Goal: Task Accomplishment & Management: Manage account settings

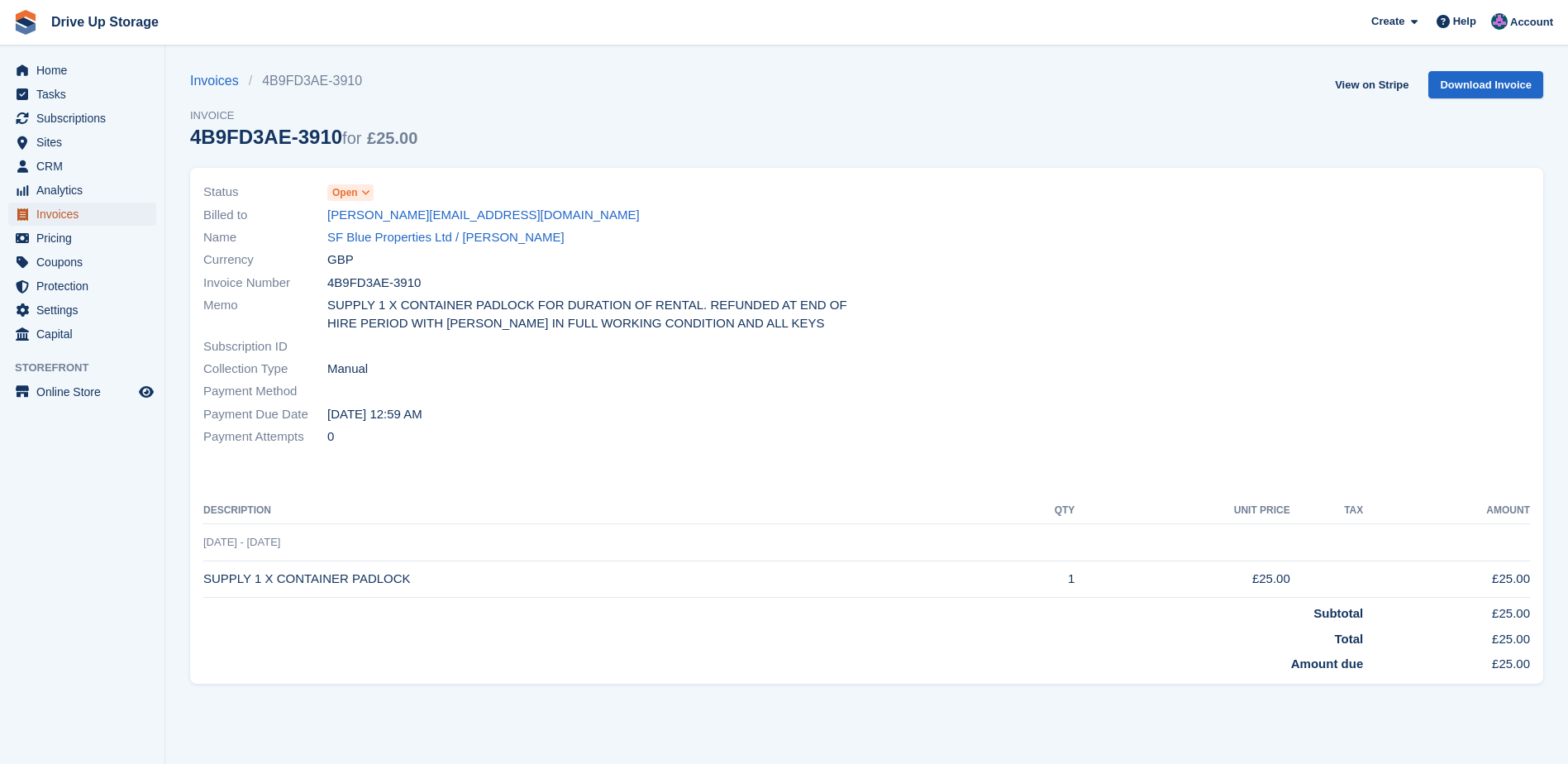
click at [77, 218] on span "Invoices" at bounding box center [85, 214] width 99 height 24
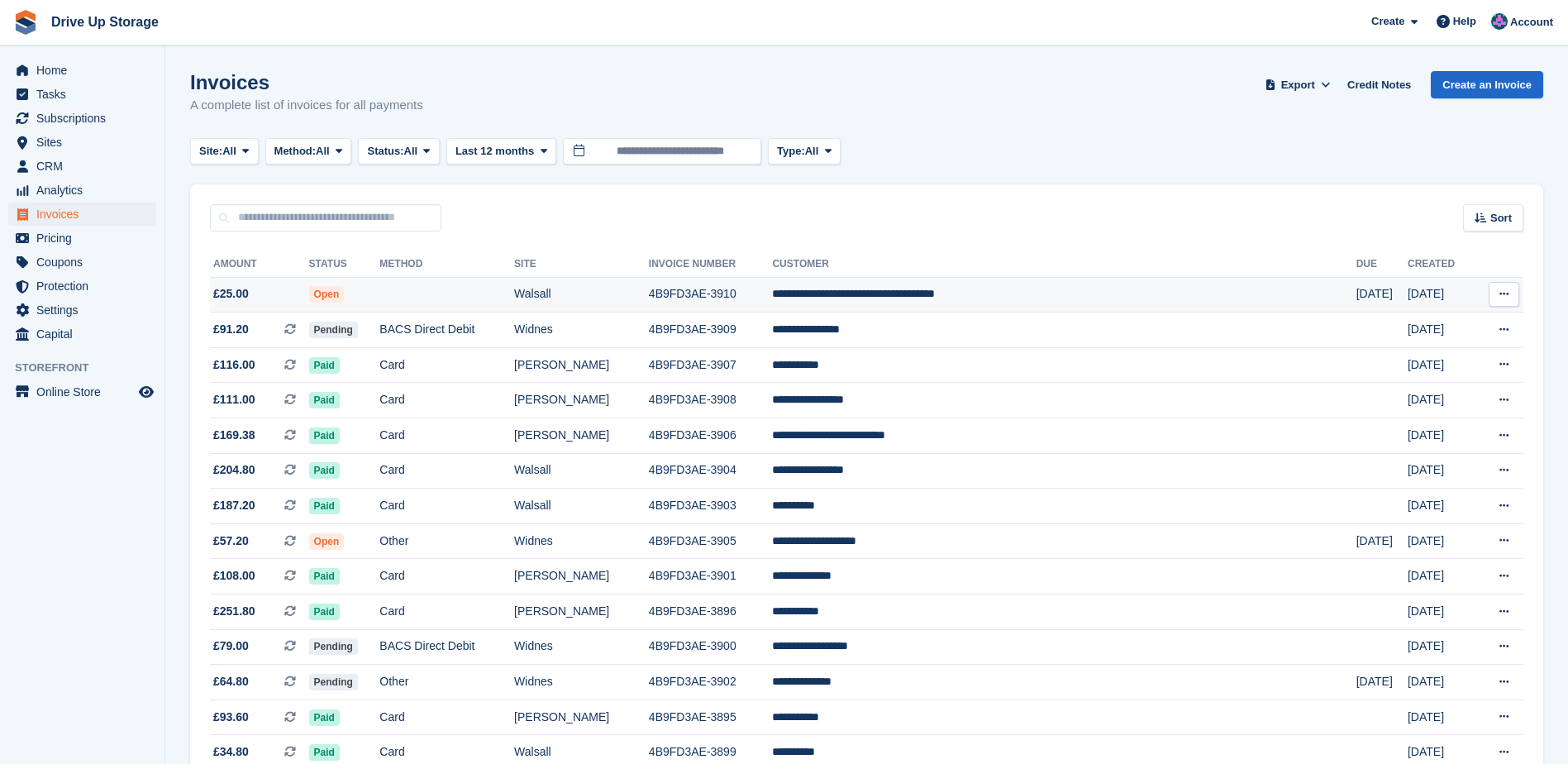
click at [934, 299] on td "**********" at bounding box center [1064, 294] width 584 height 35
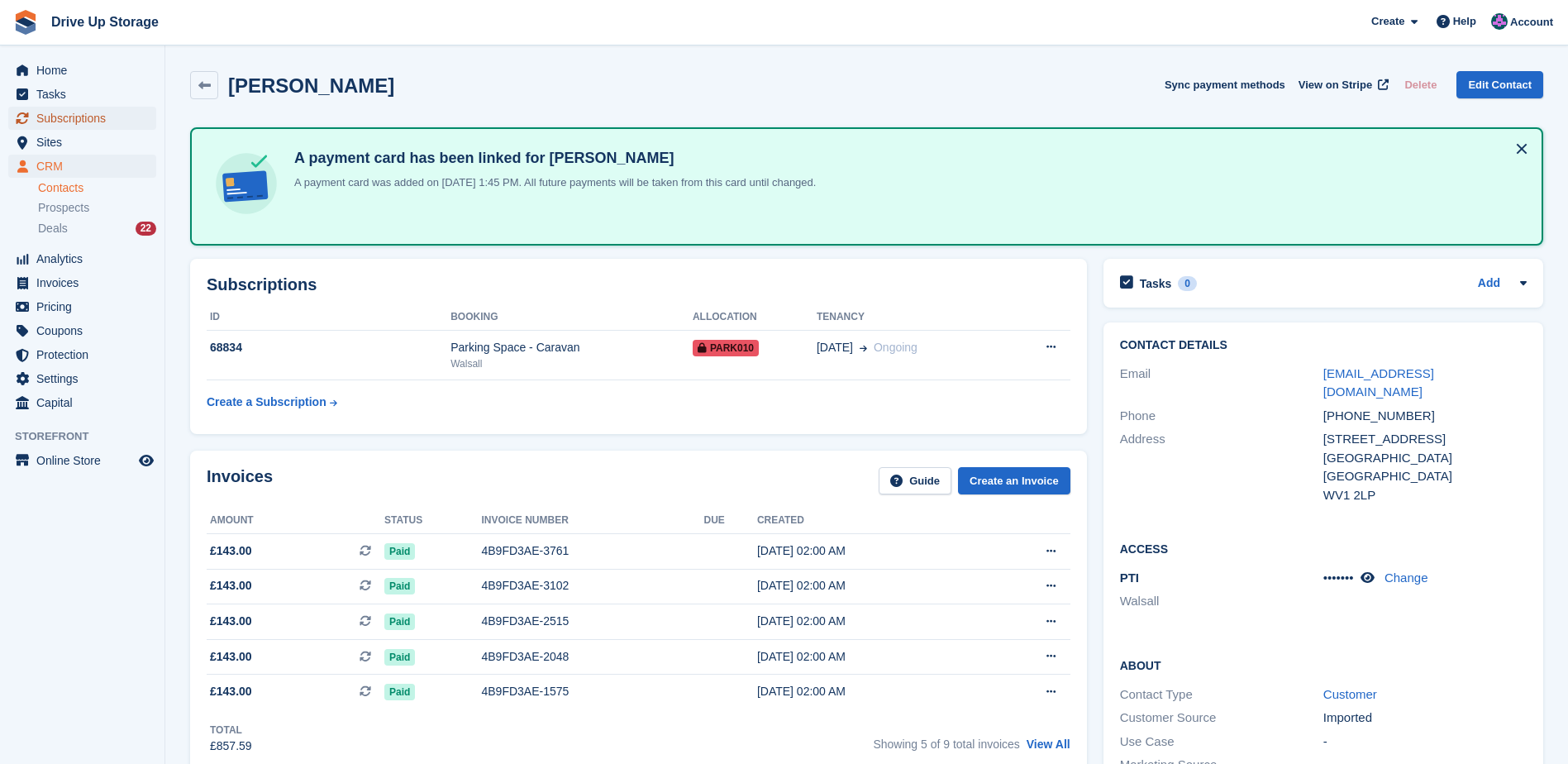
click at [77, 123] on span "Subscriptions" at bounding box center [85, 119] width 99 height 24
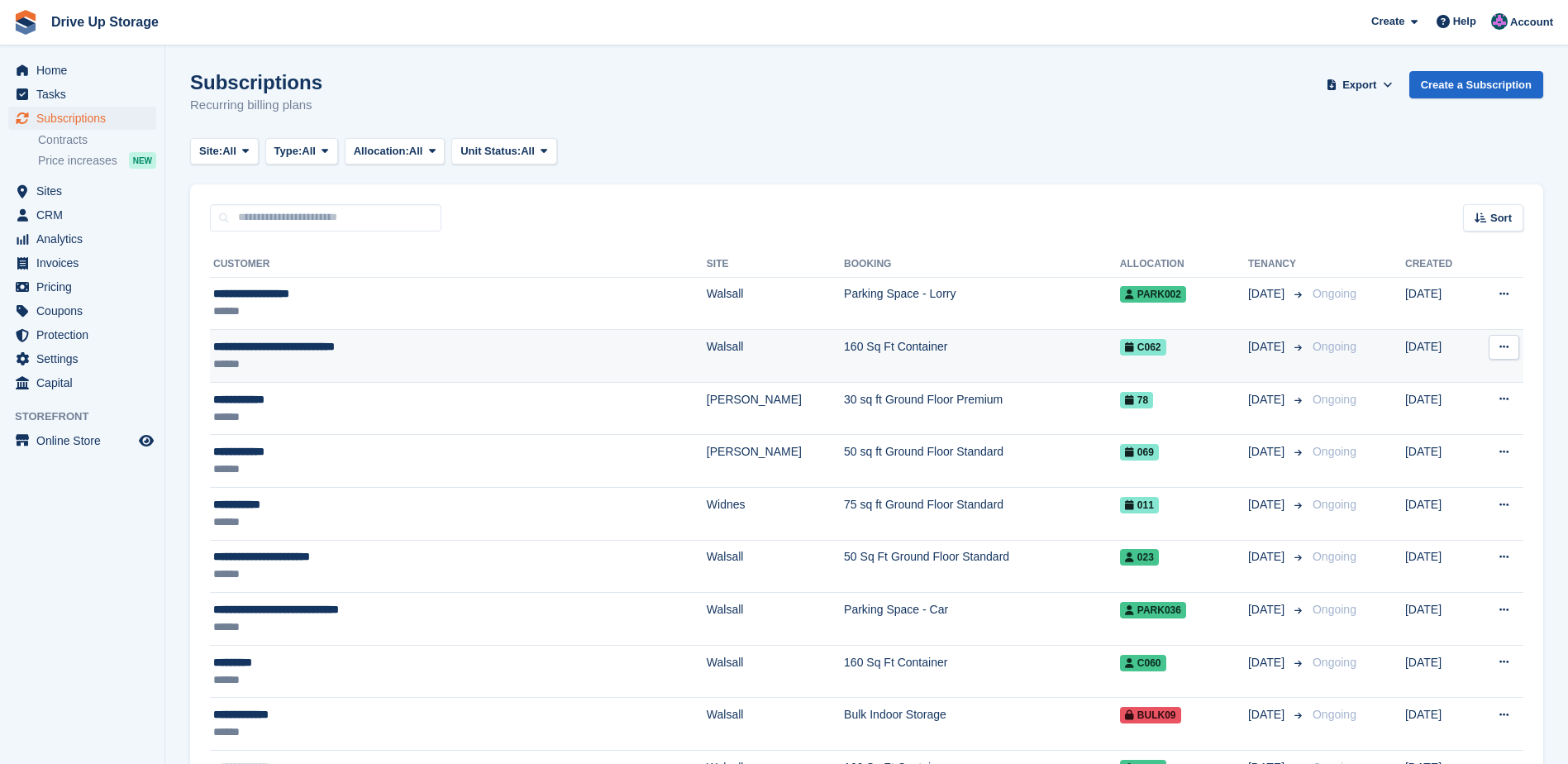
click at [296, 349] on span "**********" at bounding box center [274, 346] width 122 height 12
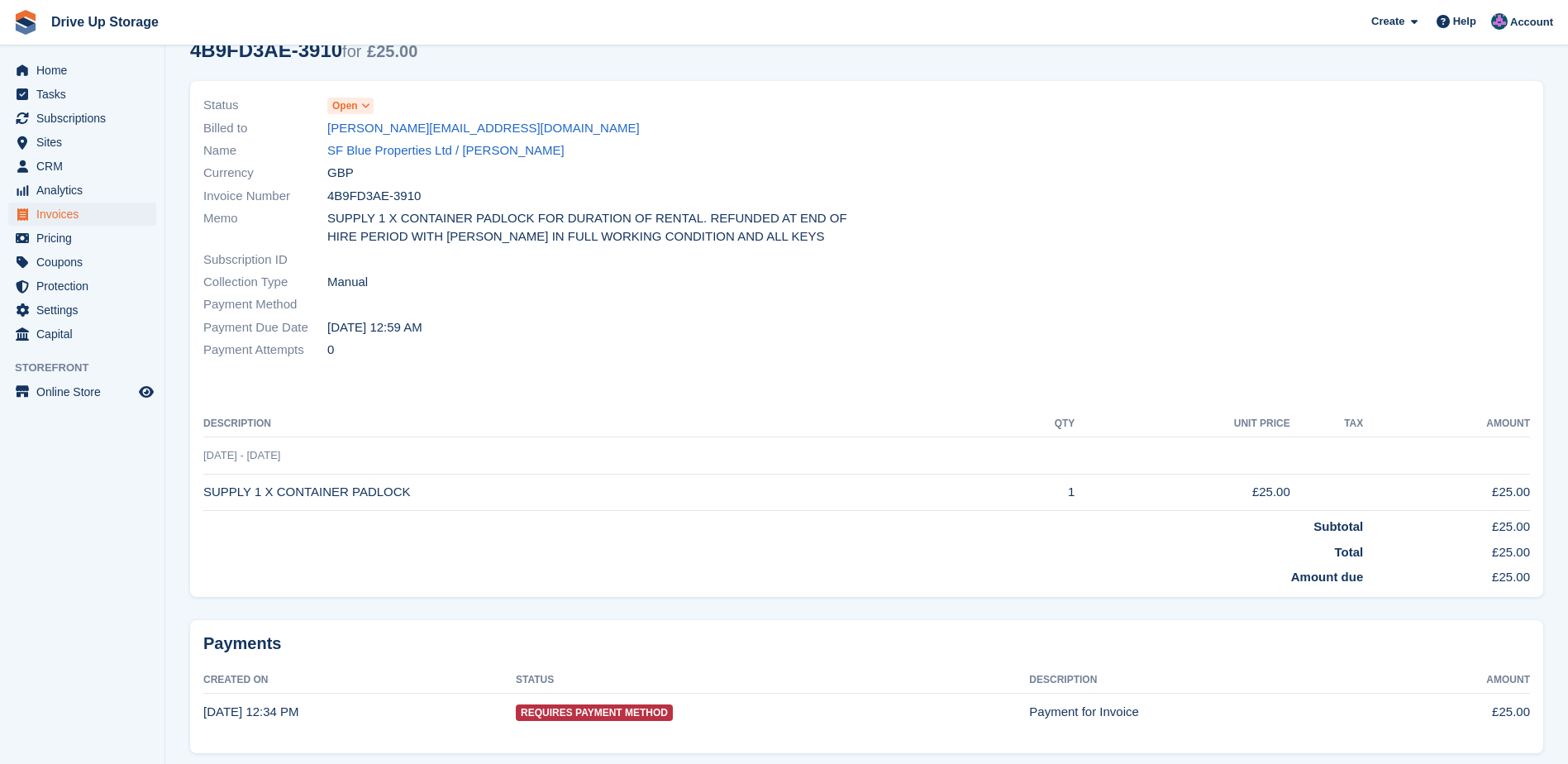
scroll to position [48, 0]
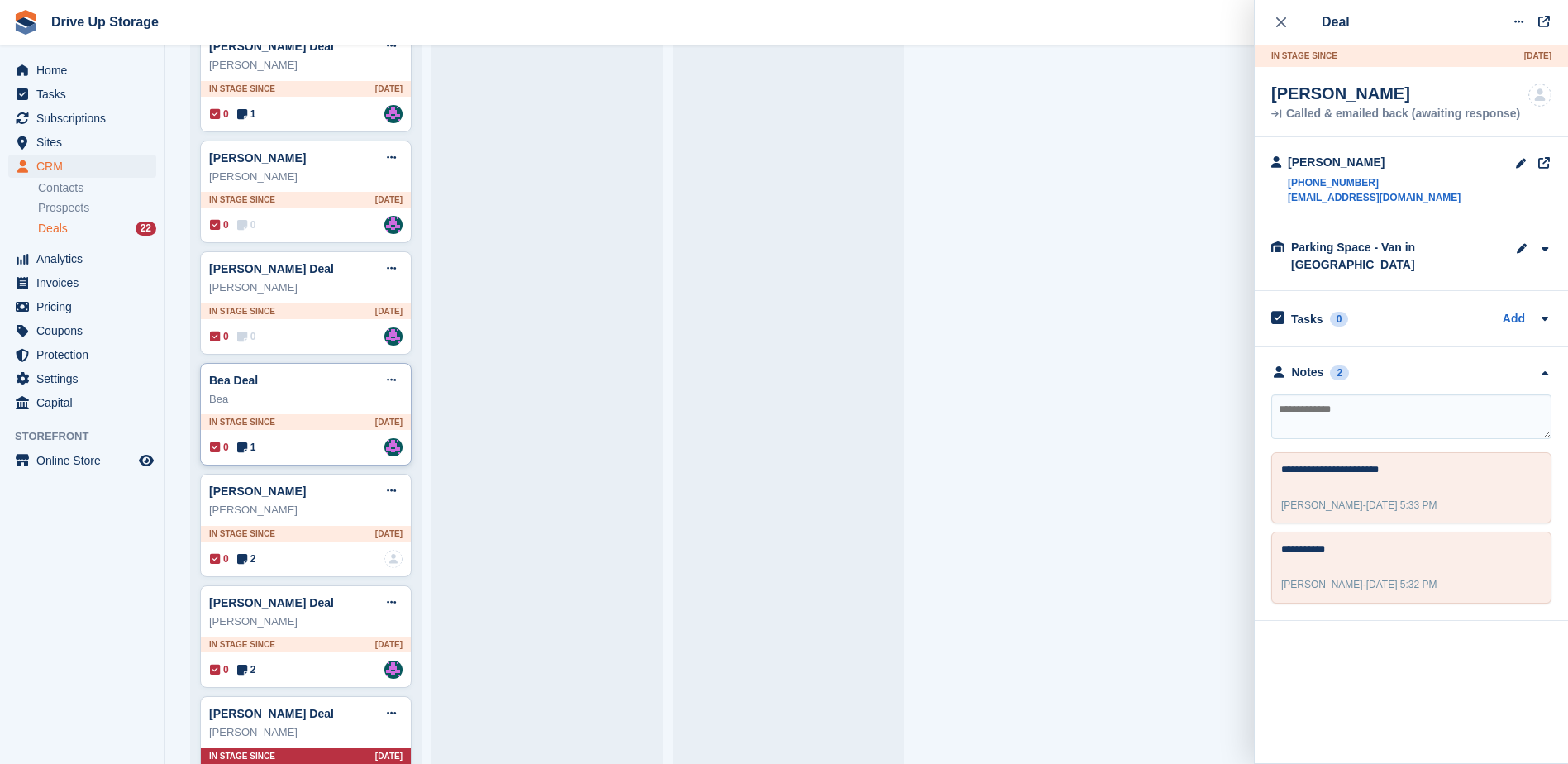
scroll to position [1590, 0]
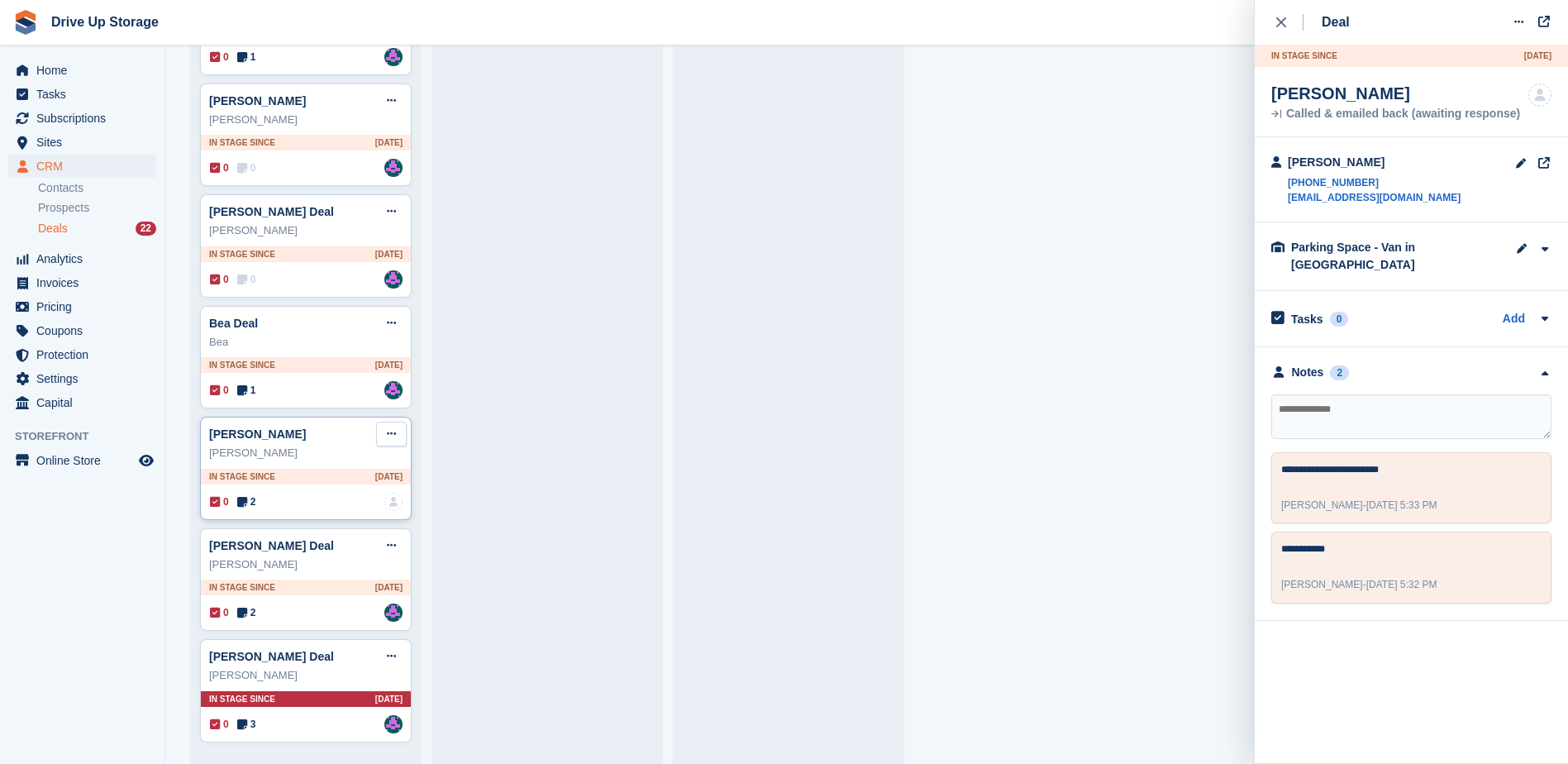
click at [395, 433] on button at bounding box center [391, 433] width 30 height 25
click at [314, 560] on p "Delete deal" at bounding box center [327, 559] width 144 height 22
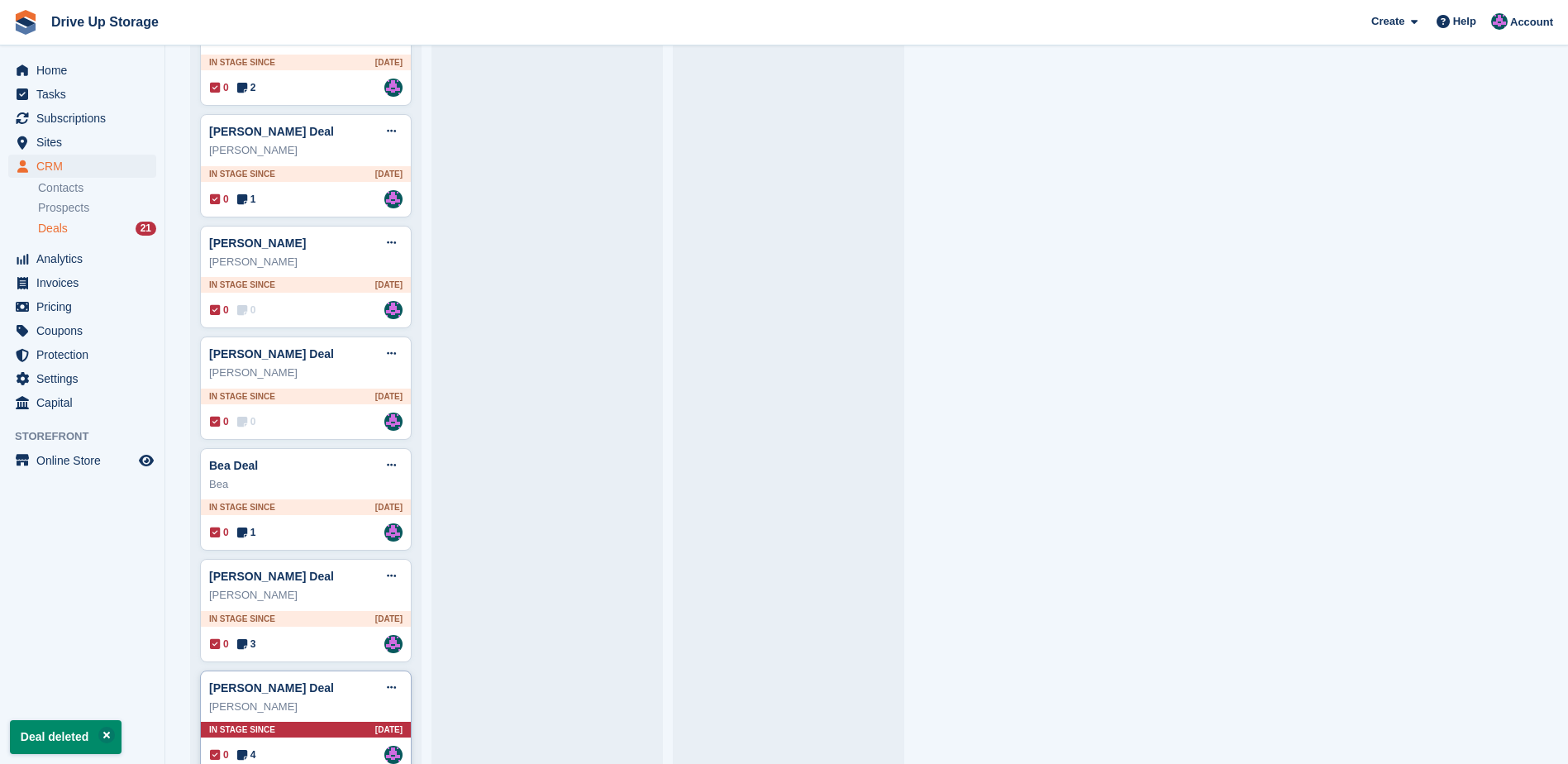
scroll to position [1478, 0]
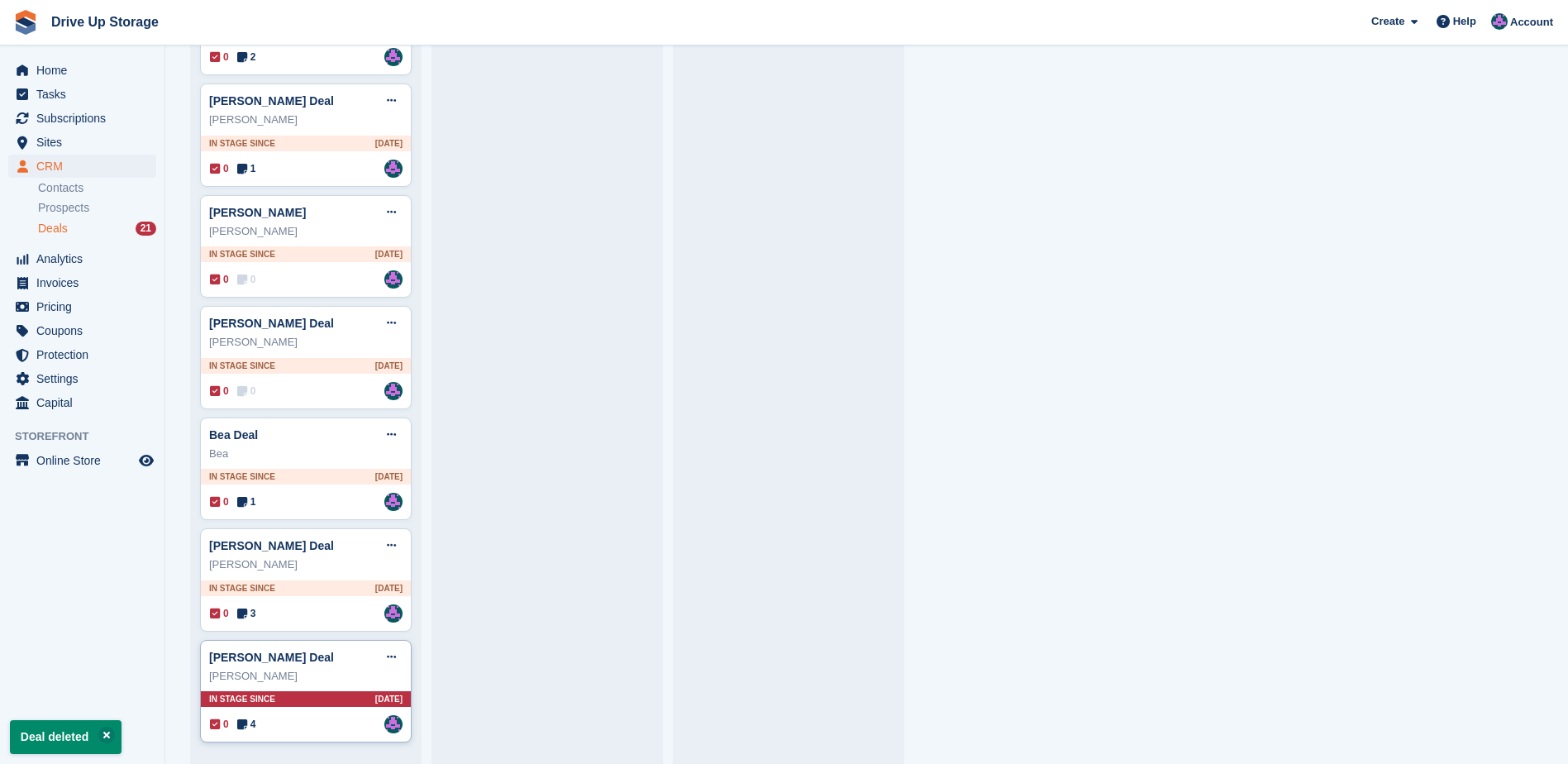
click at [338, 664] on div "[PERSON_NAME] Deal Edit deal [PERSON_NAME] as won [PERSON_NAME] as lost Delete …" at bounding box center [305, 656] width 193 height 25
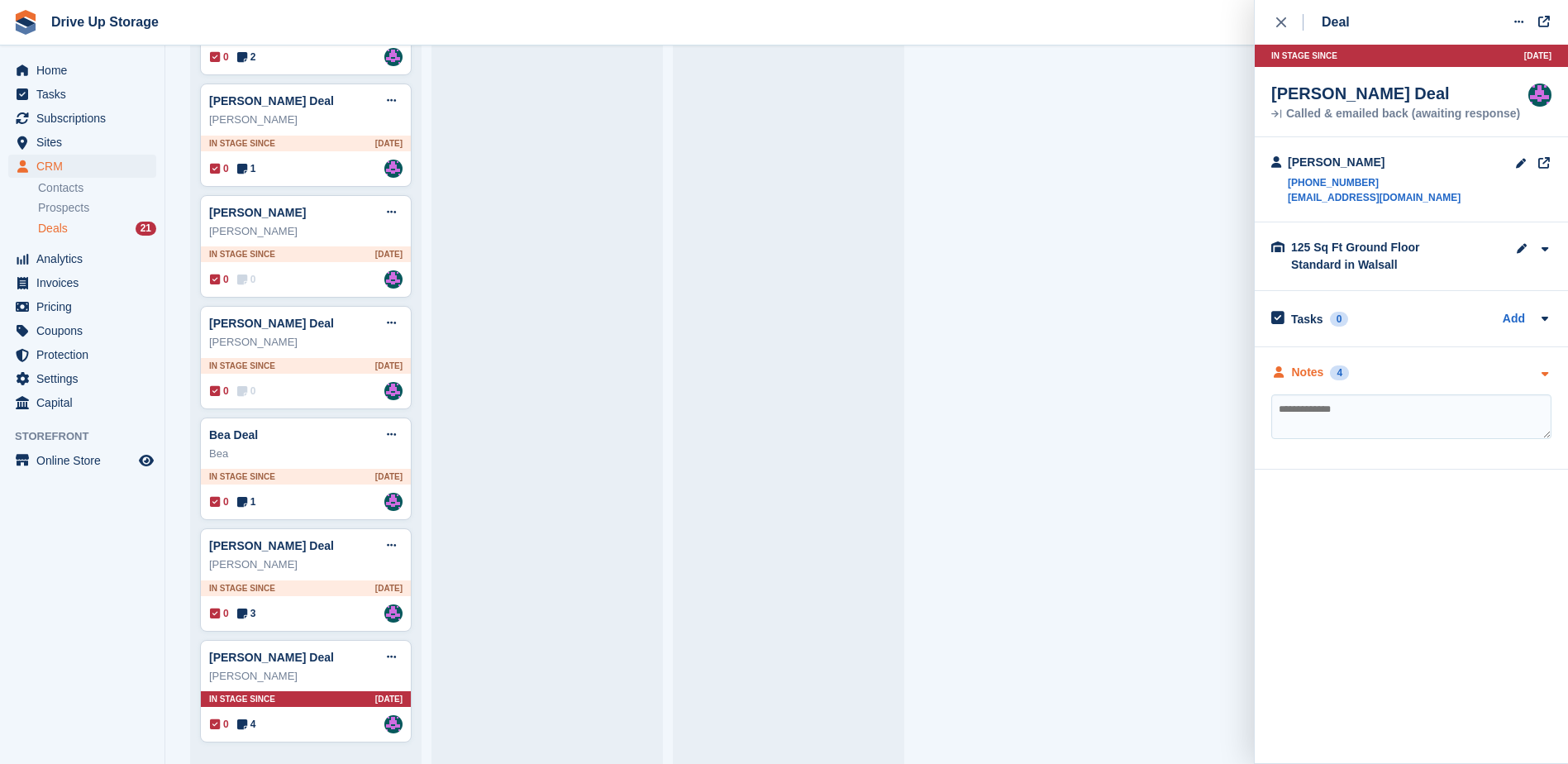
click at [1542, 373] on icon "button" at bounding box center [1544, 374] width 14 height 11
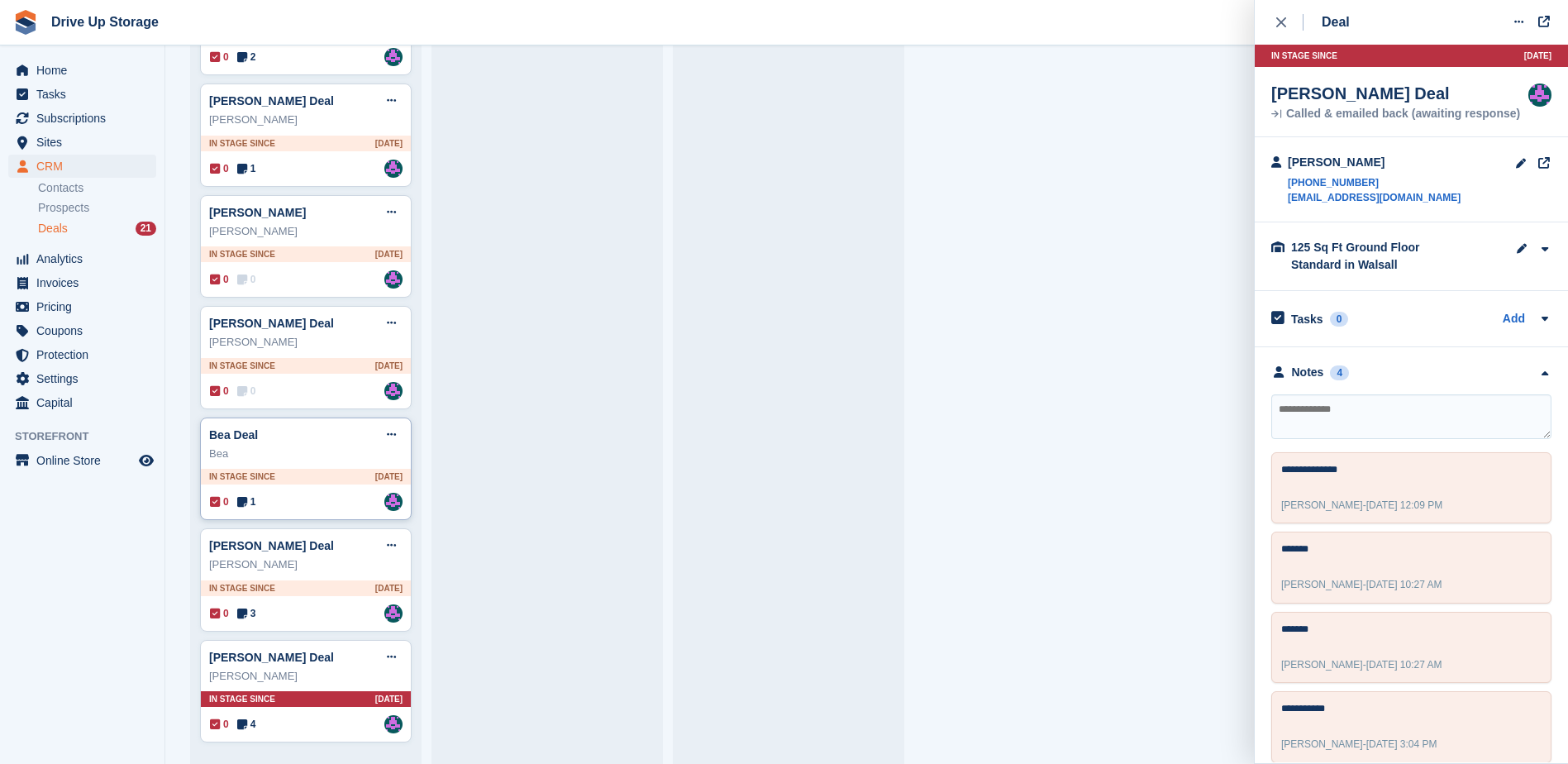
click at [293, 443] on div "Bea Deal Edit deal [PERSON_NAME] as won [PERSON_NAME] as lost Delete deal" at bounding box center [305, 434] width 193 height 25
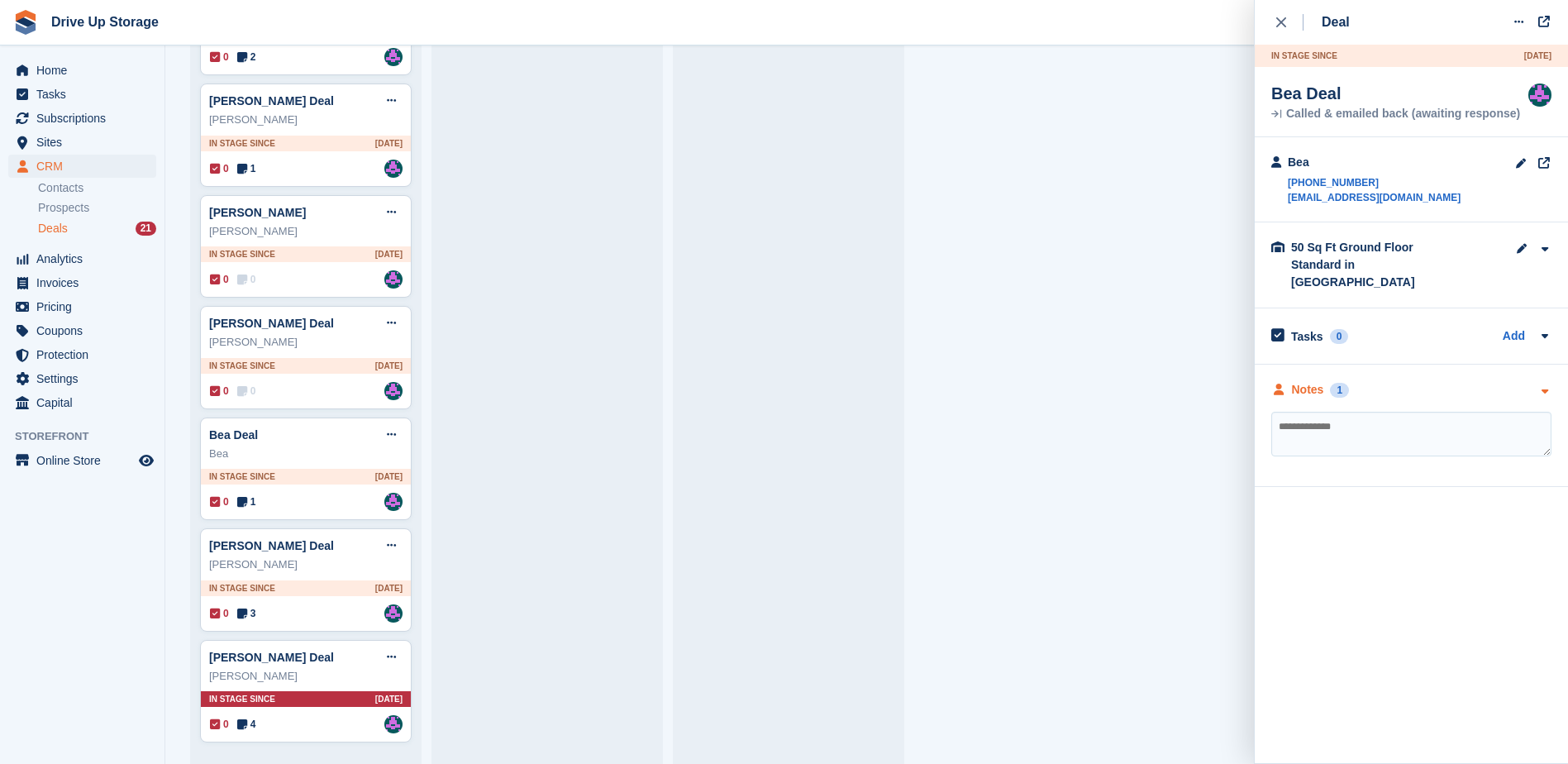
click at [1541, 385] on icon "button" at bounding box center [1544, 390] width 14 height 11
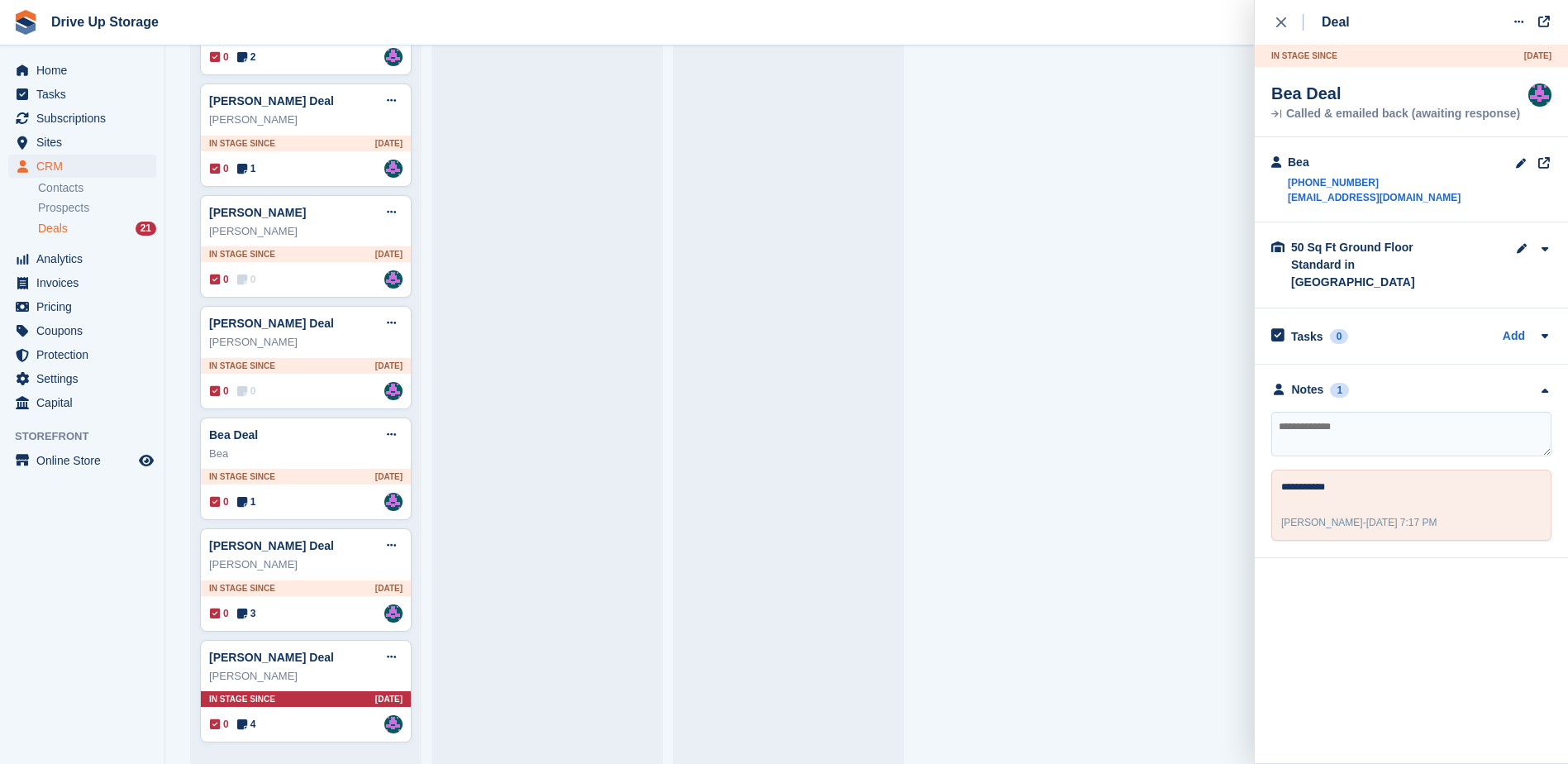
click at [1365, 421] on textarea at bounding box center [1412, 434] width 281 height 45
type textarea "**********"
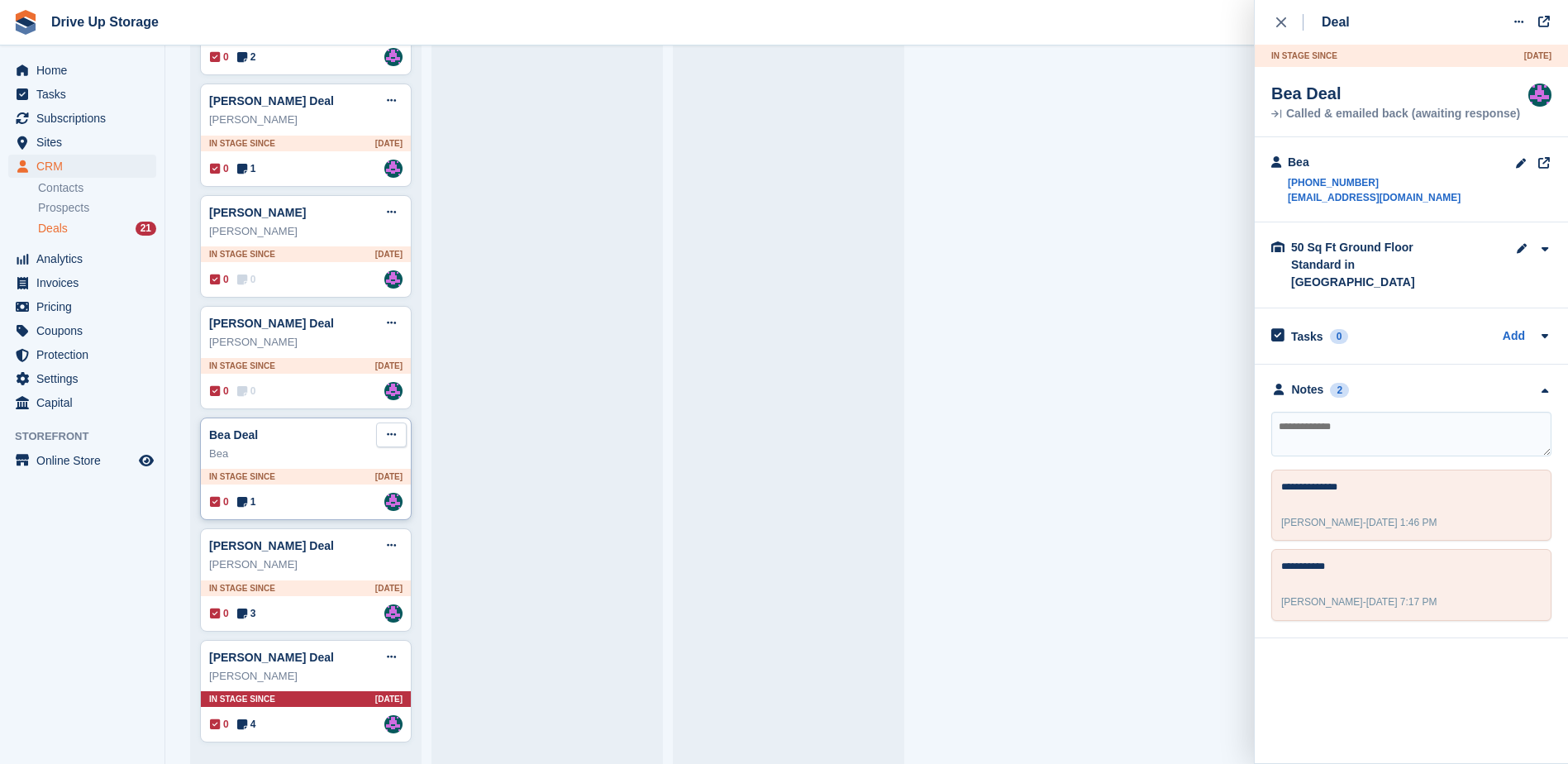
click at [385, 433] on button at bounding box center [391, 434] width 30 height 25
drag, startPoint x: 341, startPoint y: 568, endPoint x: 885, endPoint y: 44, distance: 755.3
click at [340, 568] on p "Delete deal" at bounding box center [327, 559] width 144 height 22
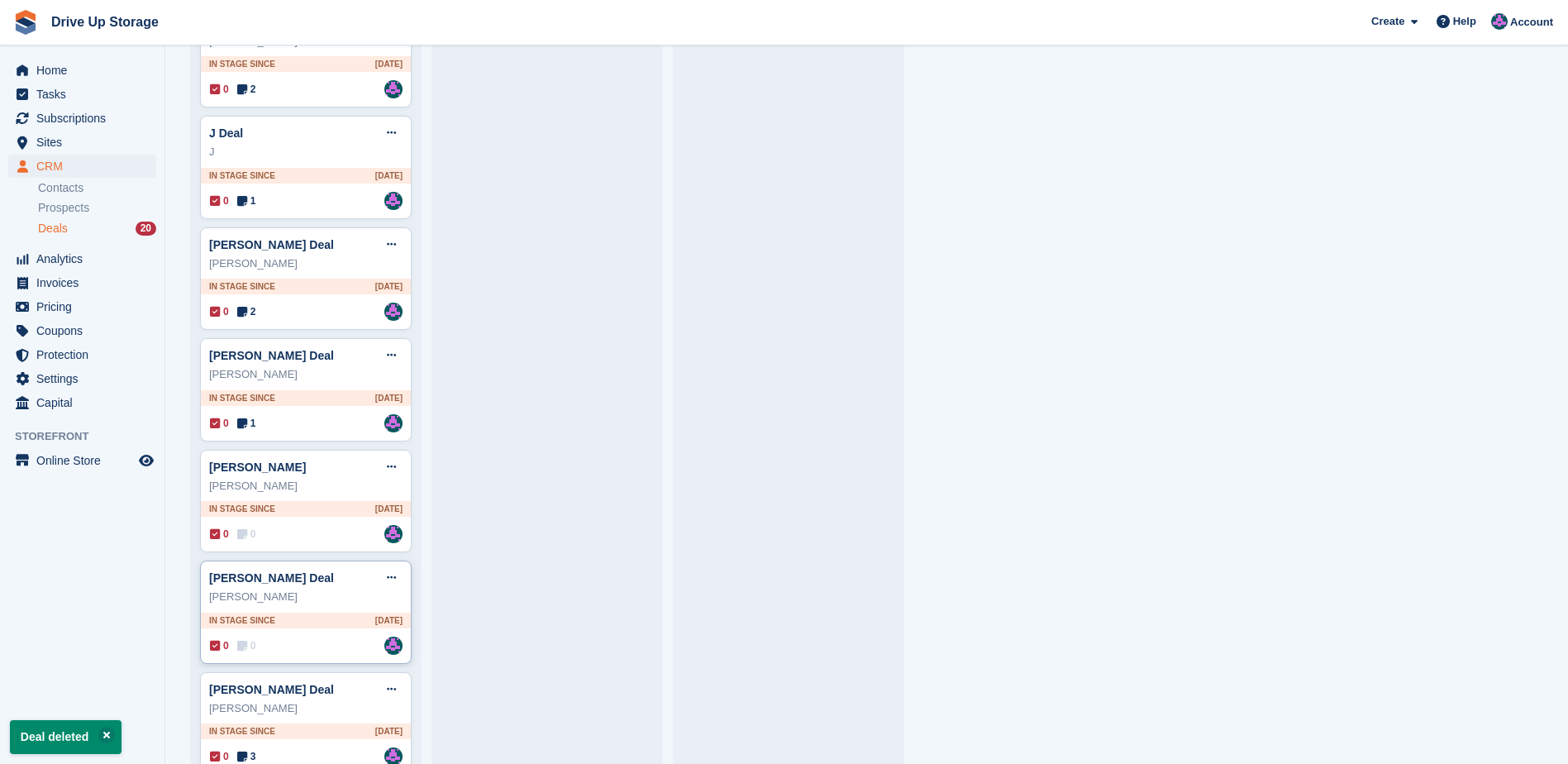
scroll to position [1202, 0]
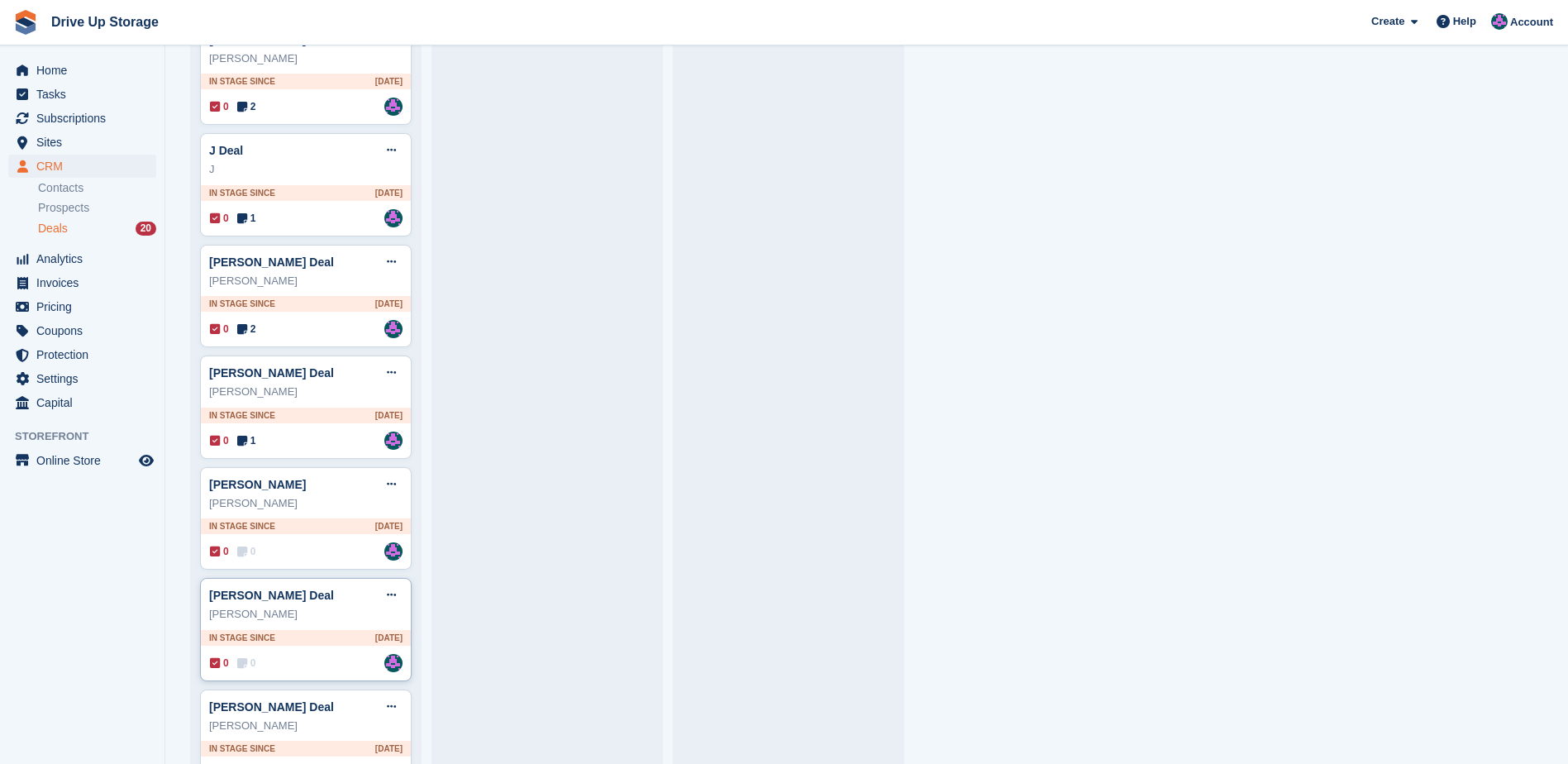
click at [348, 597] on div "[PERSON_NAME] Deal Edit deal [PERSON_NAME] as won [PERSON_NAME] as lost Delete …" at bounding box center [305, 594] width 193 height 25
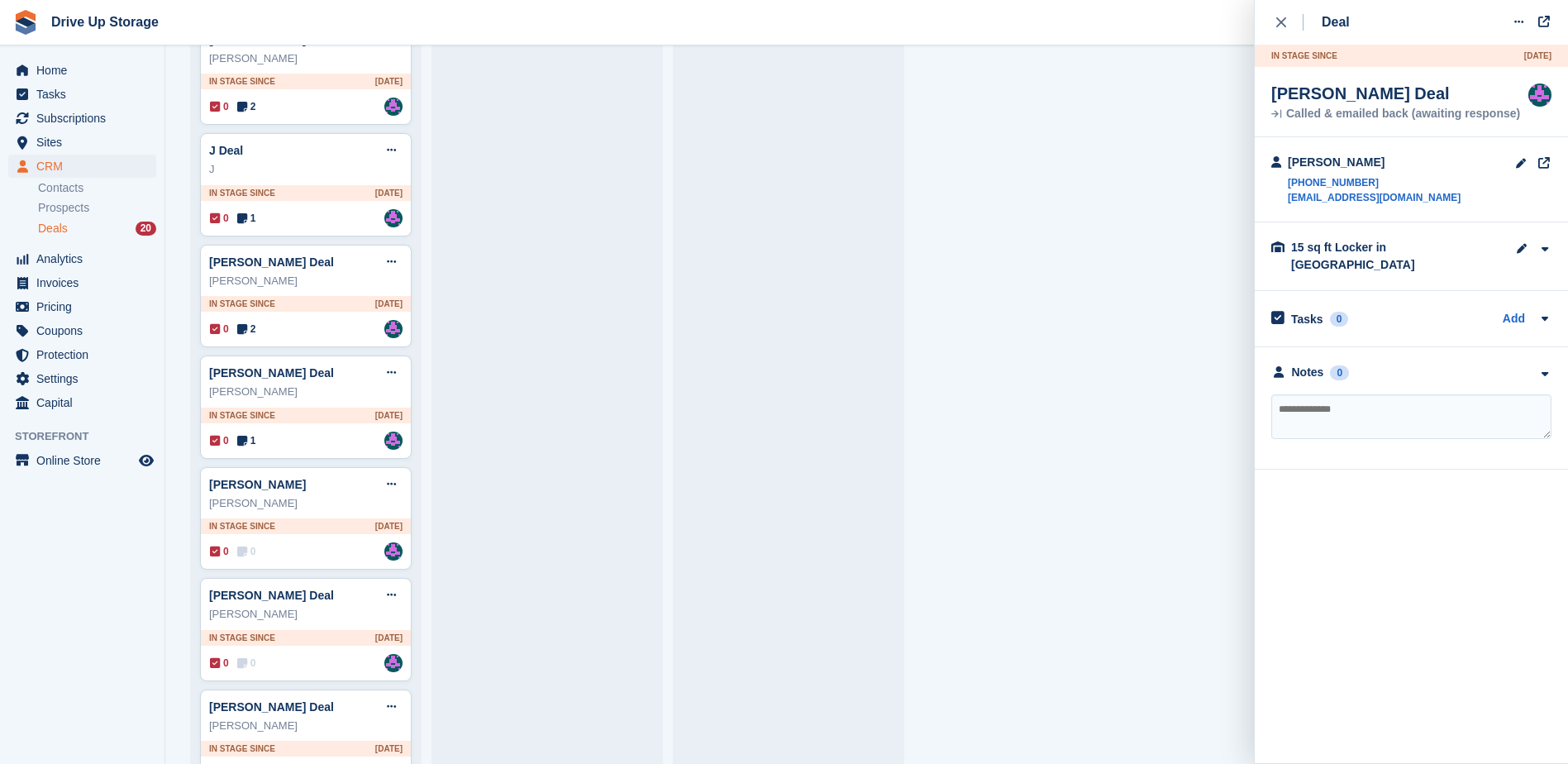
click at [1343, 396] on textarea at bounding box center [1412, 417] width 281 height 45
type textarea "**********"
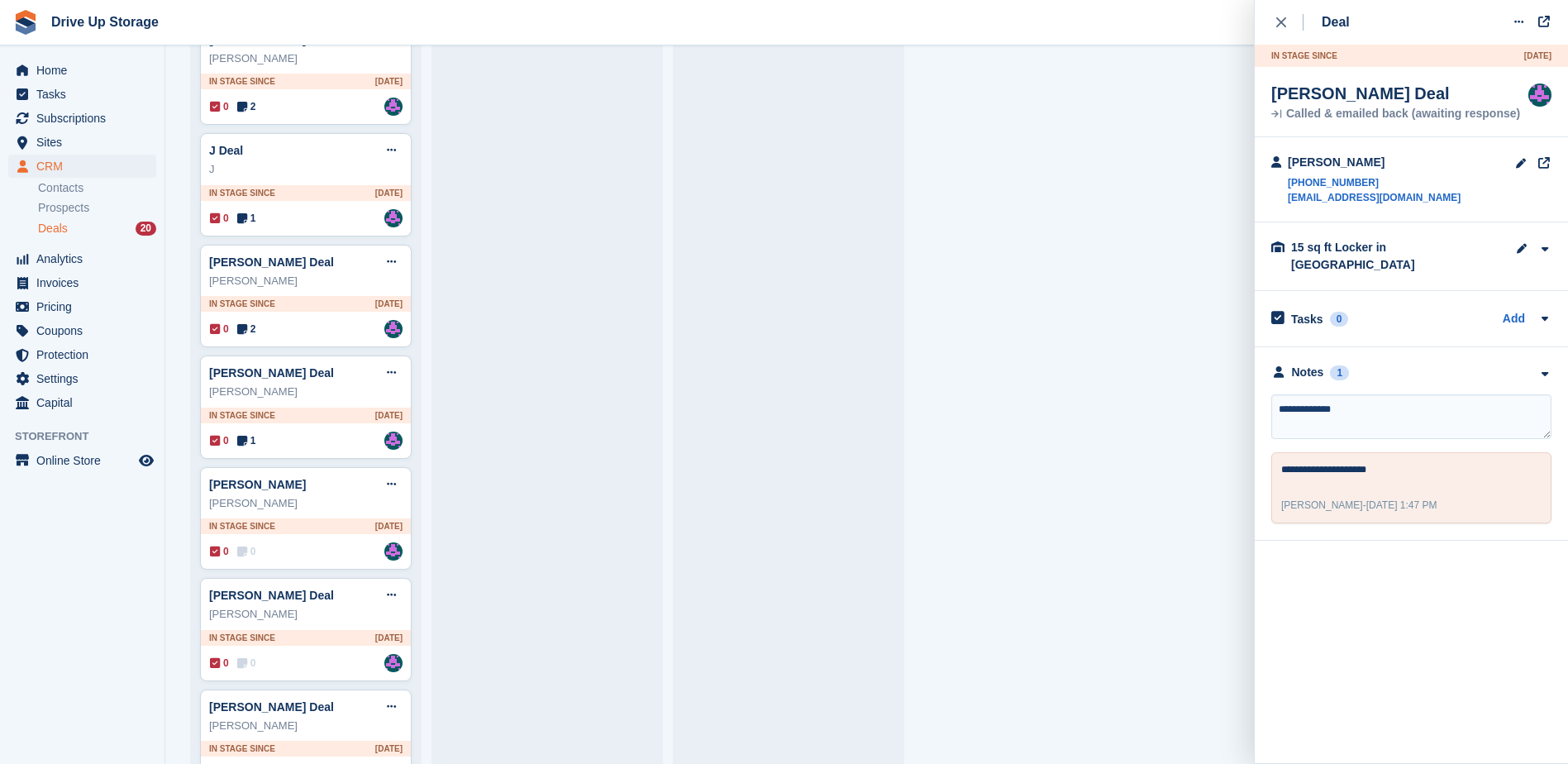
type textarea "**********"
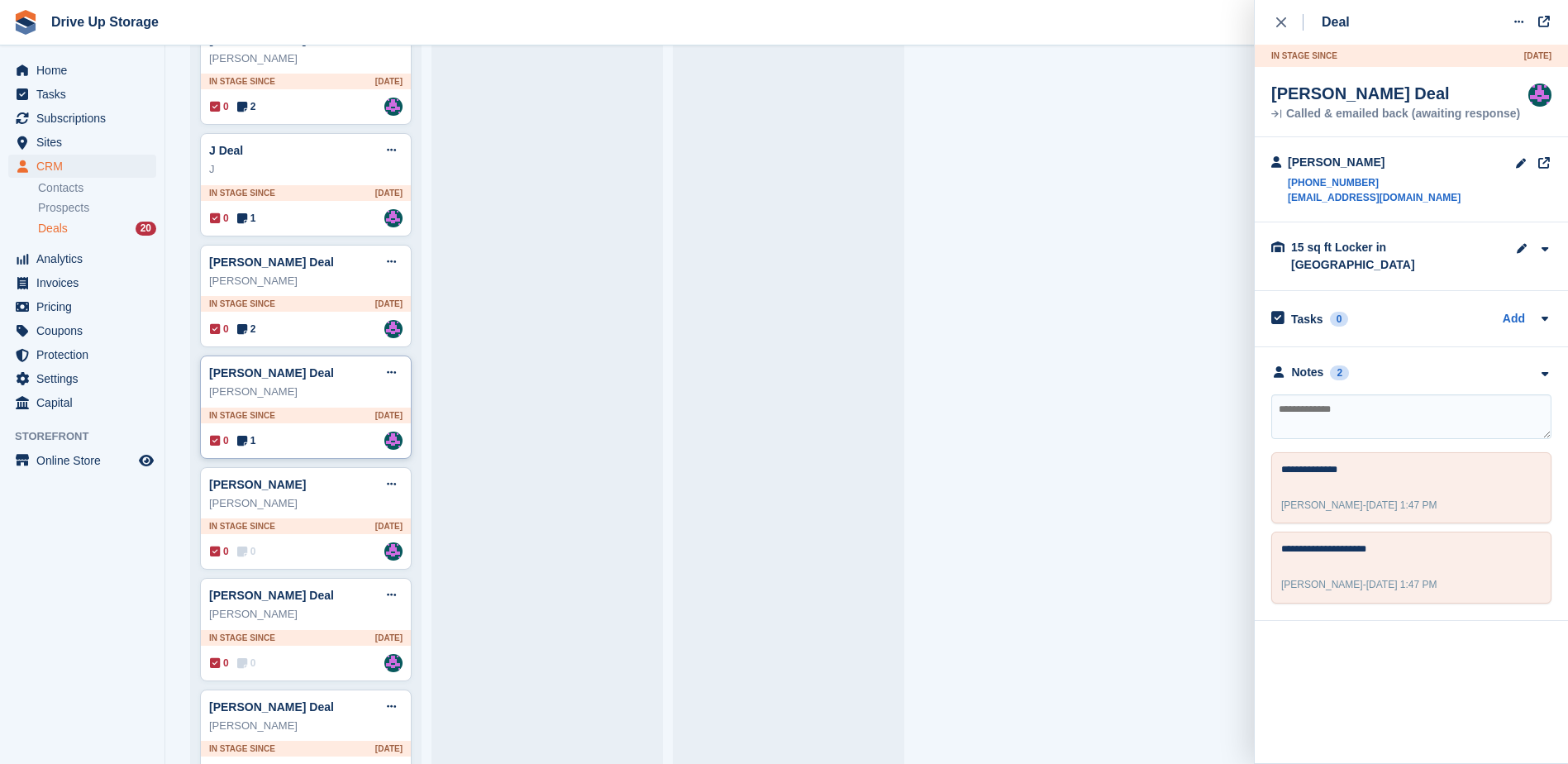
click at [340, 391] on div "[PERSON_NAME]" at bounding box center [305, 391] width 193 height 17
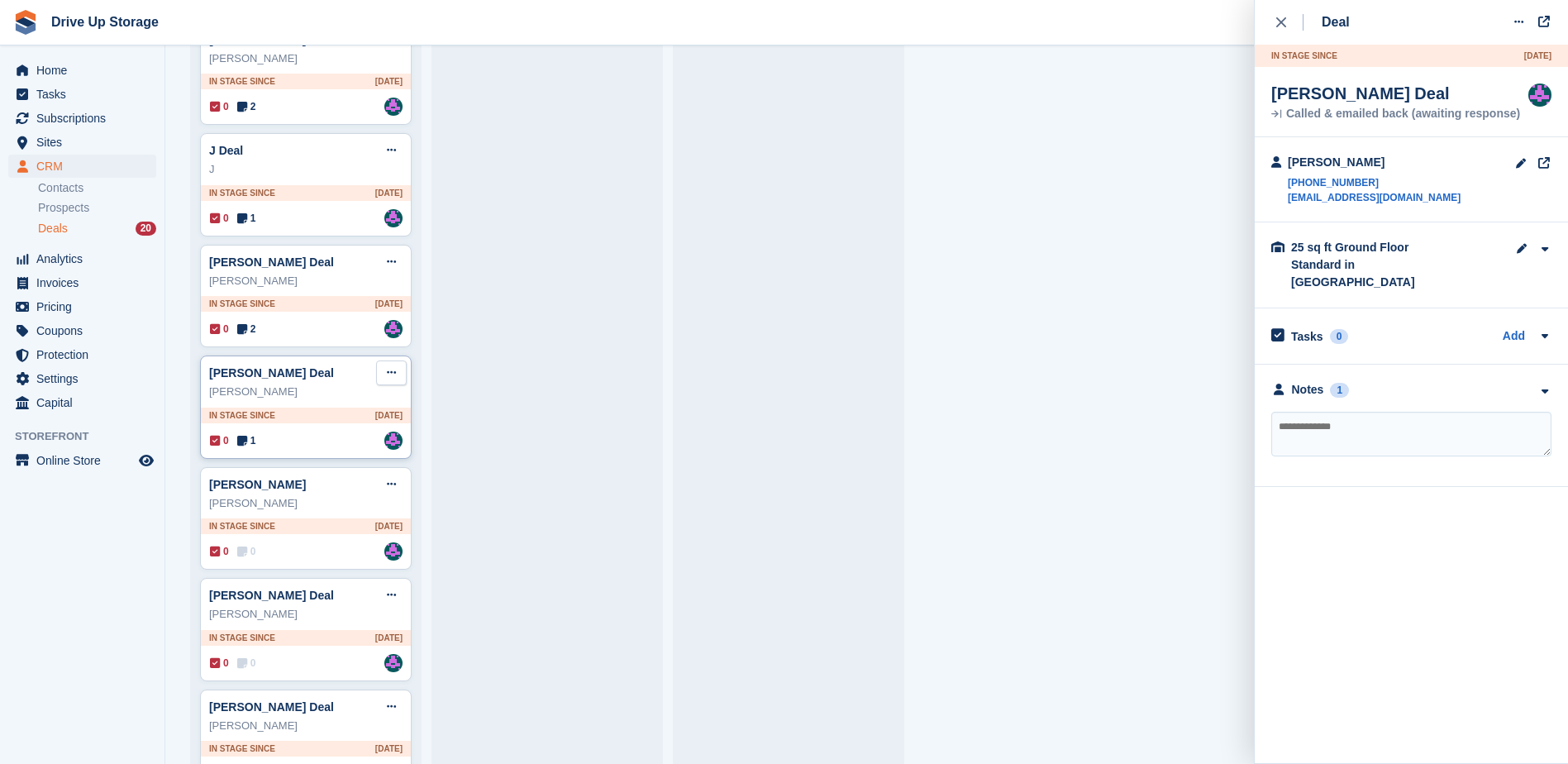
click at [383, 375] on button at bounding box center [391, 372] width 30 height 25
click at [317, 503] on p "Delete deal" at bounding box center [327, 497] width 144 height 22
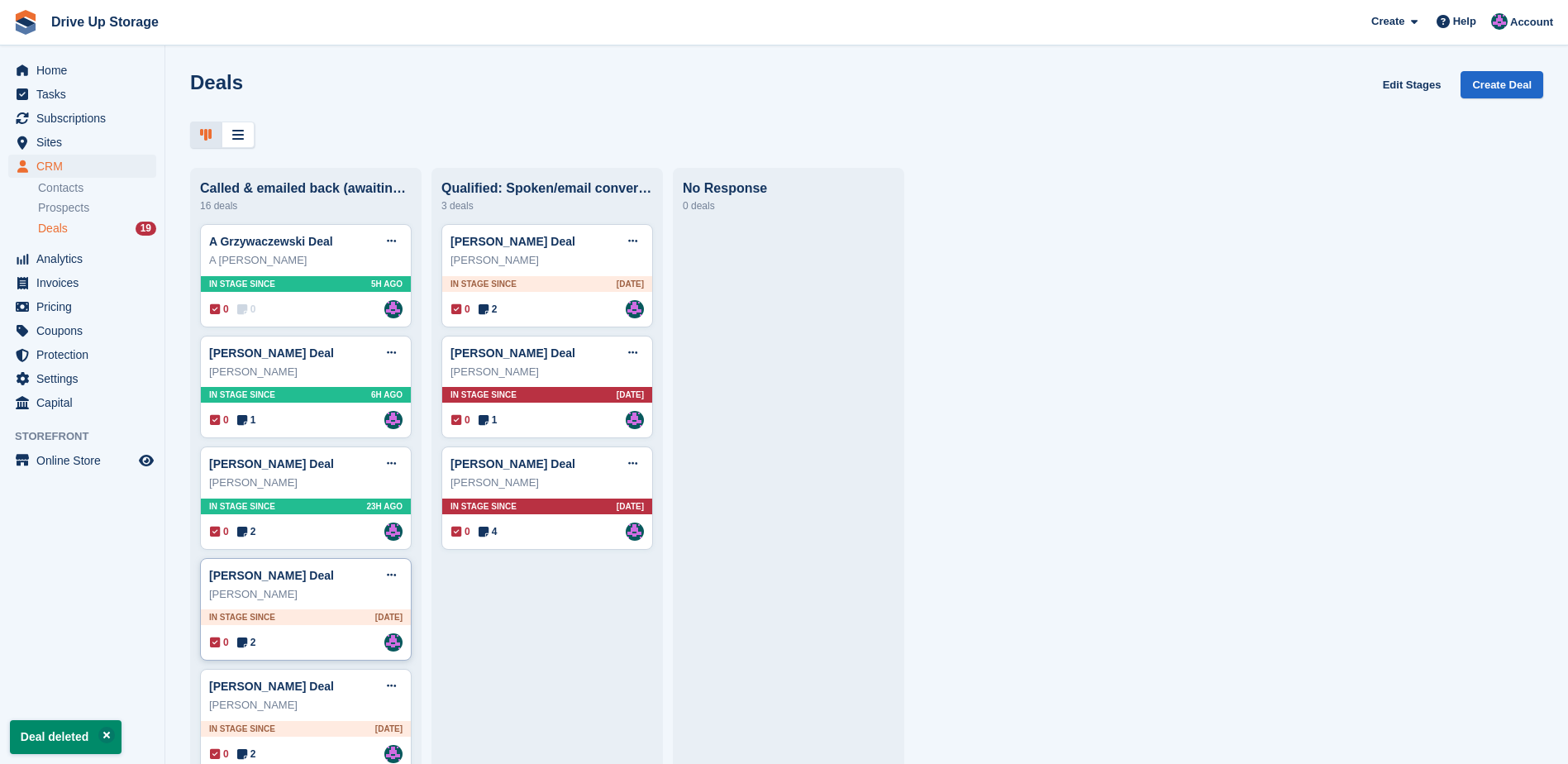
click at [342, 597] on div "[PERSON_NAME]" at bounding box center [305, 593] width 193 height 17
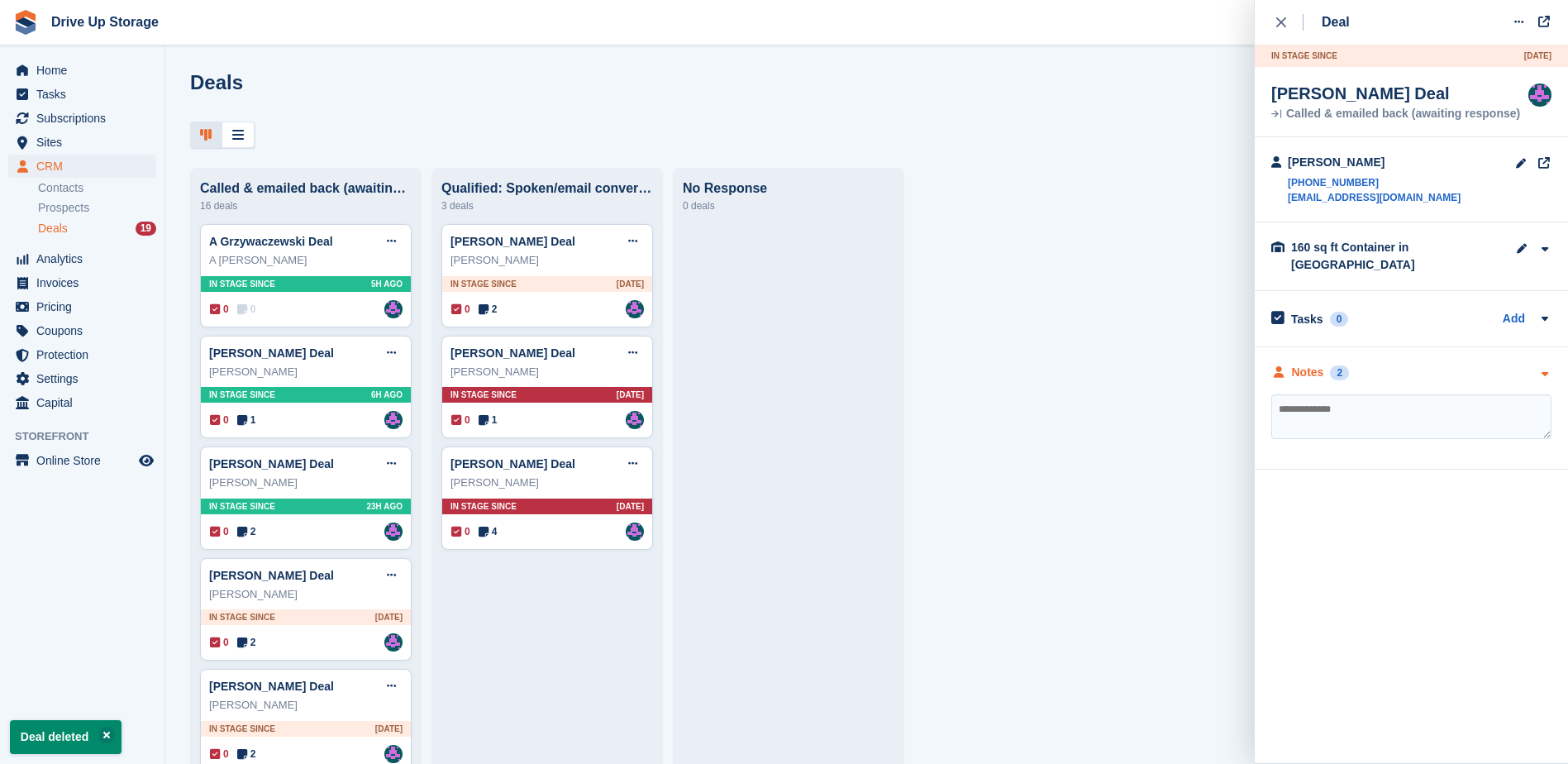
click at [1543, 369] on icon "button" at bounding box center [1544, 374] width 14 height 11
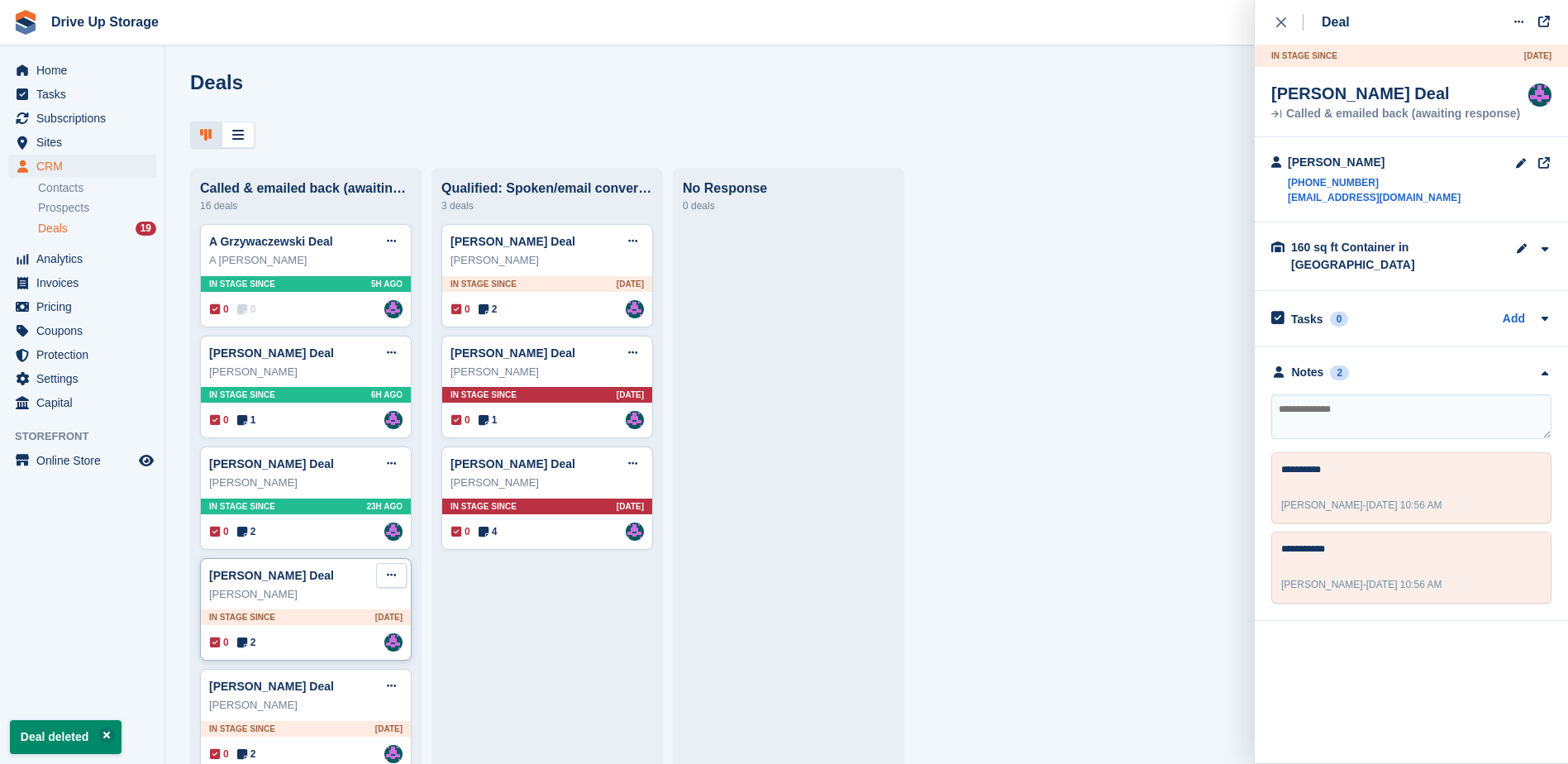
click at [395, 577] on icon at bounding box center [391, 575] width 9 height 11
click at [336, 699] on p "Delete deal" at bounding box center [327, 700] width 144 height 22
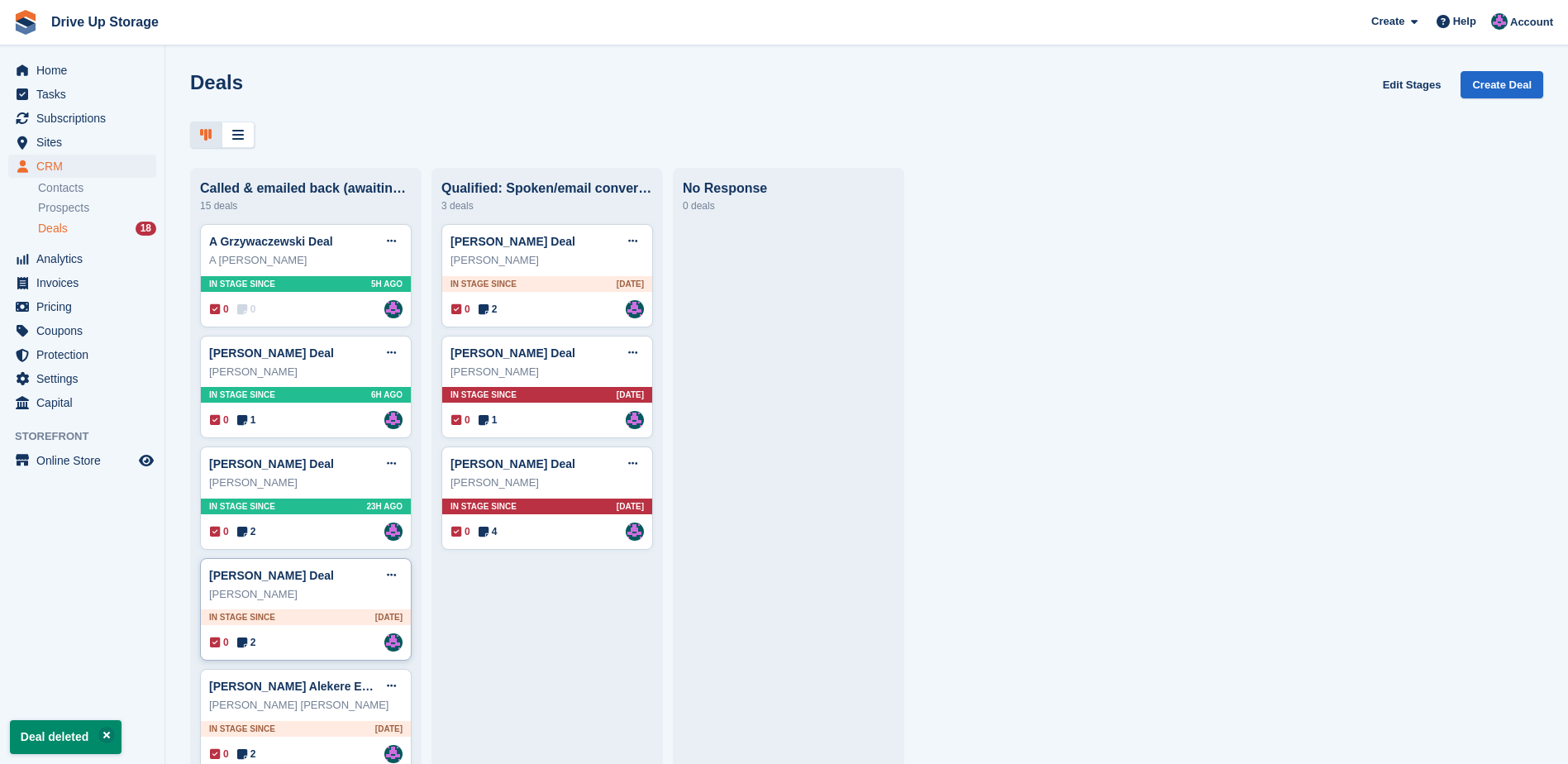
click at [346, 602] on div "[PERSON_NAME]" at bounding box center [305, 593] width 193 height 17
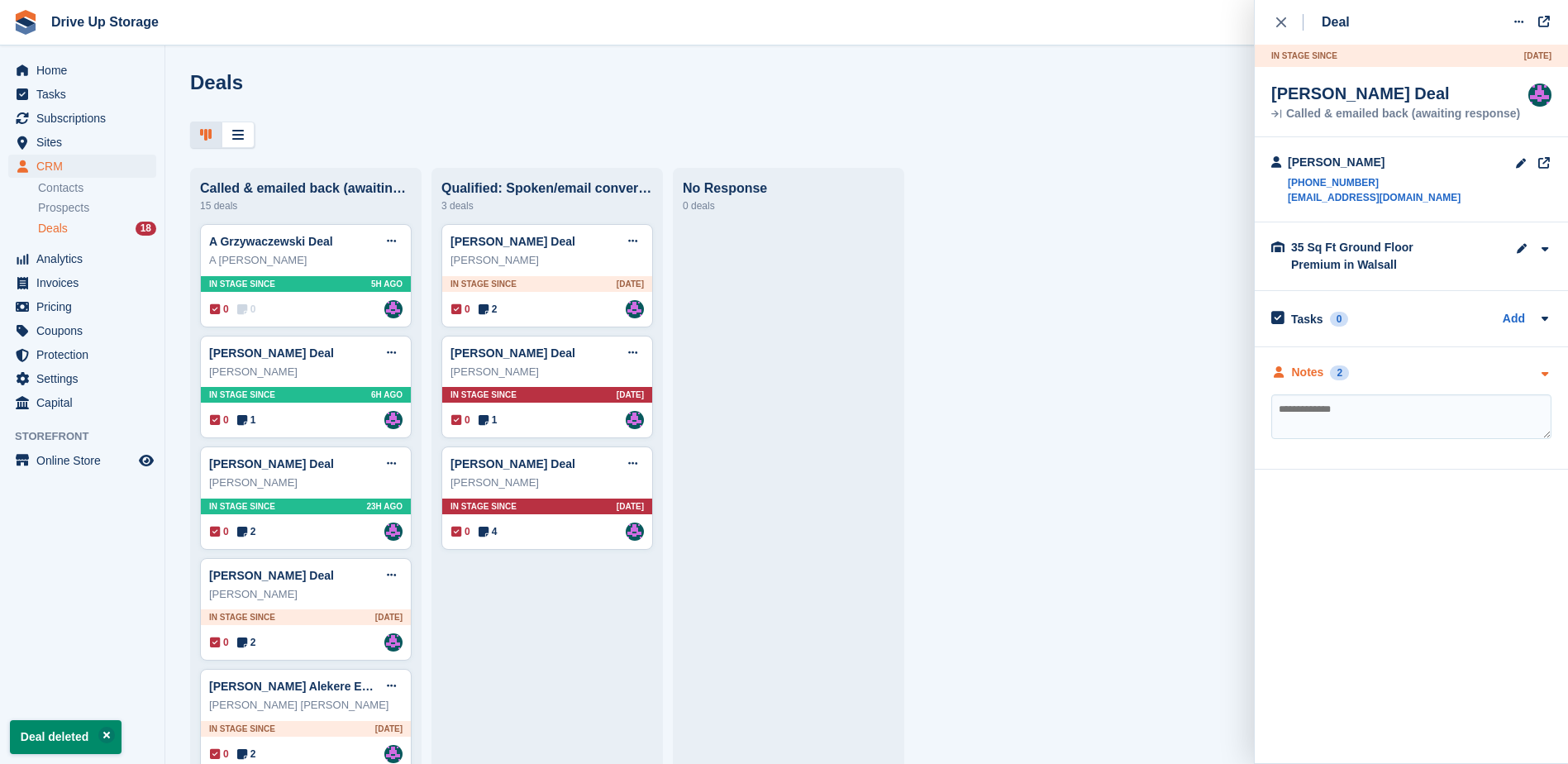
click at [1537, 377] on div "Notes 2" at bounding box center [1412, 373] width 281 height 18
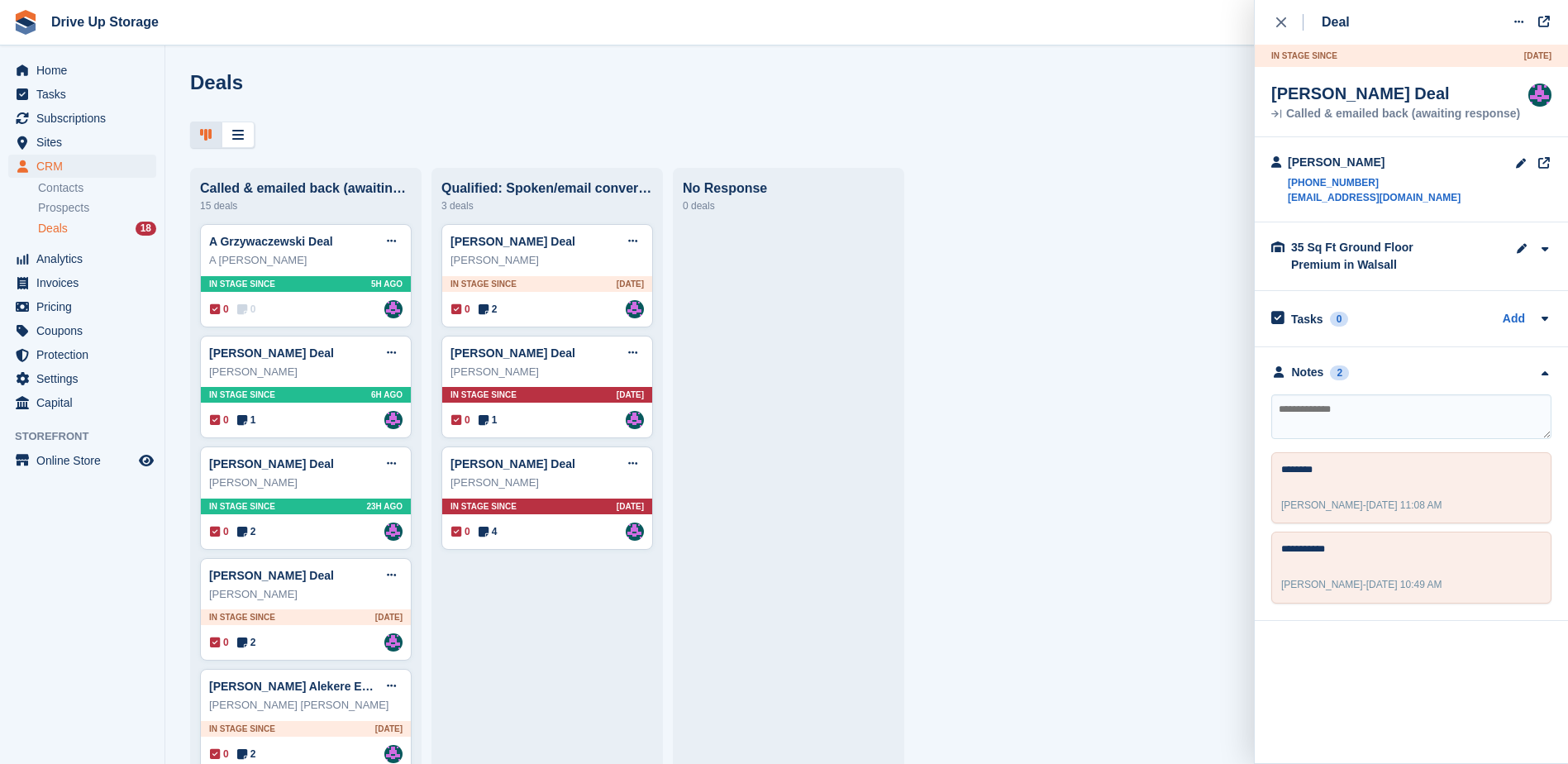
click at [927, 74] on div "Deals Edit Stages Create Deal" at bounding box center [866, 94] width 1353 height 47
click at [1298, 407] on textarea at bounding box center [1412, 417] width 281 height 45
type textarea "**********"
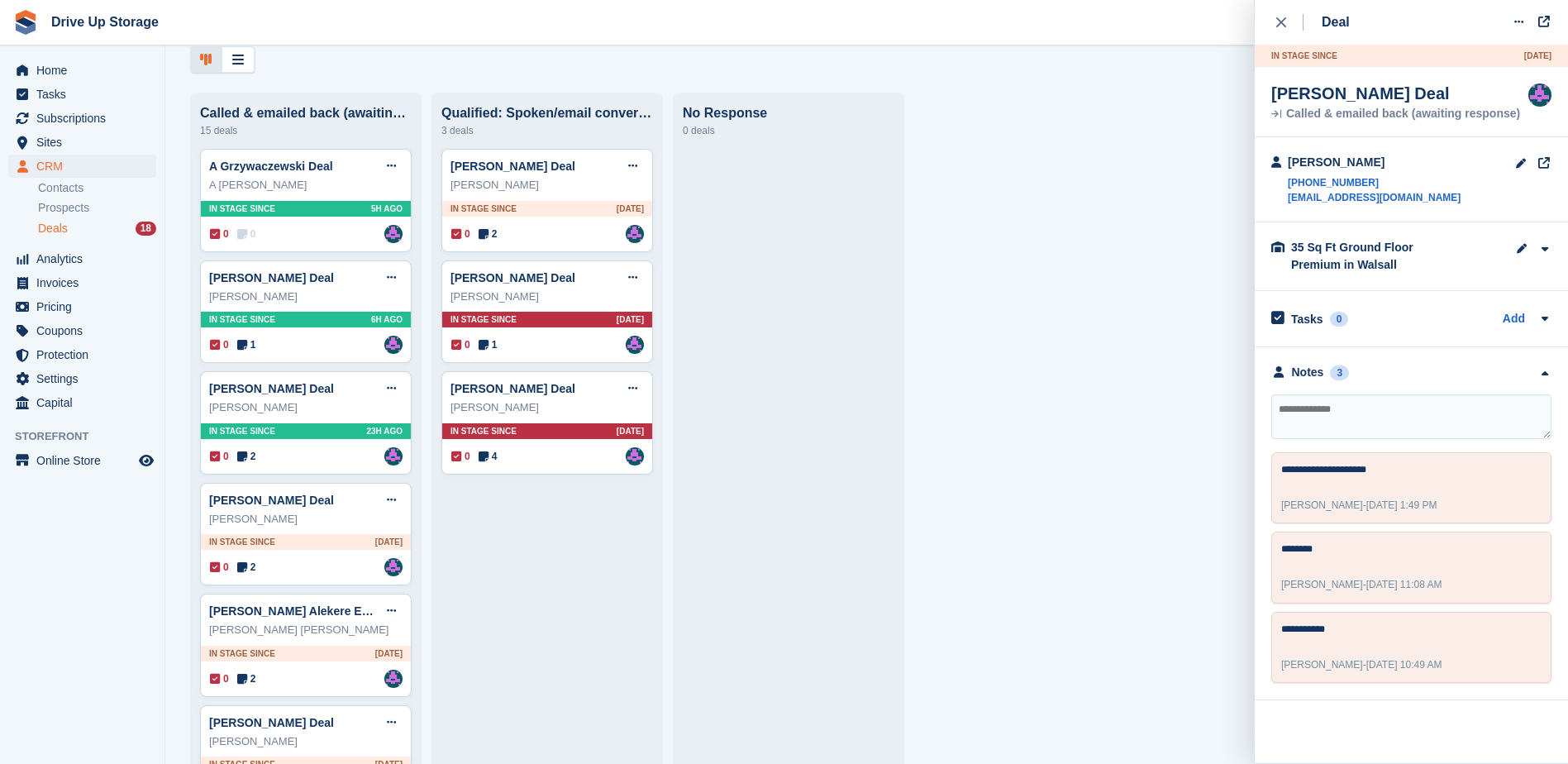
scroll to position [166, 0]
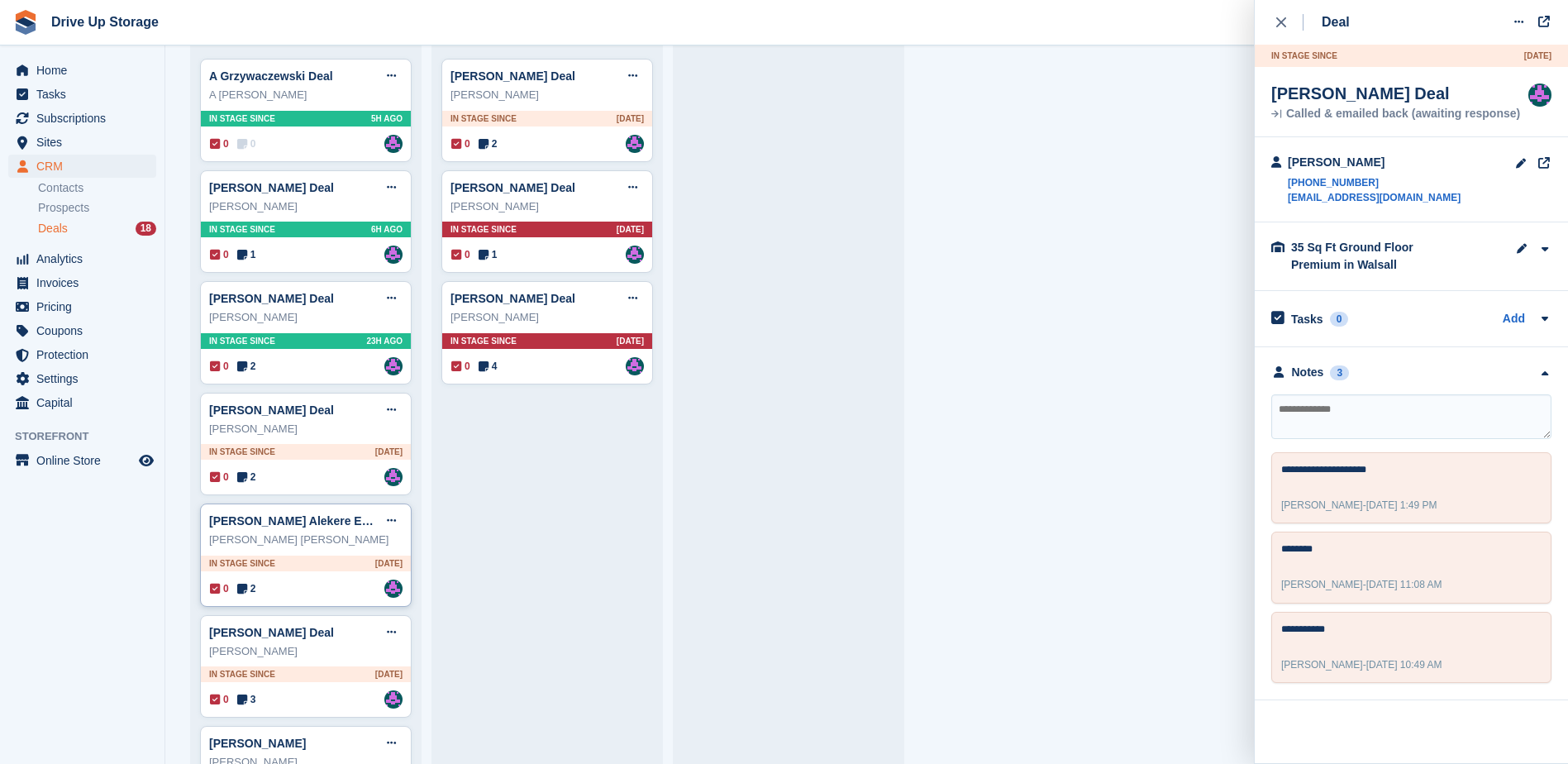
click at [338, 595] on div "0 2 Assigned to [PERSON_NAME]" at bounding box center [306, 588] width 192 height 19
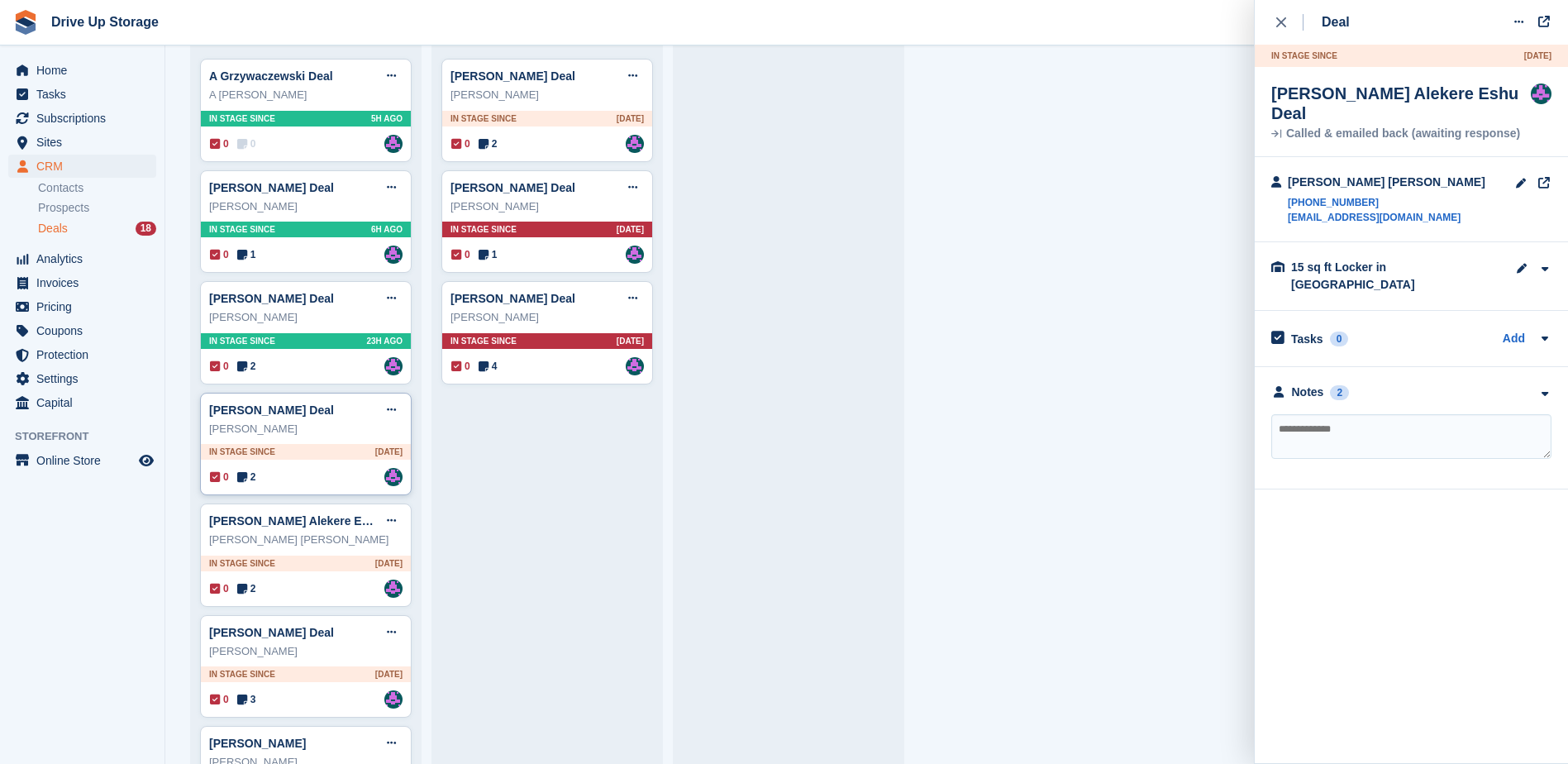
click at [342, 485] on div "0 2 Assigned to [PERSON_NAME]" at bounding box center [306, 477] width 192 height 19
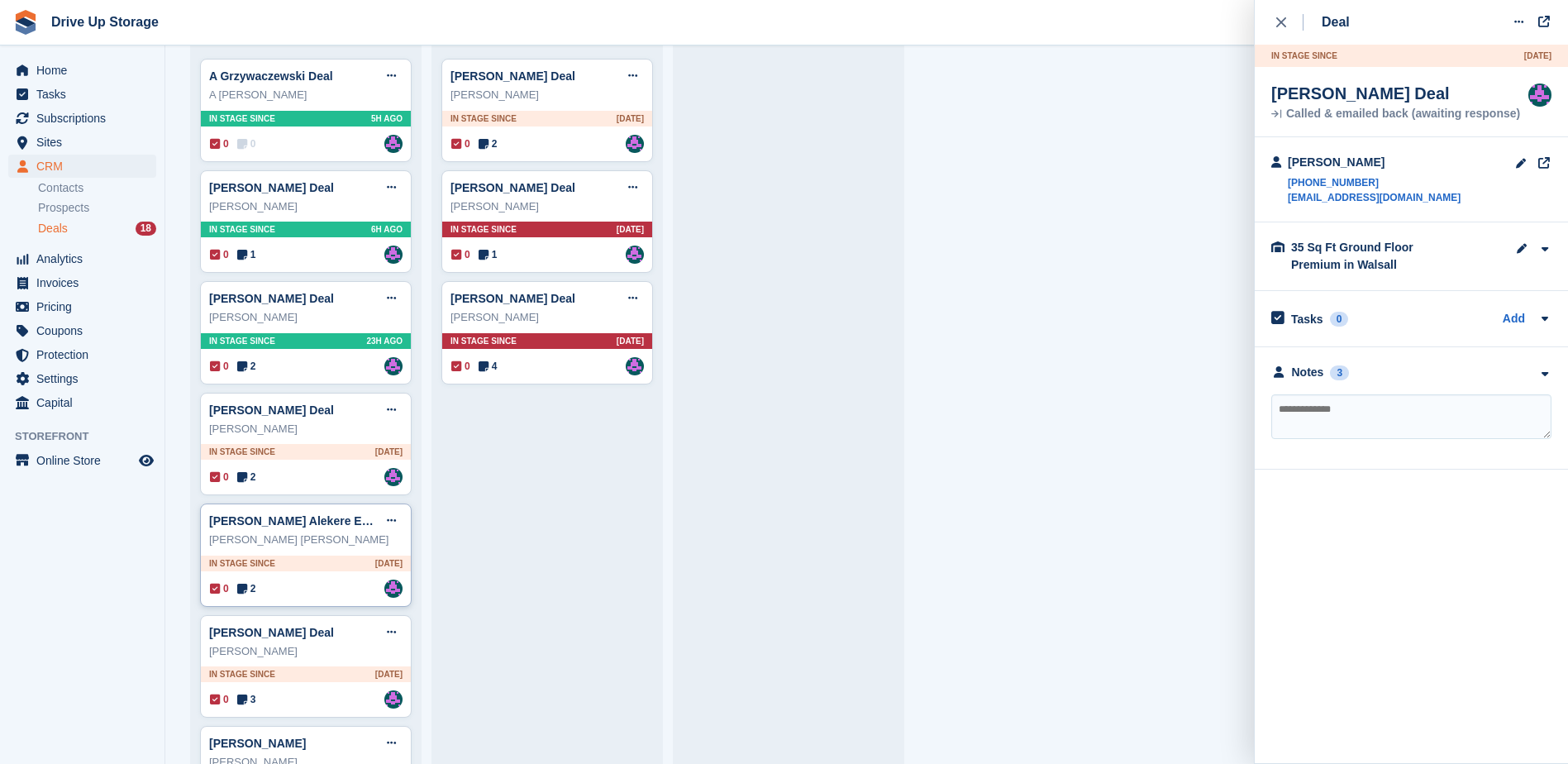
click at [329, 595] on div "0 2 Assigned to [PERSON_NAME]" at bounding box center [306, 588] width 192 height 19
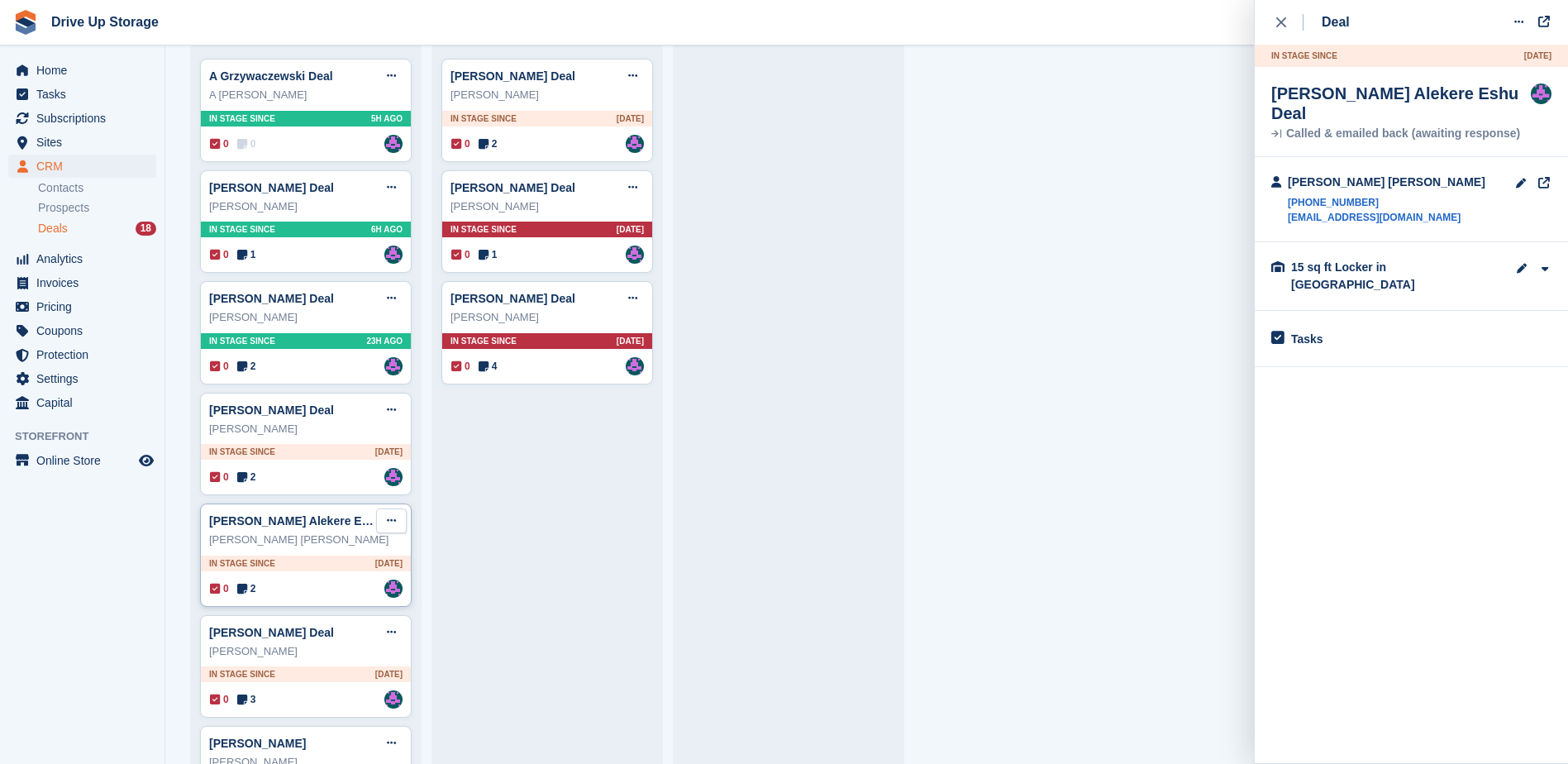
click at [401, 526] on button at bounding box center [391, 520] width 30 height 25
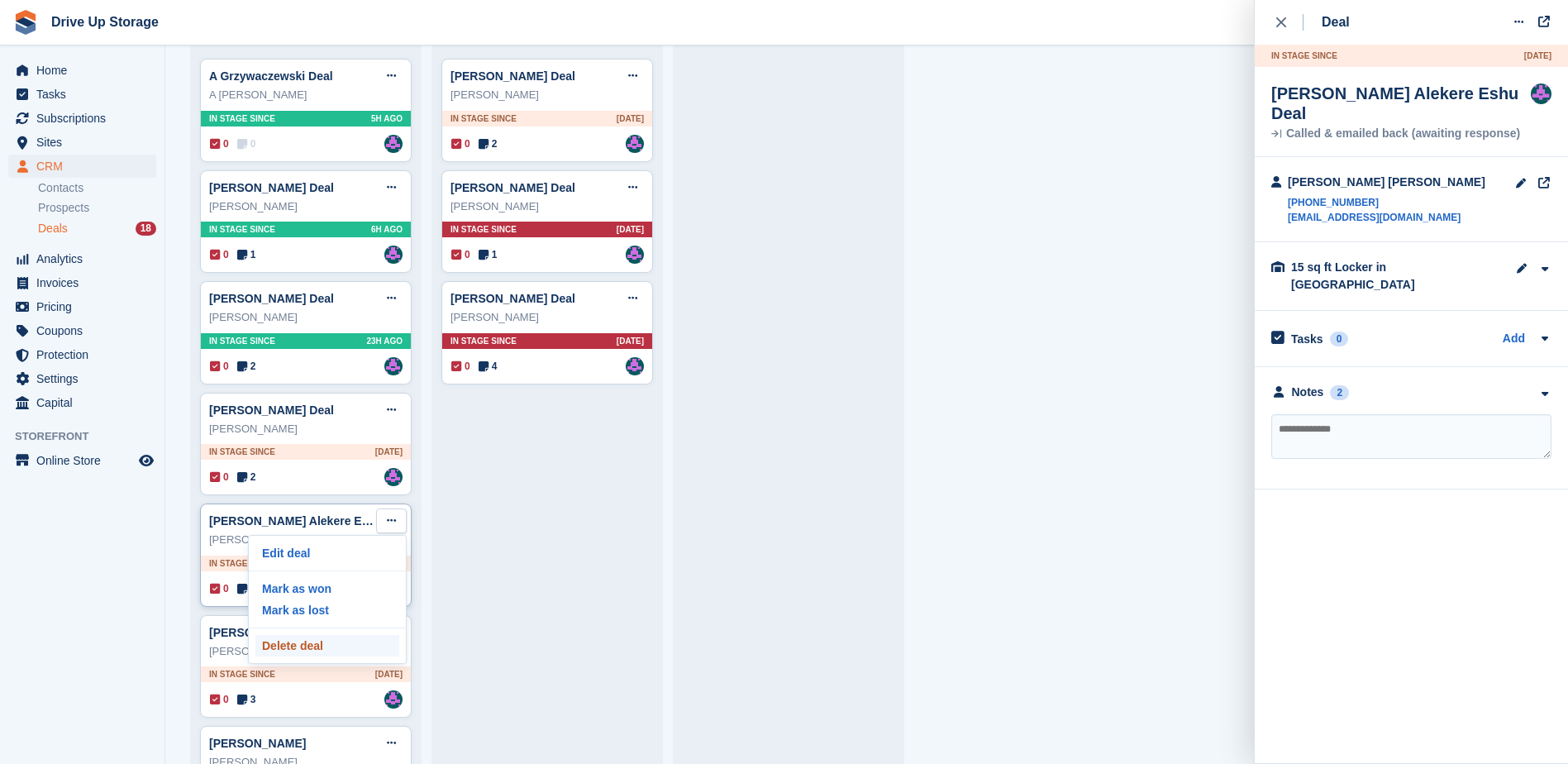
click at [310, 649] on p "Delete deal" at bounding box center [327, 645] width 144 height 22
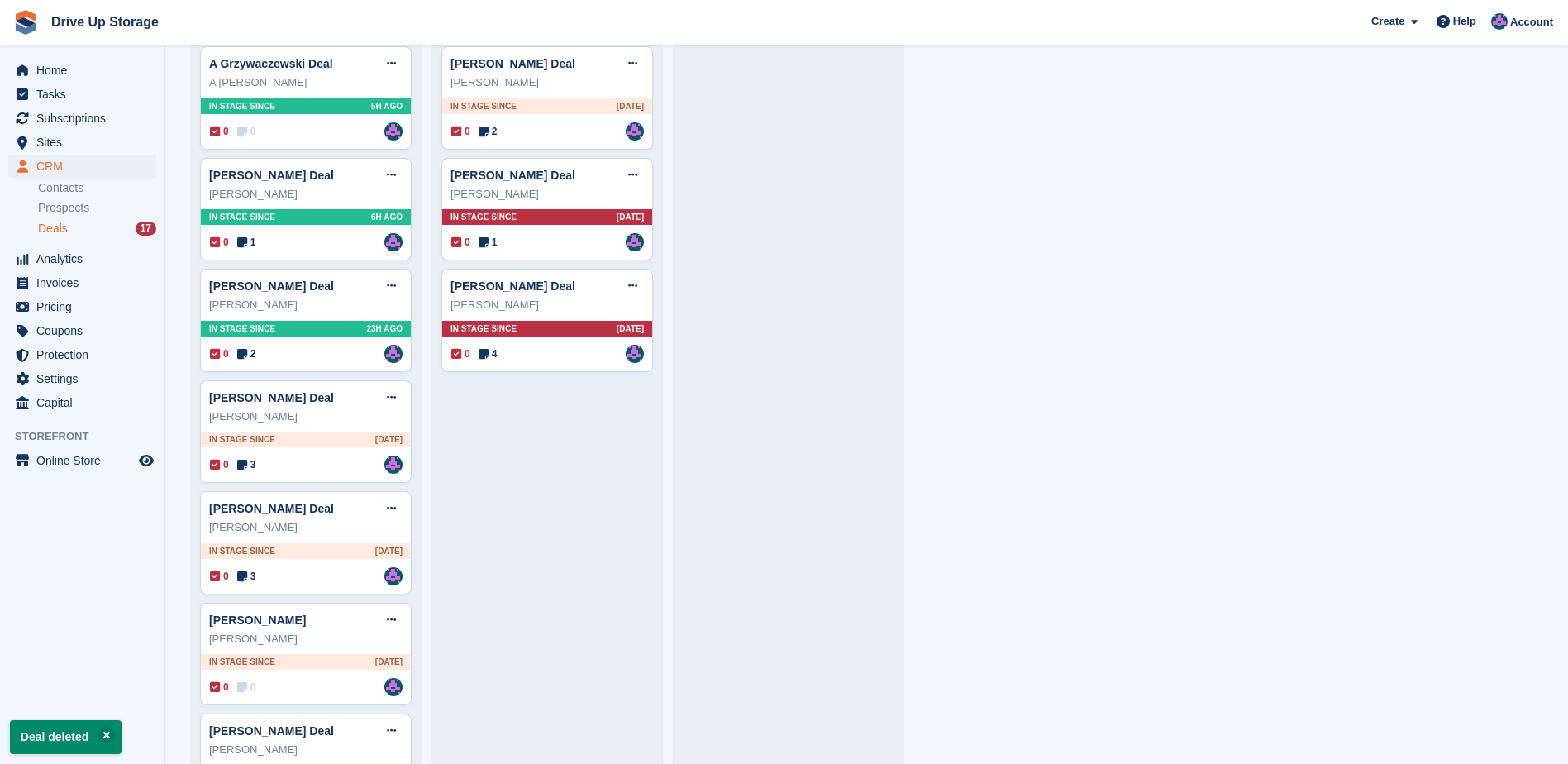
scroll to position [248, 0]
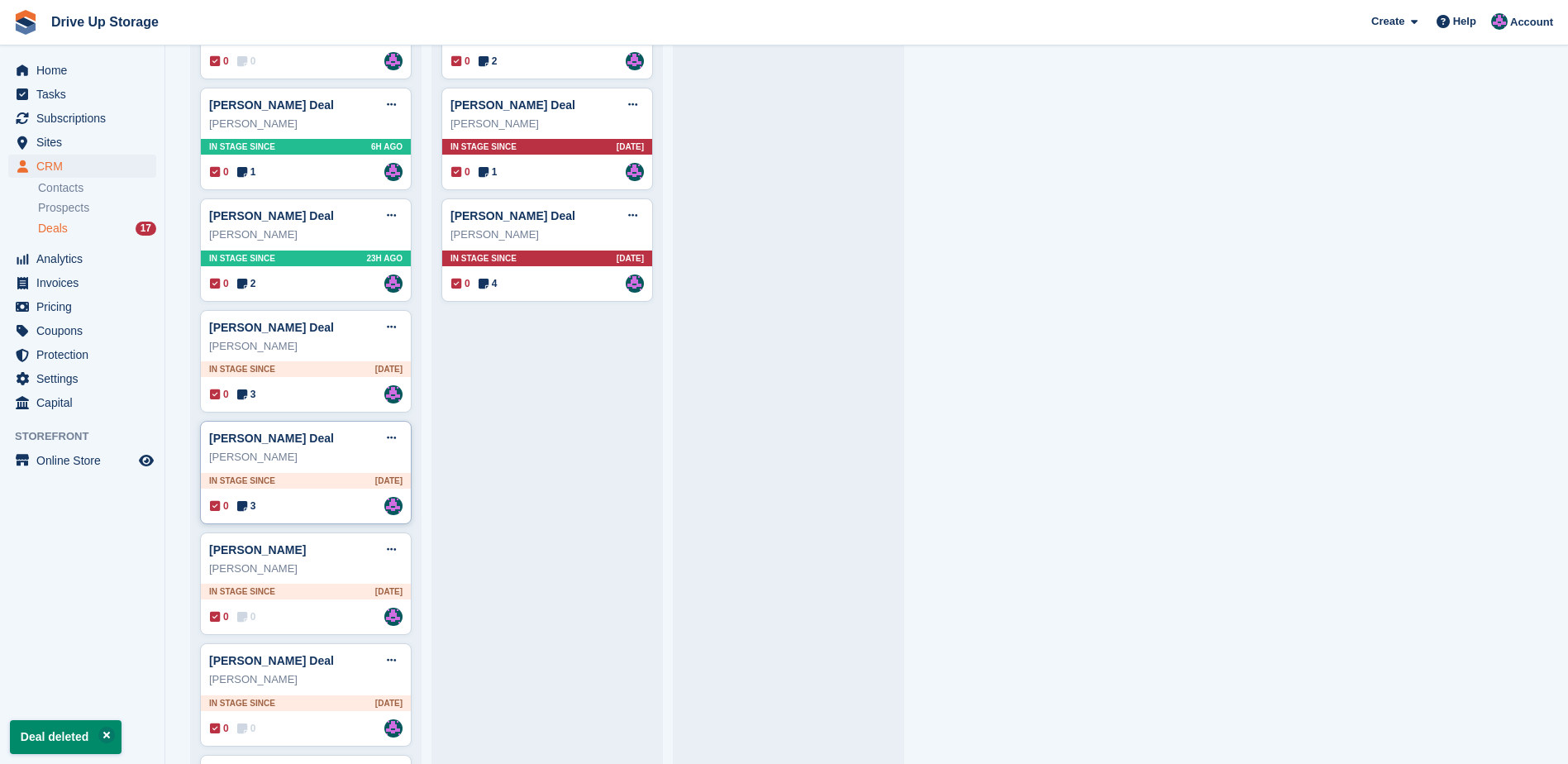
click at [329, 510] on div "0 3 Assigned to [PERSON_NAME]" at bounding box center [306, 505] width 192 height 19
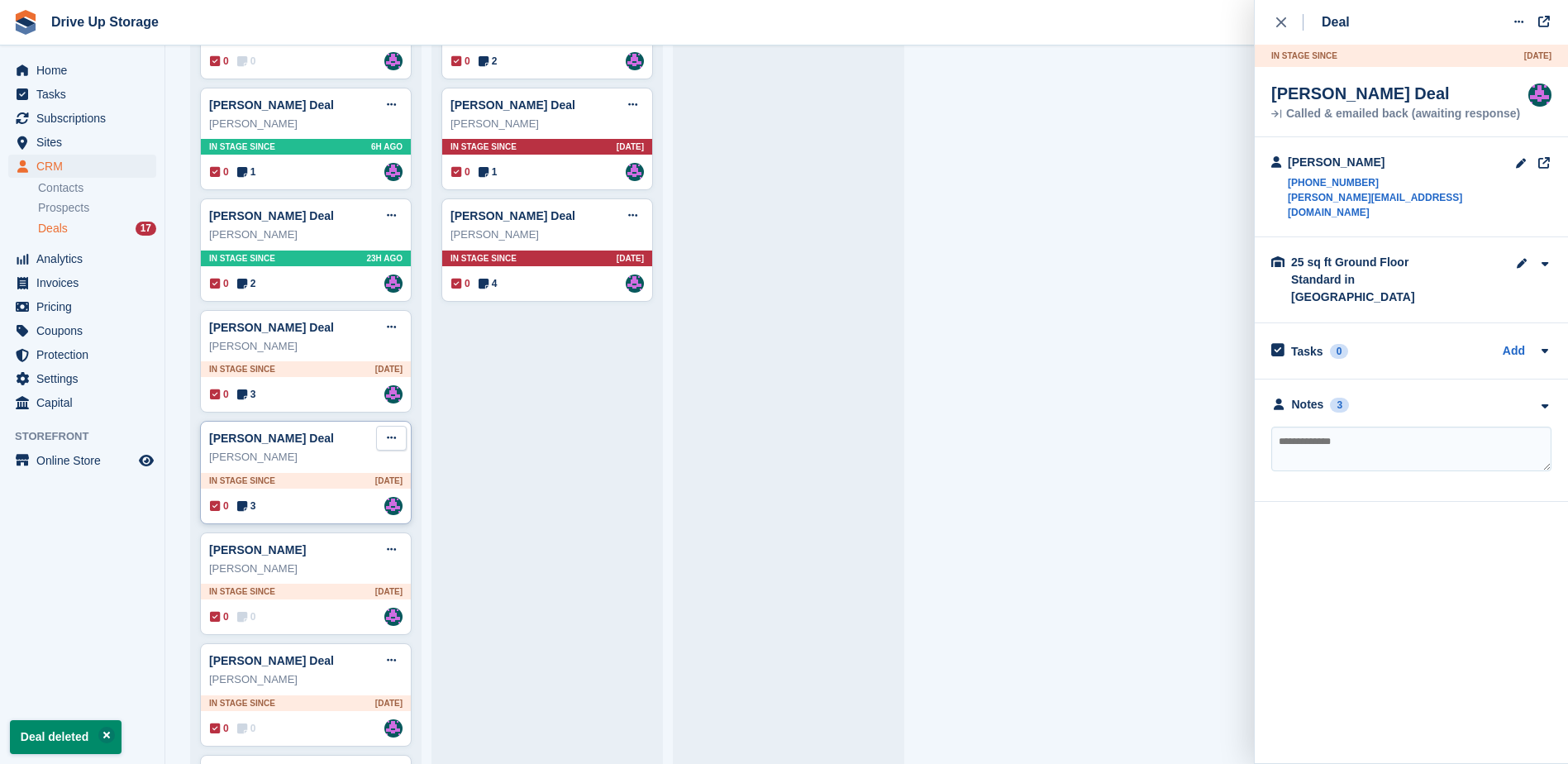
click at [402, 446] on button at bounding box center [391, 437] width 30 height 25
click at [333, 561] on p "Delete deal" at bounding box center [327, 563] width 144 height 22
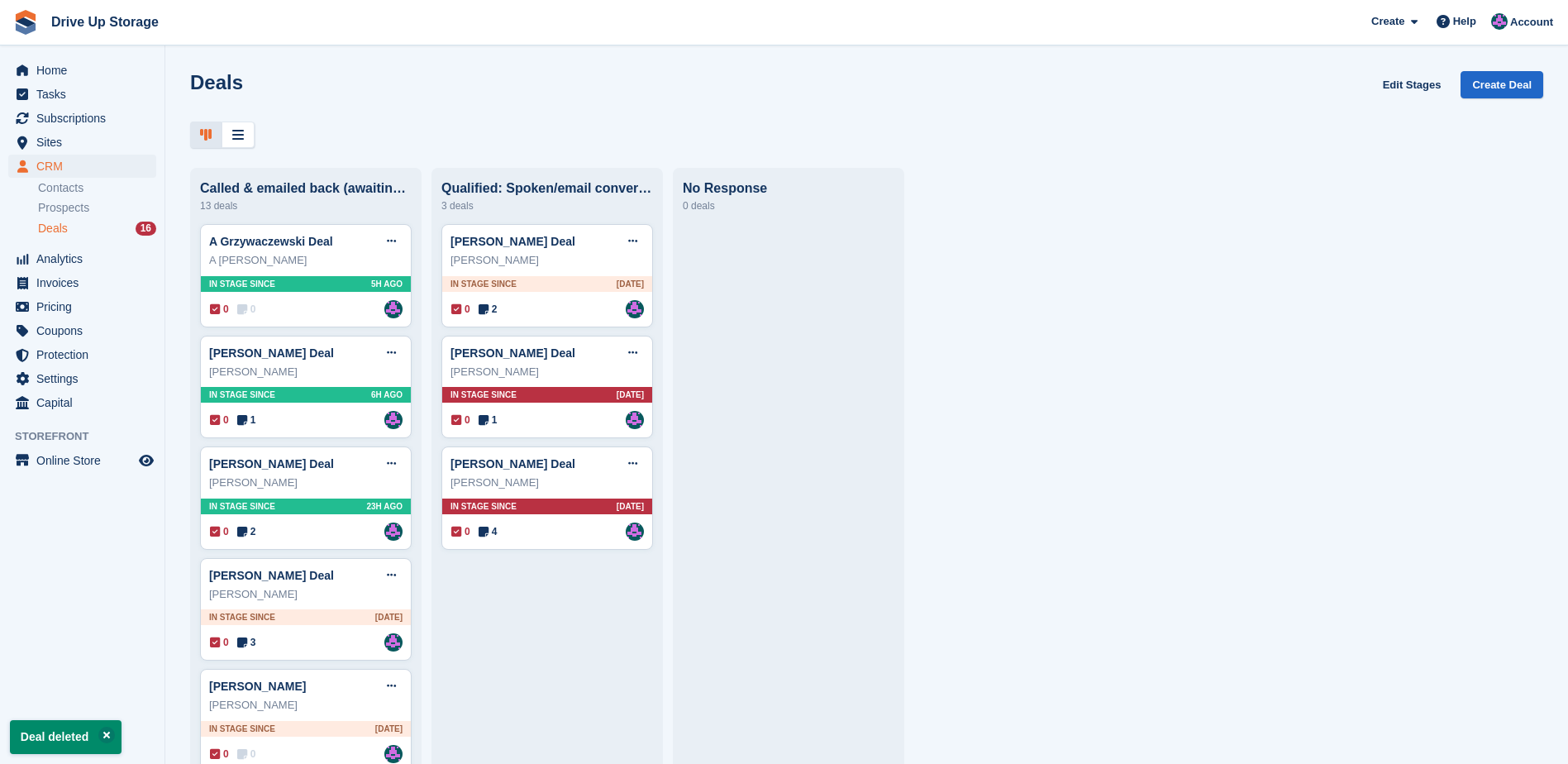
scroll to position [166, 0]
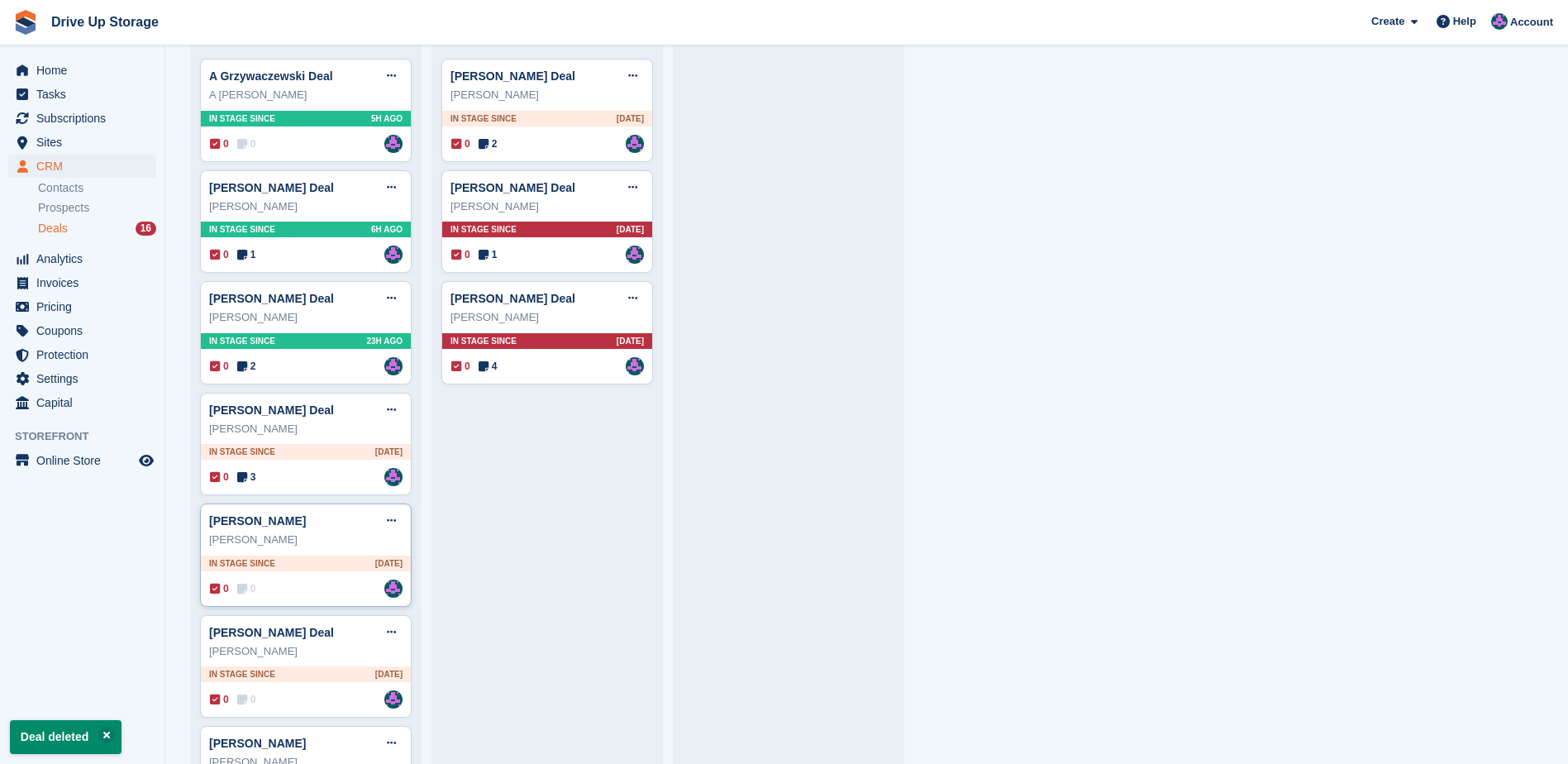
click at [328, 597] on div "0 0 Assigned to [PERSON_NAME]" at bounding box center [306, 588] width 192 height 19
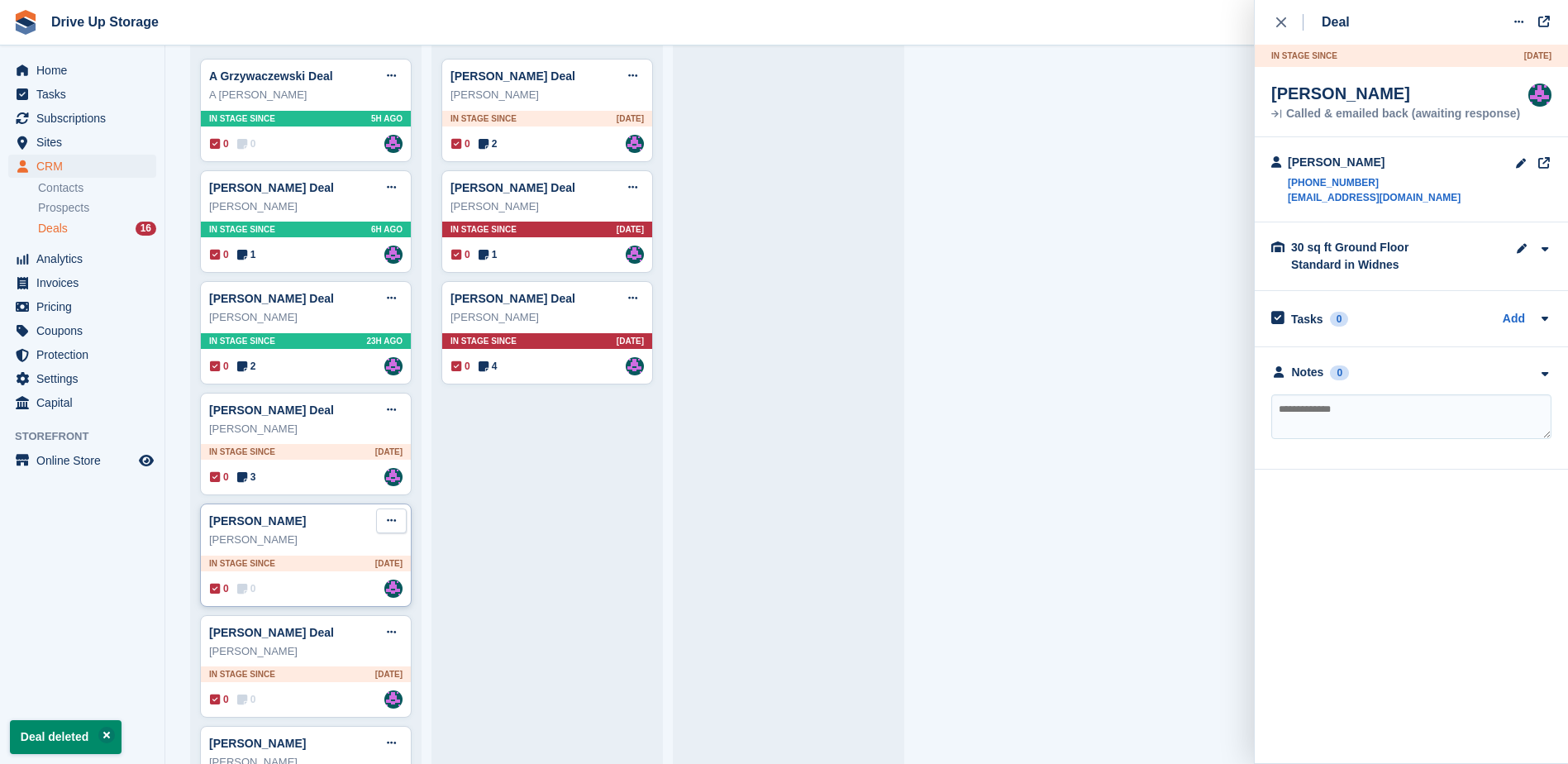
click at [391, 520] on icon at bounding box center [391, 520] width 9 height 11
click at [309, 652] on p "Delete deal" at bounding box center [327, 645] width 144 height 22
click at [360, 596] on div "0 0 Assigned to [PERSON_NAME]" at bounding box center [306, 588] width 192 height 19
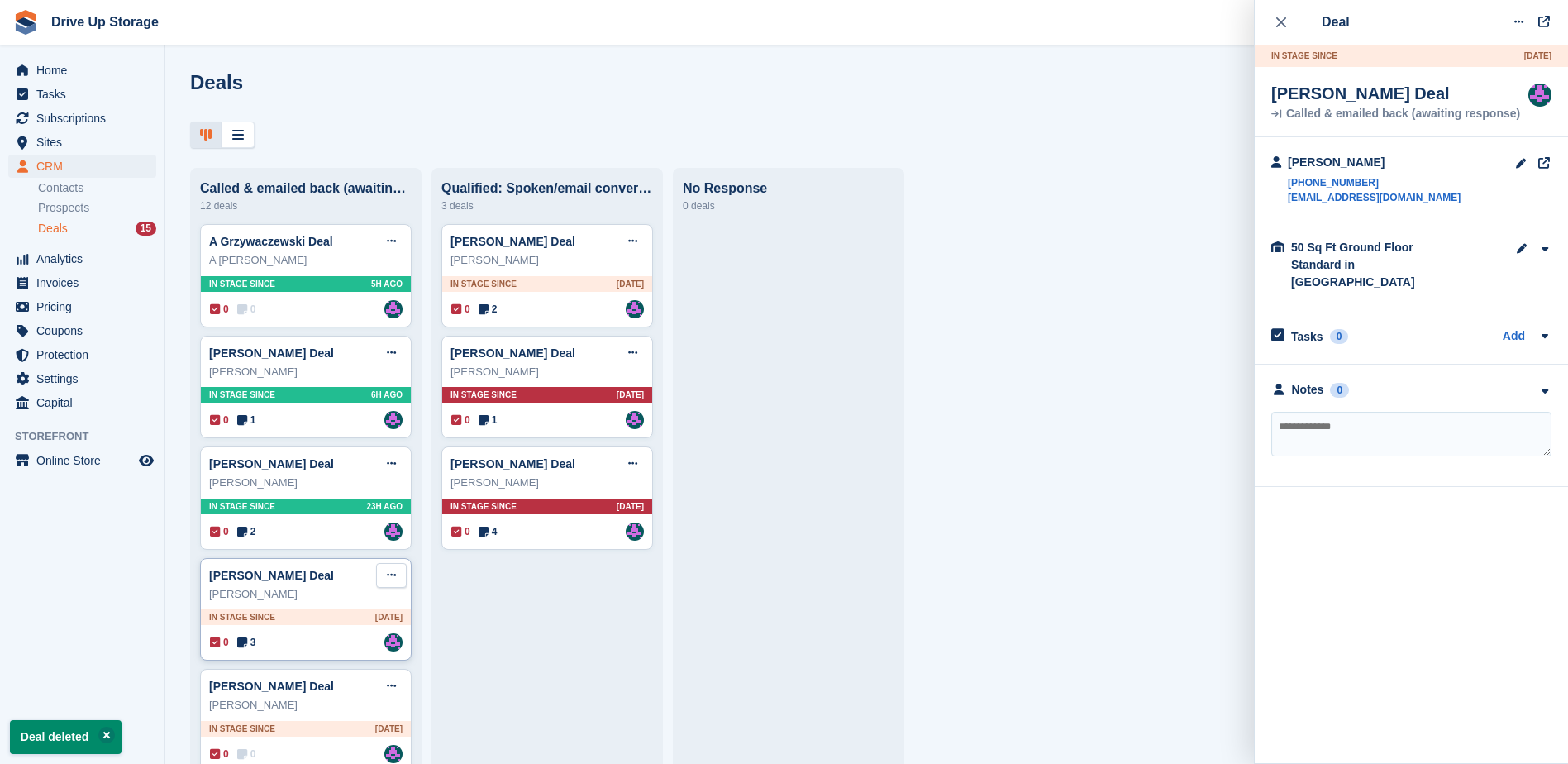
click at [390, 581] on icon at bounding box center [391, 575] width 9 height 11
click at [320, 708] on p "Delete deal" at bounding box center [327, 700] width 144 height 22
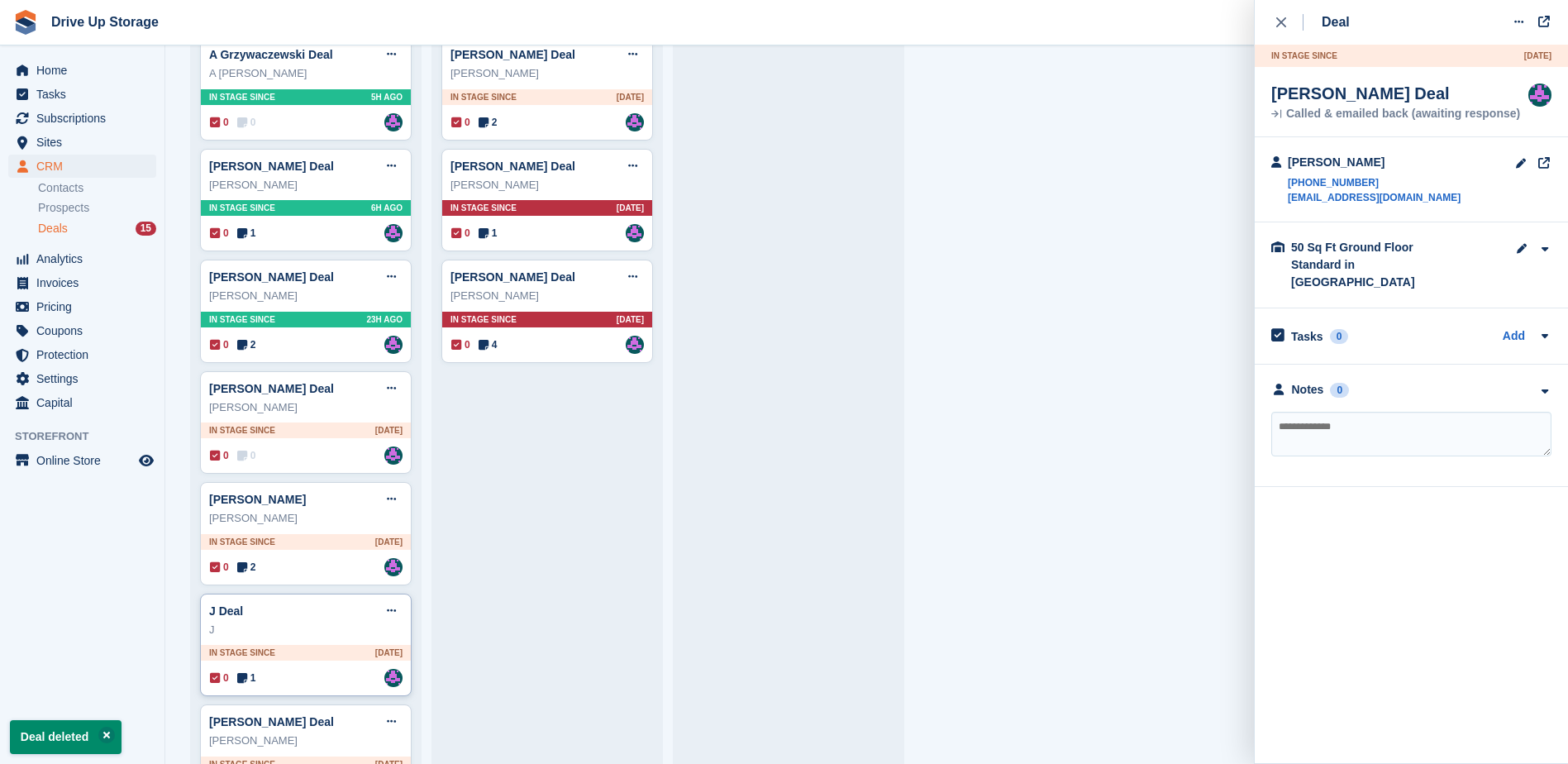
scroll to position [248, 0]
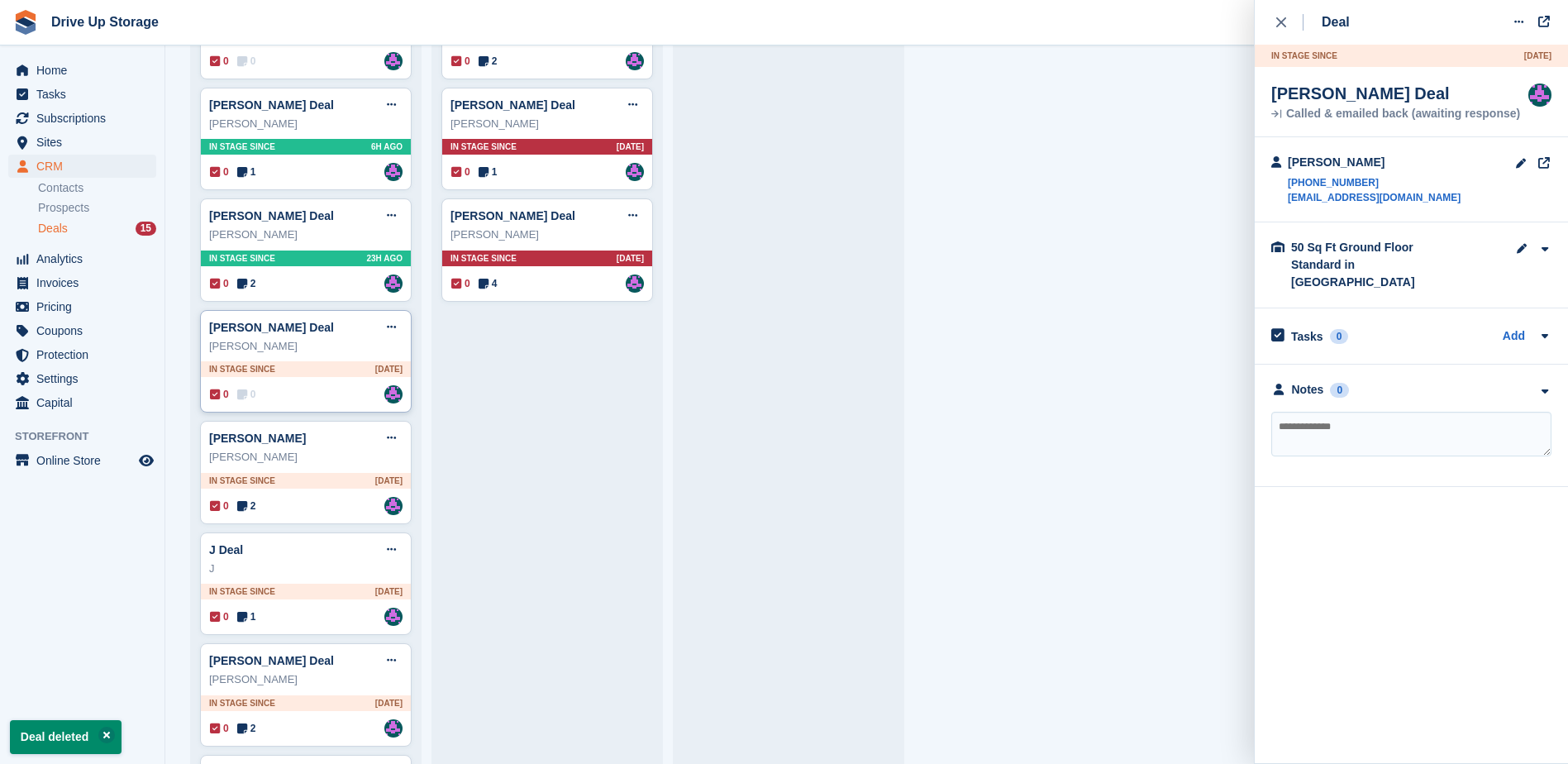
click at [312, 400] on div "0 0 Assigned to [PERSON_NAME]" at bounding box center [306, 394] width 192 height 19
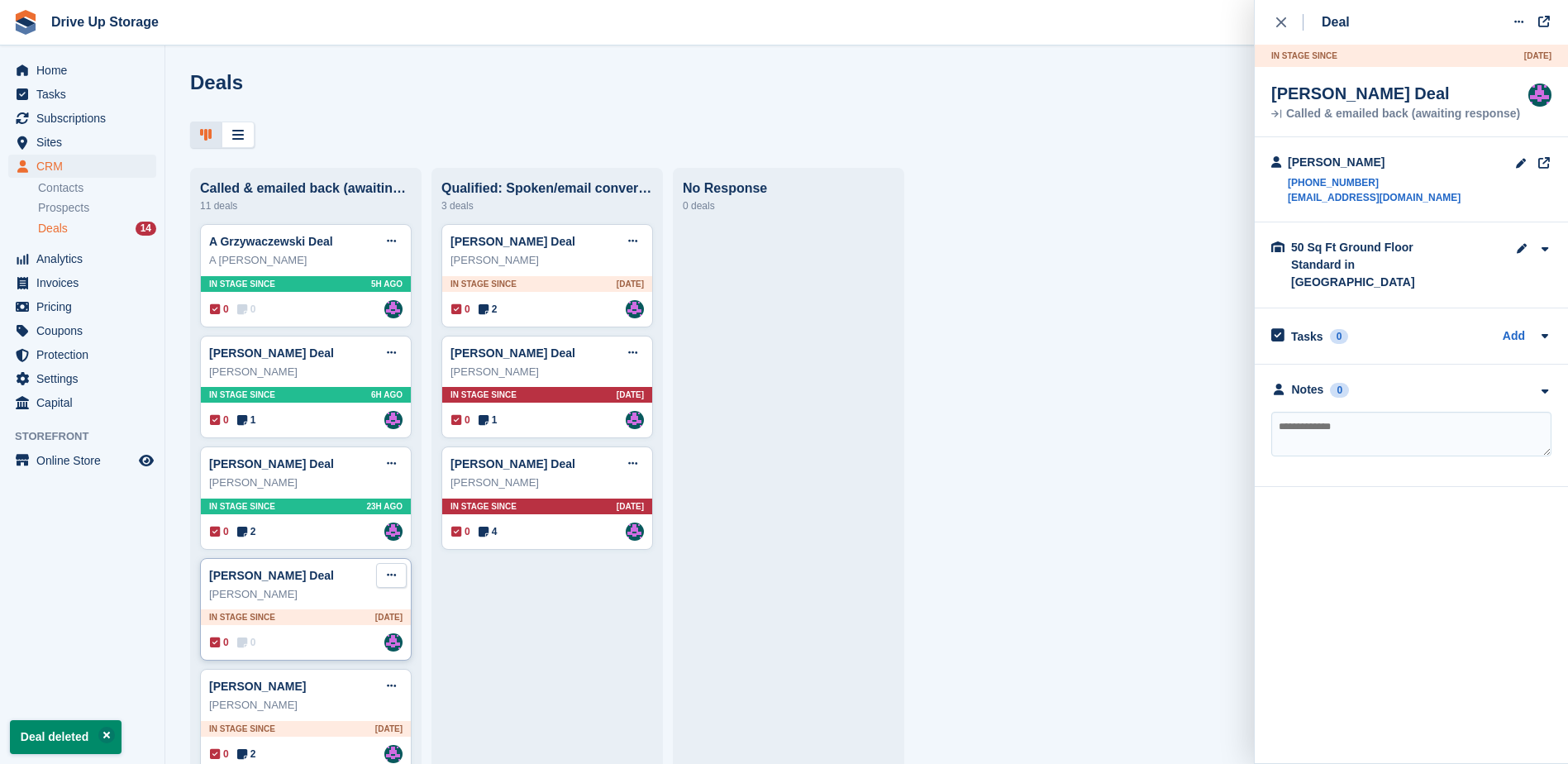
click at [391, 579] on icon at bounding box center [391, 575] width 9 height 11
click at [336, 708] on p "Delete deal" at bounding box center [327, 700] width 144 height 22
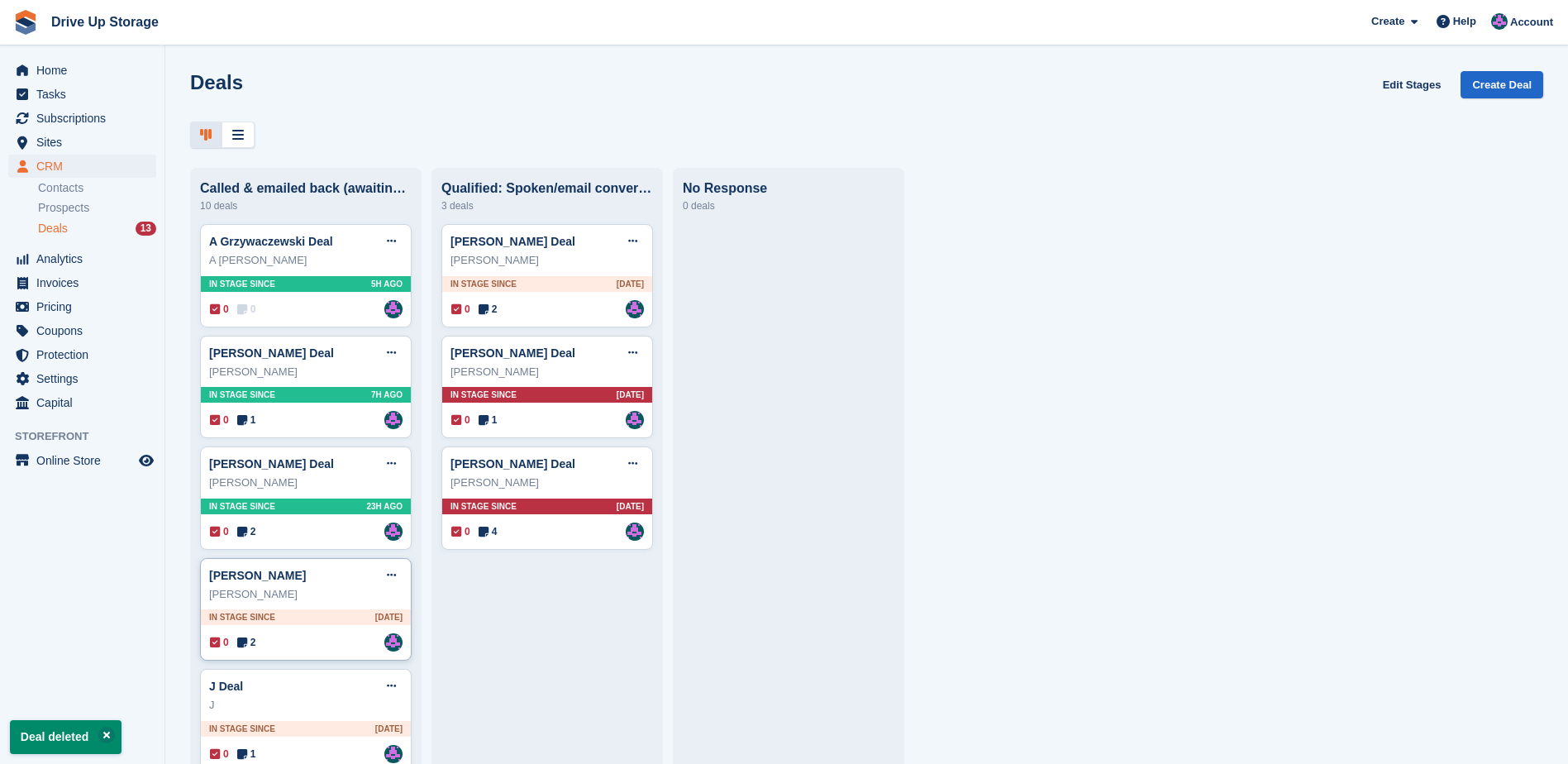
click at [340, 643] on div "0 2 Assigned to [PERSON_NAME]" at bounding box center [306, 641] width 192 height 19
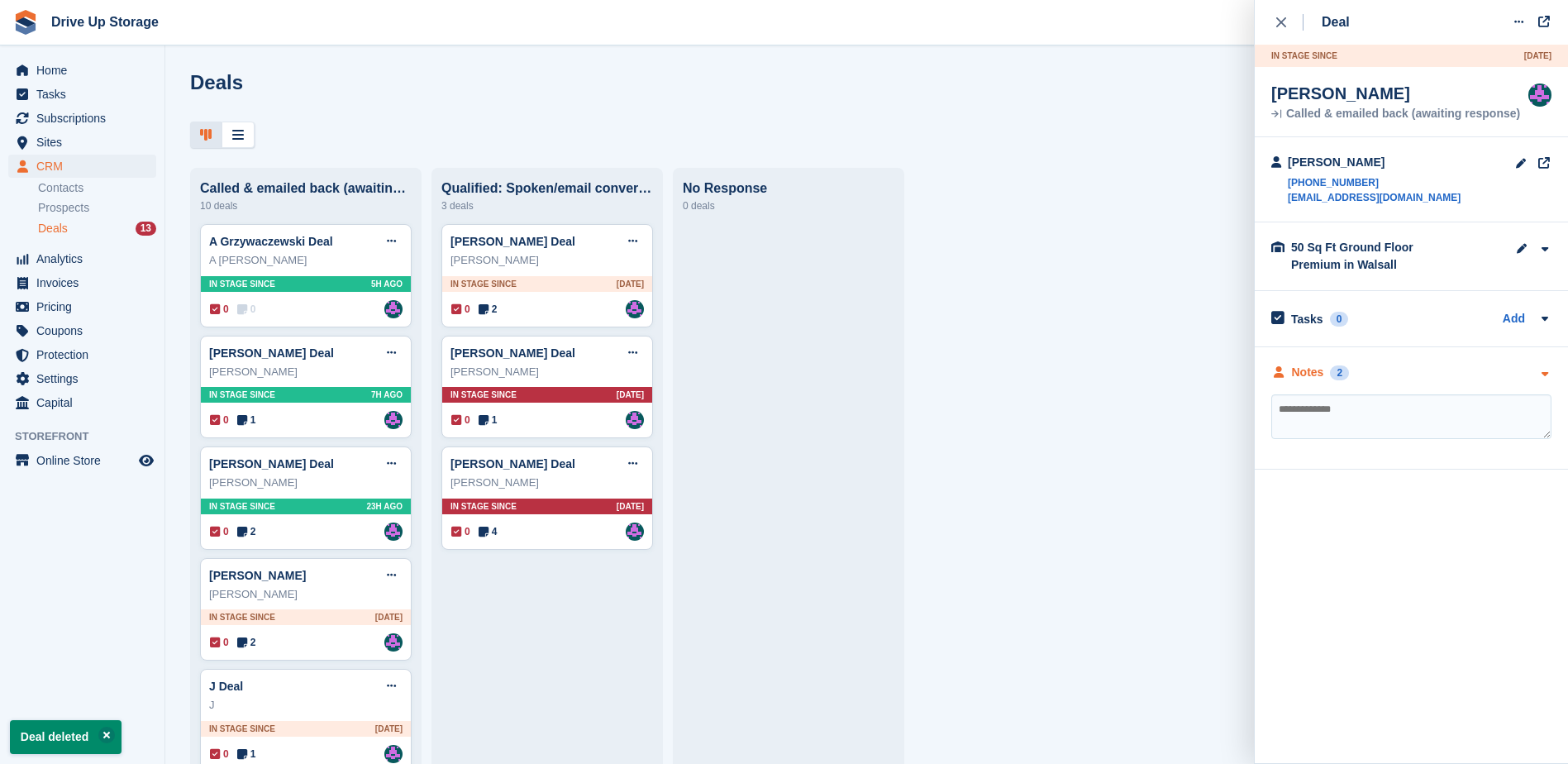
click at [1543, 378] on icon "button" at bounding box center [1544, 374] width 14 height 11
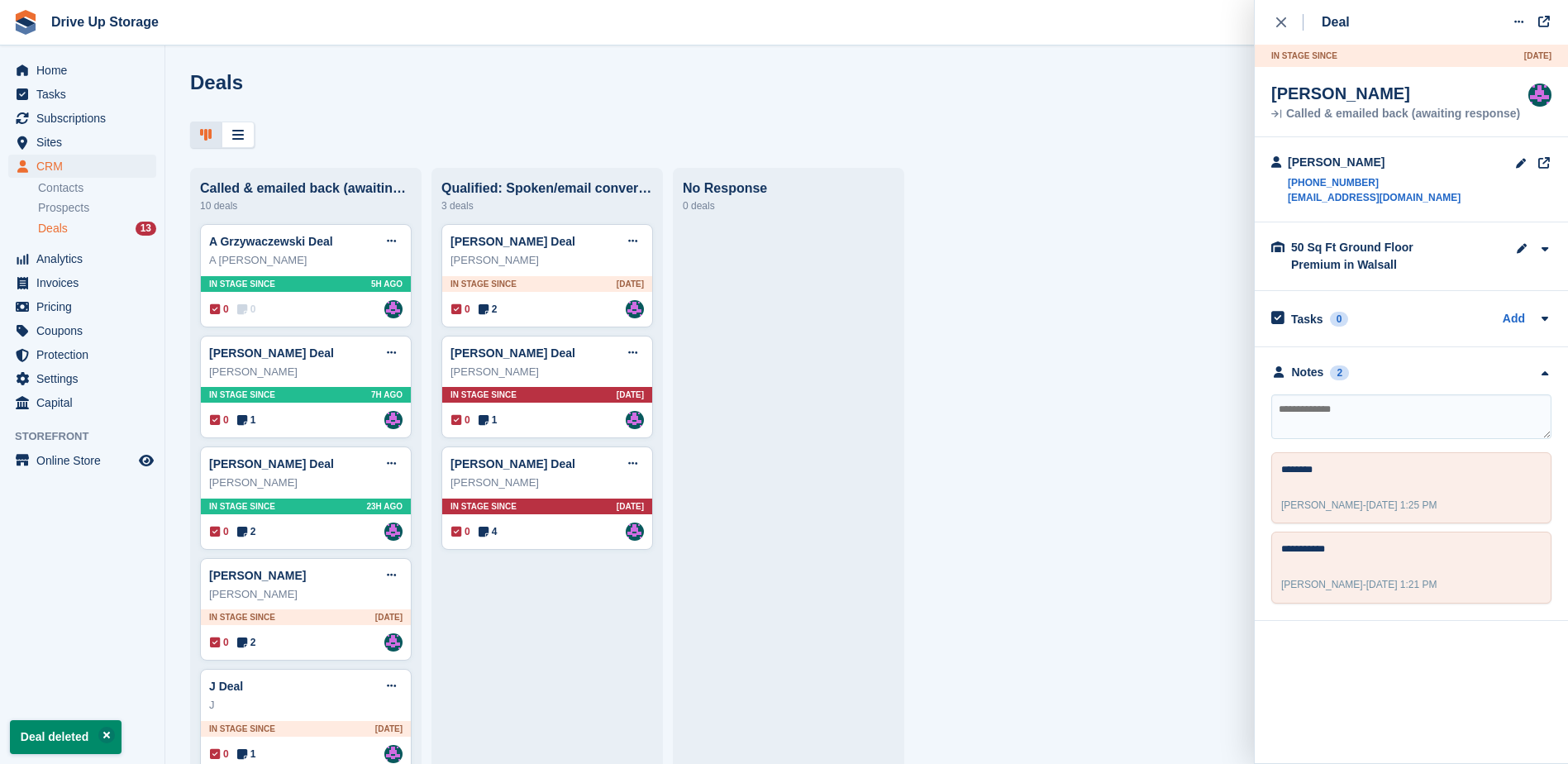
click at [1043, 469] on div "Called & emailed back (awaiting response) 10 deals A Grzywaczewski Deal Edit de…" at bounding box center [867, 758] width 1403 height 1181
drag, startPoint x: 1295, startPoint y: 247, endPoint x: 1474, endPoint y: 267, distance: 180.1
click at [1474, 267] on div "50 Sq Ft Ground Floor Premium in Walsall Site [GEOGRAPHIC_DATA] Unit Type 50 Sq…" at bounding box center [1400, 256] width 218 height 34
drag, startPoint x: 1474, startPoint y: 267, endPoint x: 1373, endPoint y: 277, distance: 101.5
click at [1389, 286] on div "50 Sq Ft Ground Floor Premium in Walsall Site [GEOGRAPHIC_DATA] Unit Type 50 Sq…" at bounding box center [1411, 257] width 313 height 69
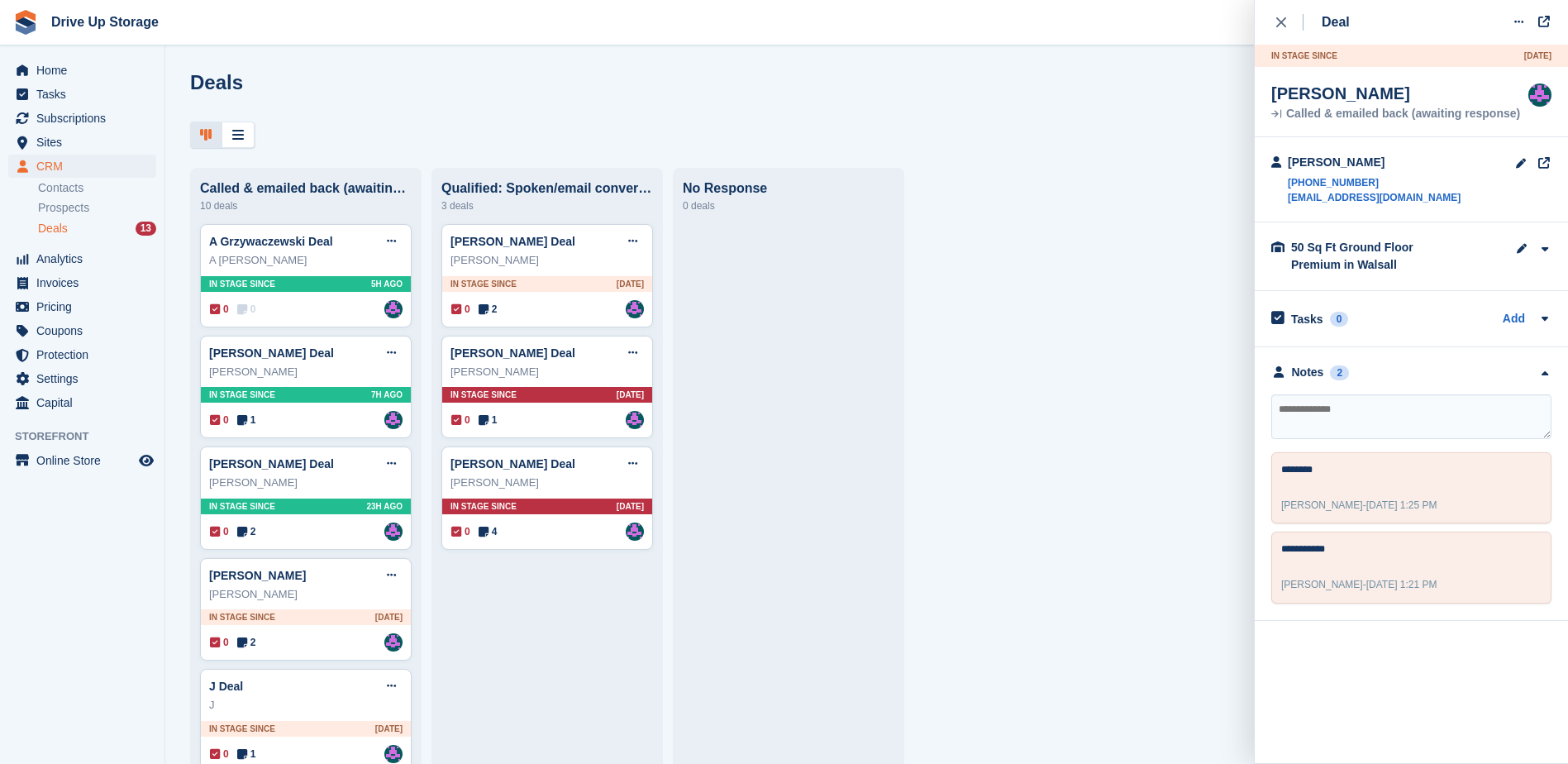
drag, startPoint x: 1290, startPoint y: 243, endPoint x: 1387, endPoint y: 263, distance: 99.0
click at [1387, 263] on div "50 Sq Ft Ground Floor Premium in Walsall Site [GEOGRAPHIC_DATA] Unit Type 50 Sq…" at bounding box center [1411, 257] width 313 height 69
drag, startPoint x: 1387, startPoint y: 263, endPoint x: 1378, endPoint y: 246, distance: 19.2
copy div "50 Sq Ft Ground Floor Premium in Walsal"
click at [1329, 427] on textarea at bounding box center [1412, 417] width 281 height 45
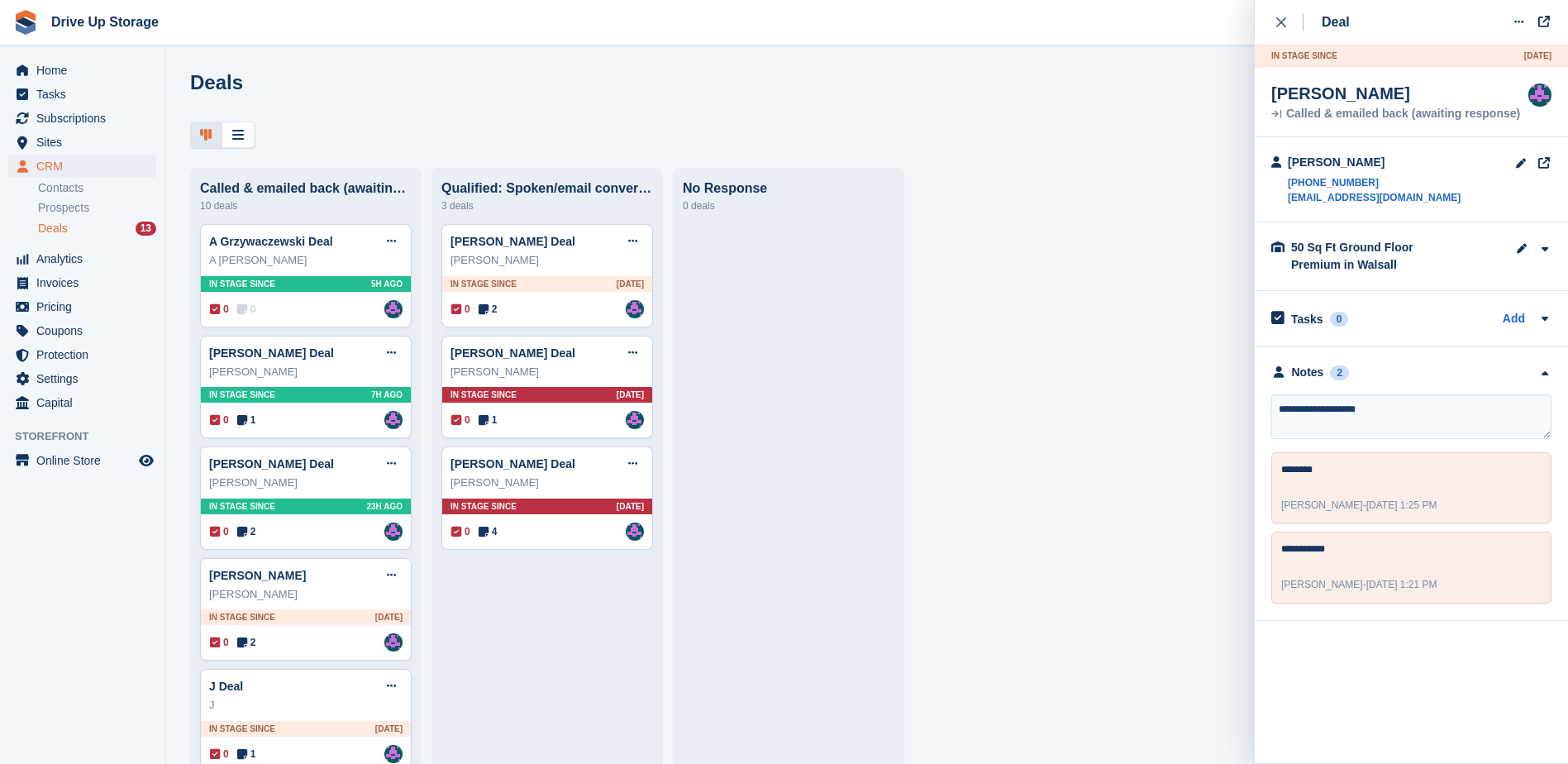
type textarea "**********"
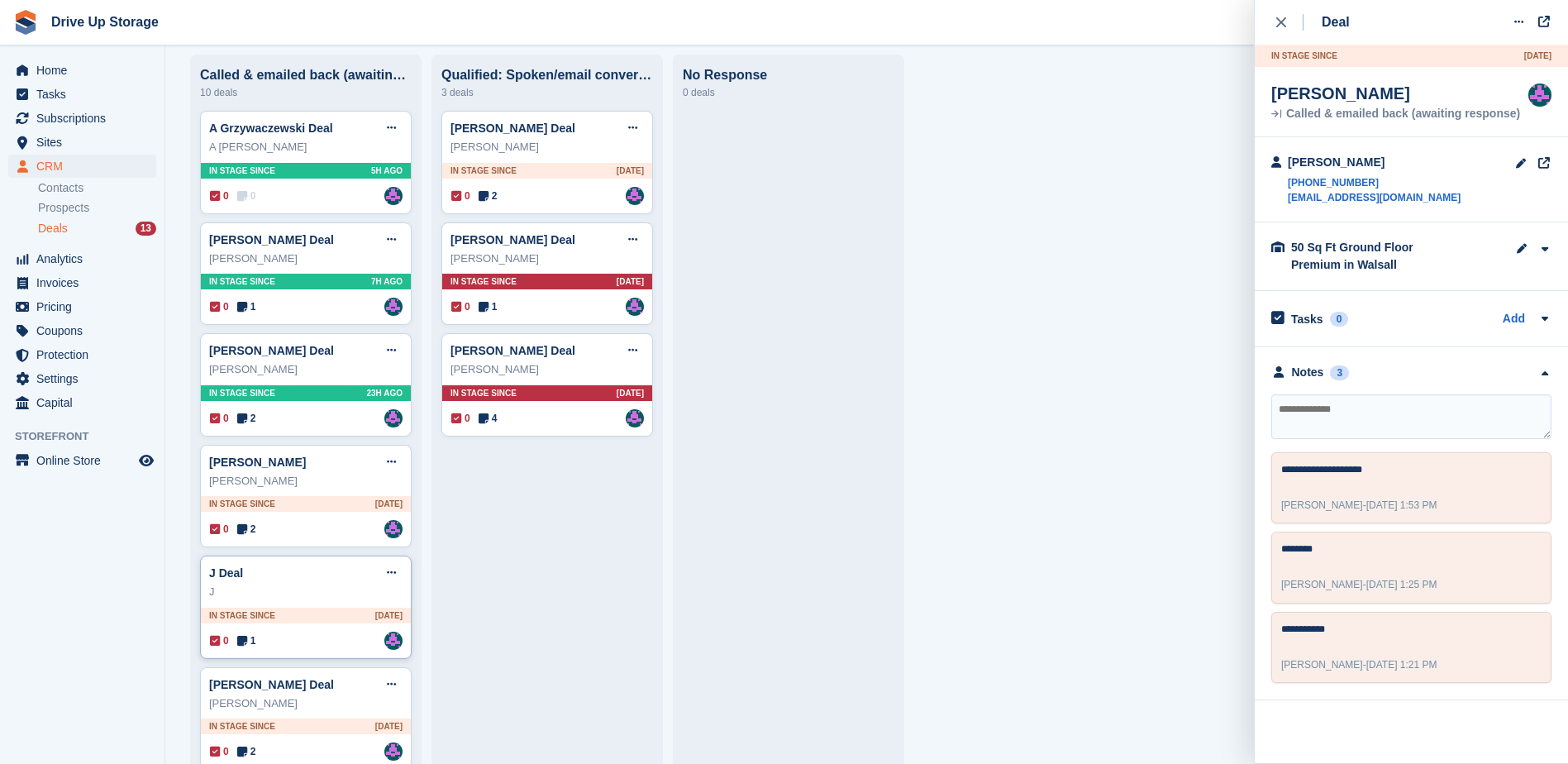
scroll to position [166, 0]
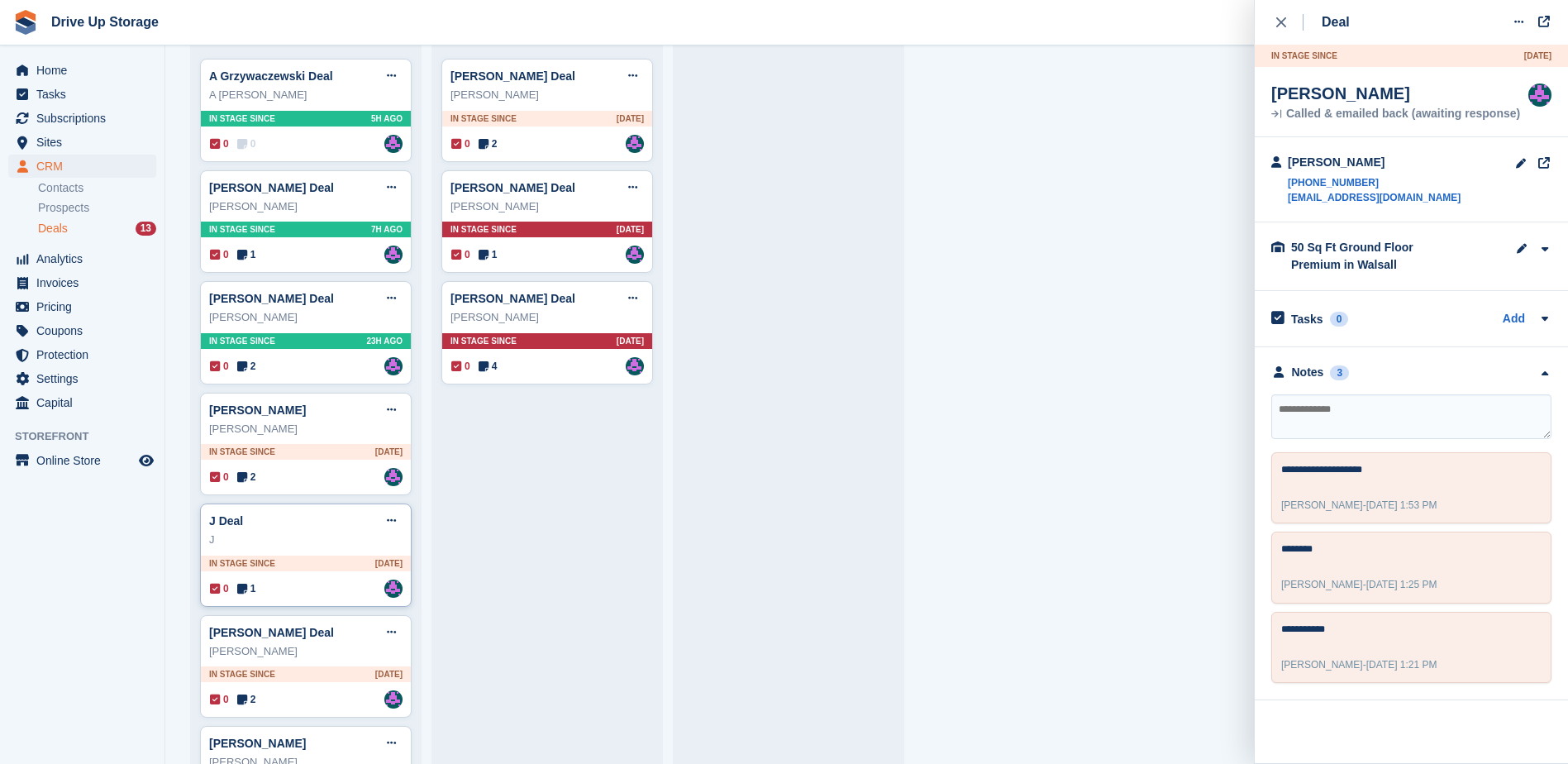
click at [312, 545] on div "J" at bounding box center [305, 539] width 193 height 17
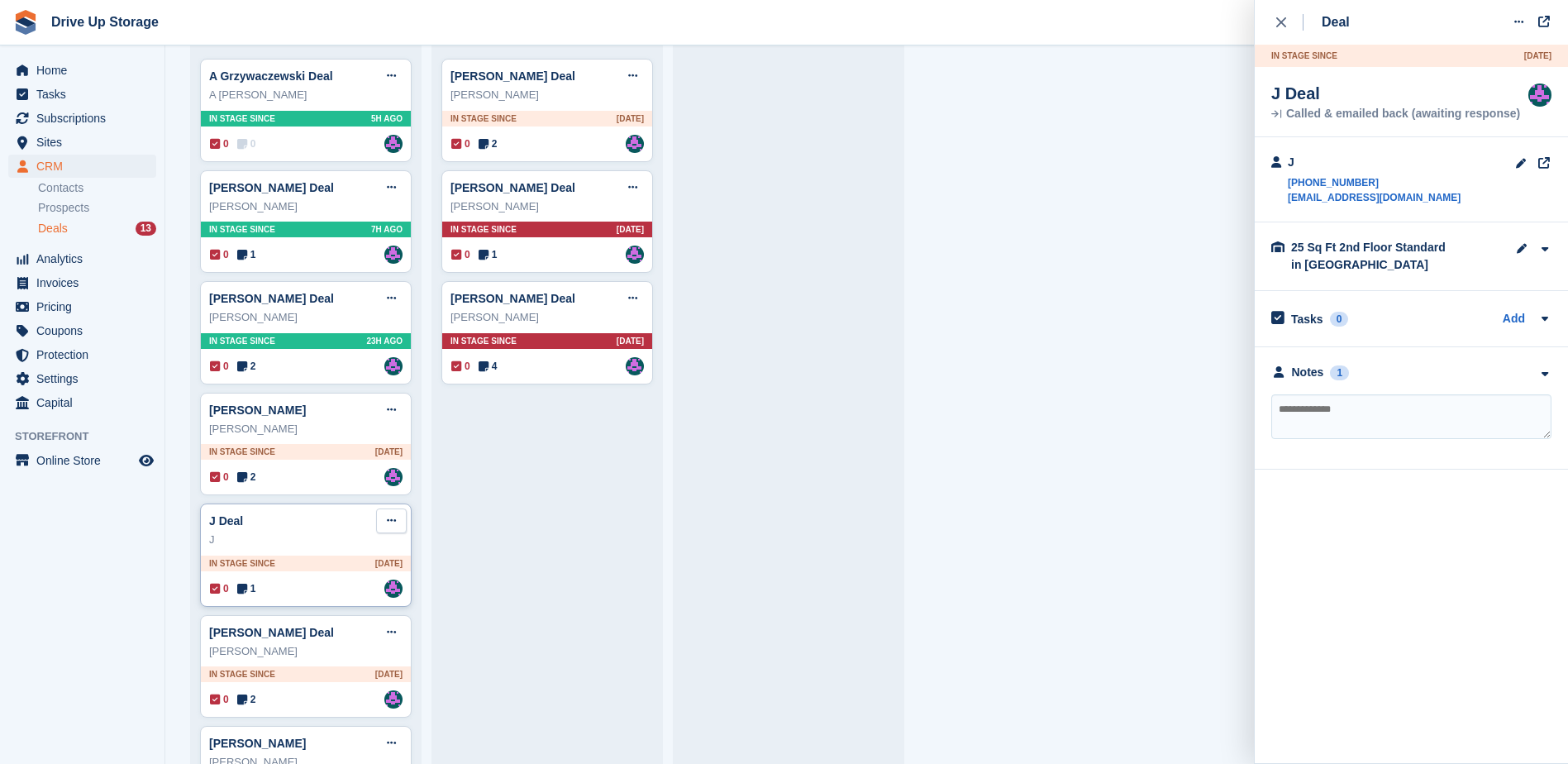
click at [385, 529] on button at bounding box center [391, 520] width 30 height 25
click at [302, 652] on p "Delete deal" at bounding box center [327, 645] width 144 height 22
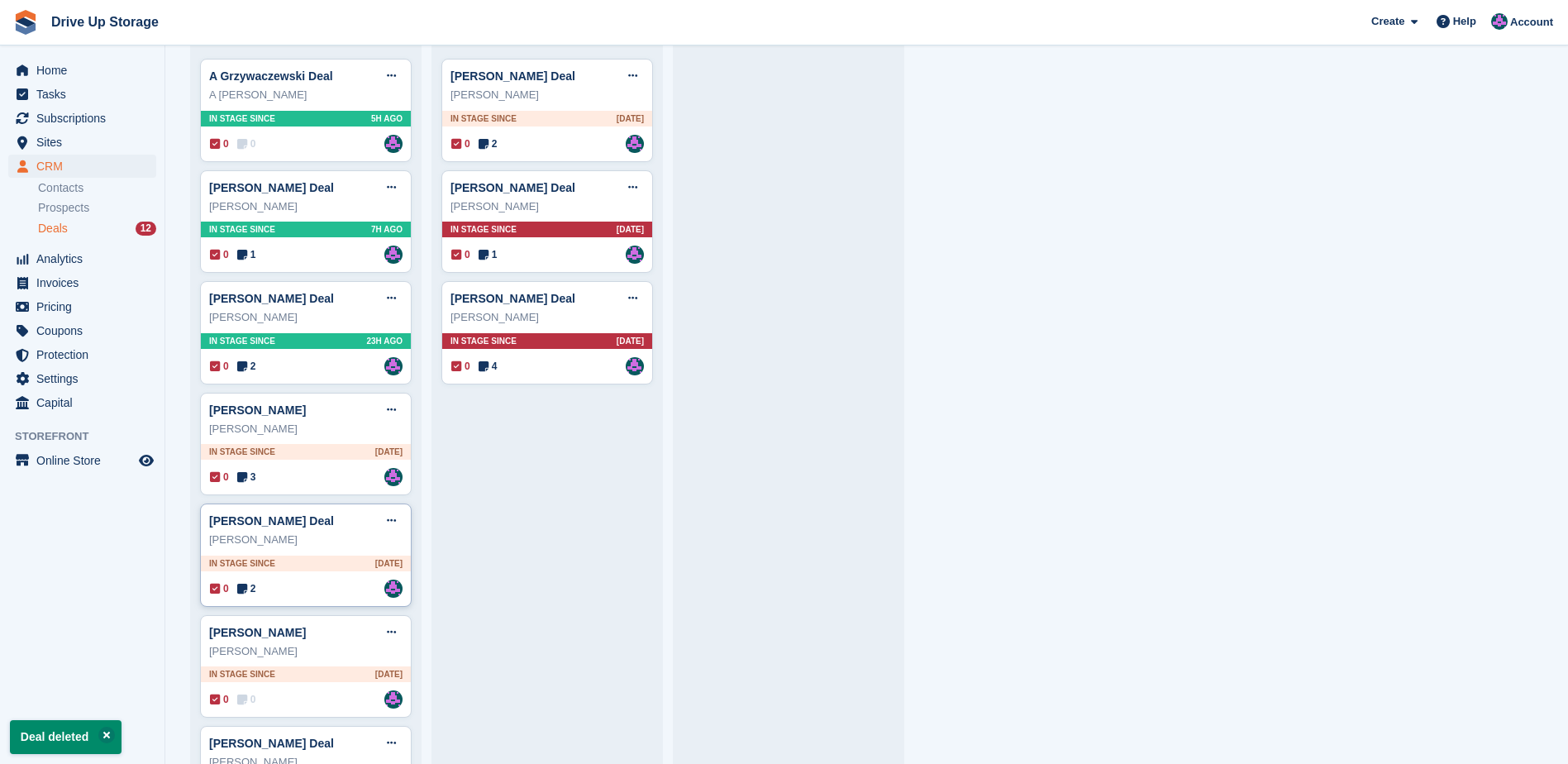
click at [337, 541] on div "[PERSON_NAME]" at bounding box center [305, 539] width 193 height 17
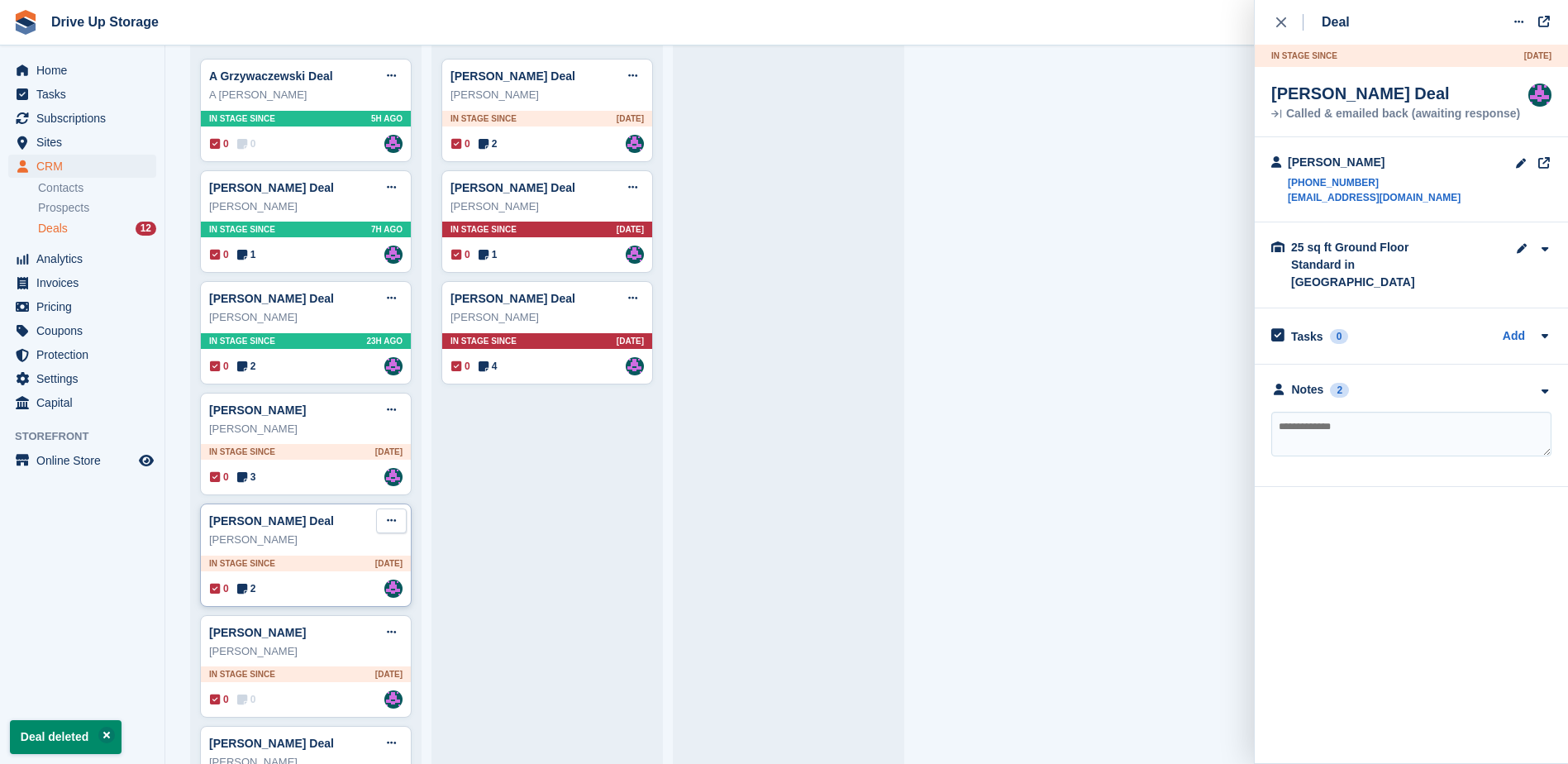
click at [392, 524] on icon at bounding box center [391, 520] width 9 height 11
click at [329, 649] on p "Delete deal" at bounding box center [327, 645] width 144 height 22
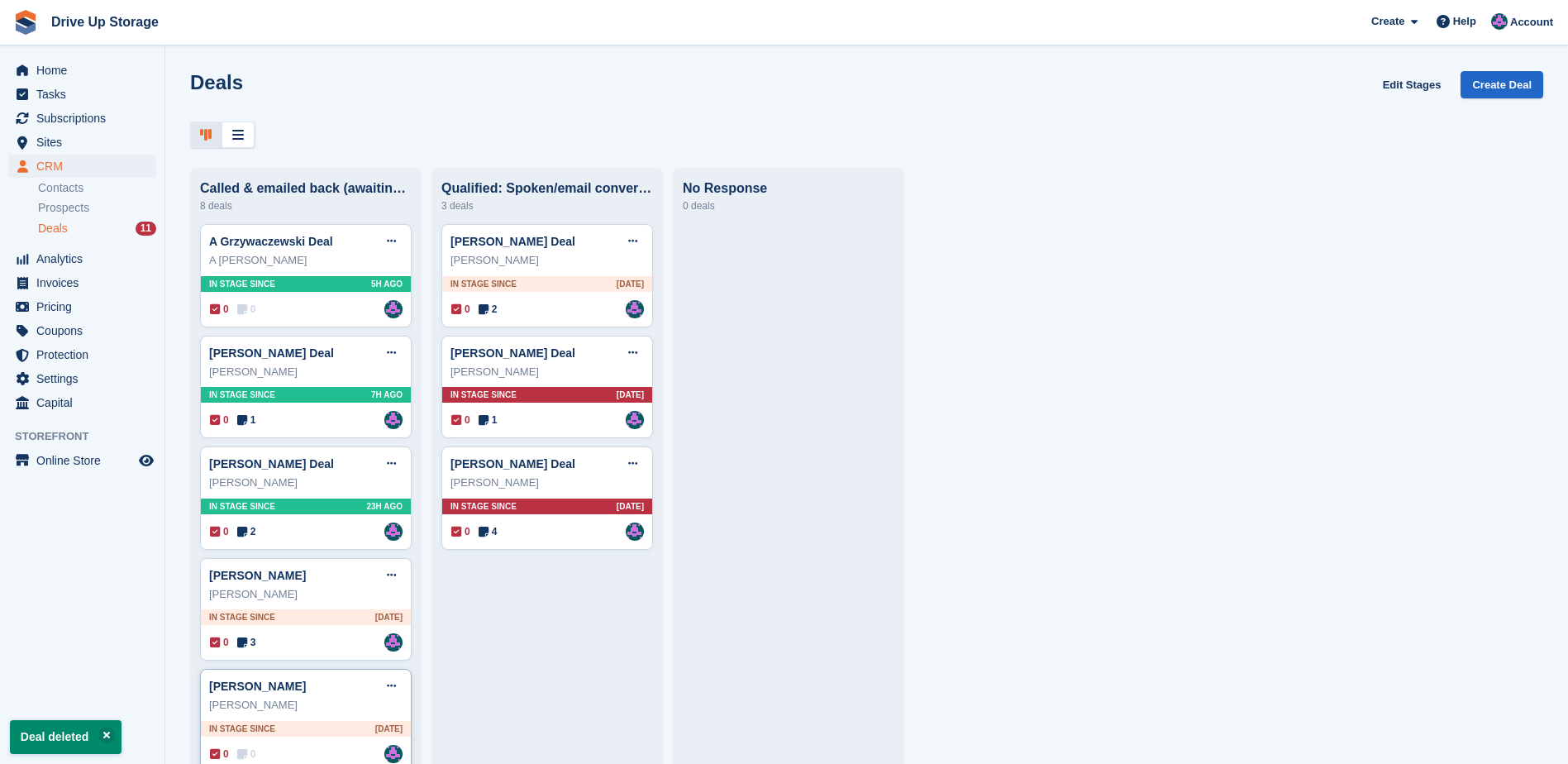
click at [329, 708] on div "[PERSON_NAME]" at bounding box center [305, 704] width 193 height 17
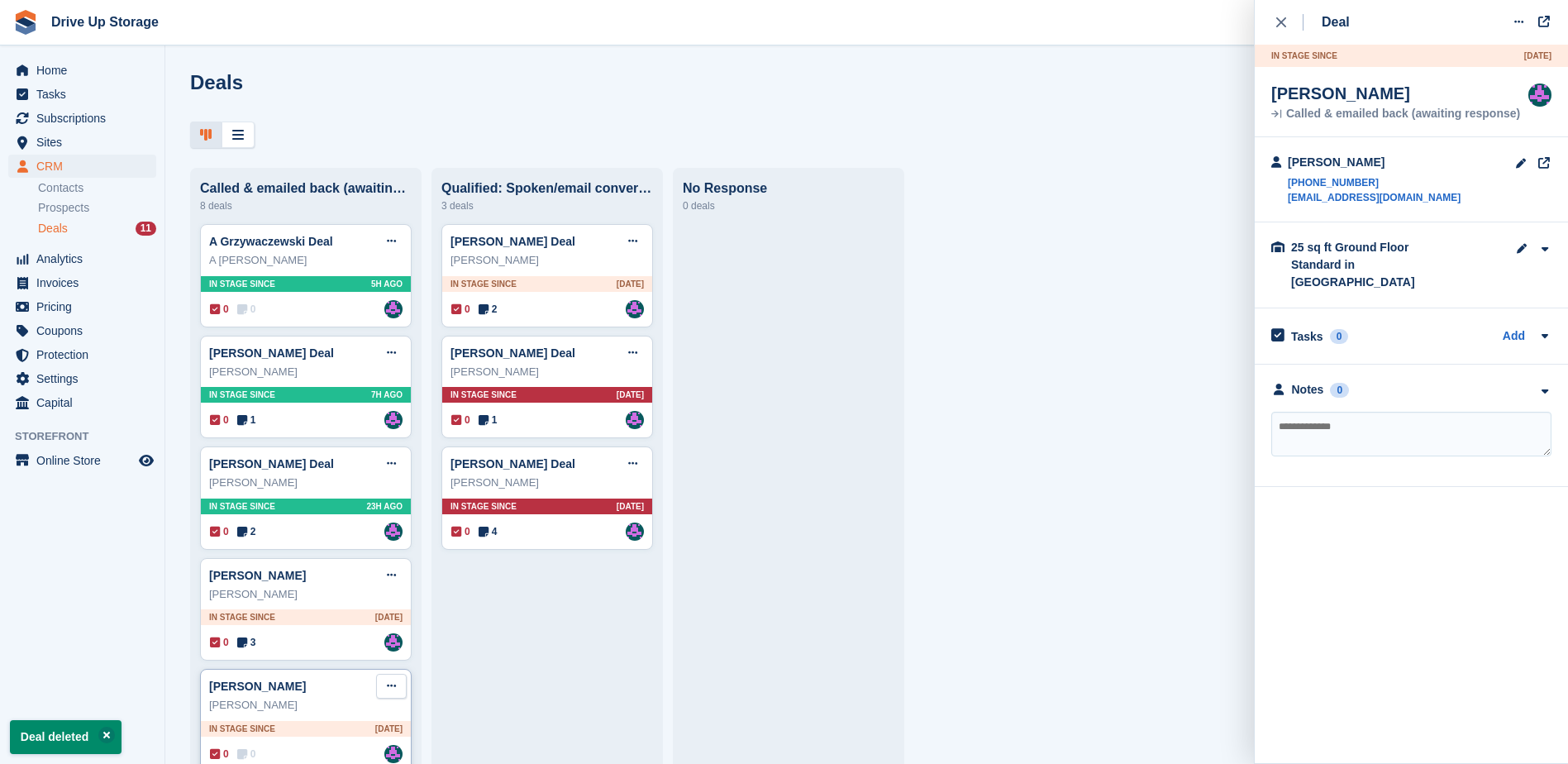
click at [388, 688] on icon at bounding box center [391, 685] width 9 height 11
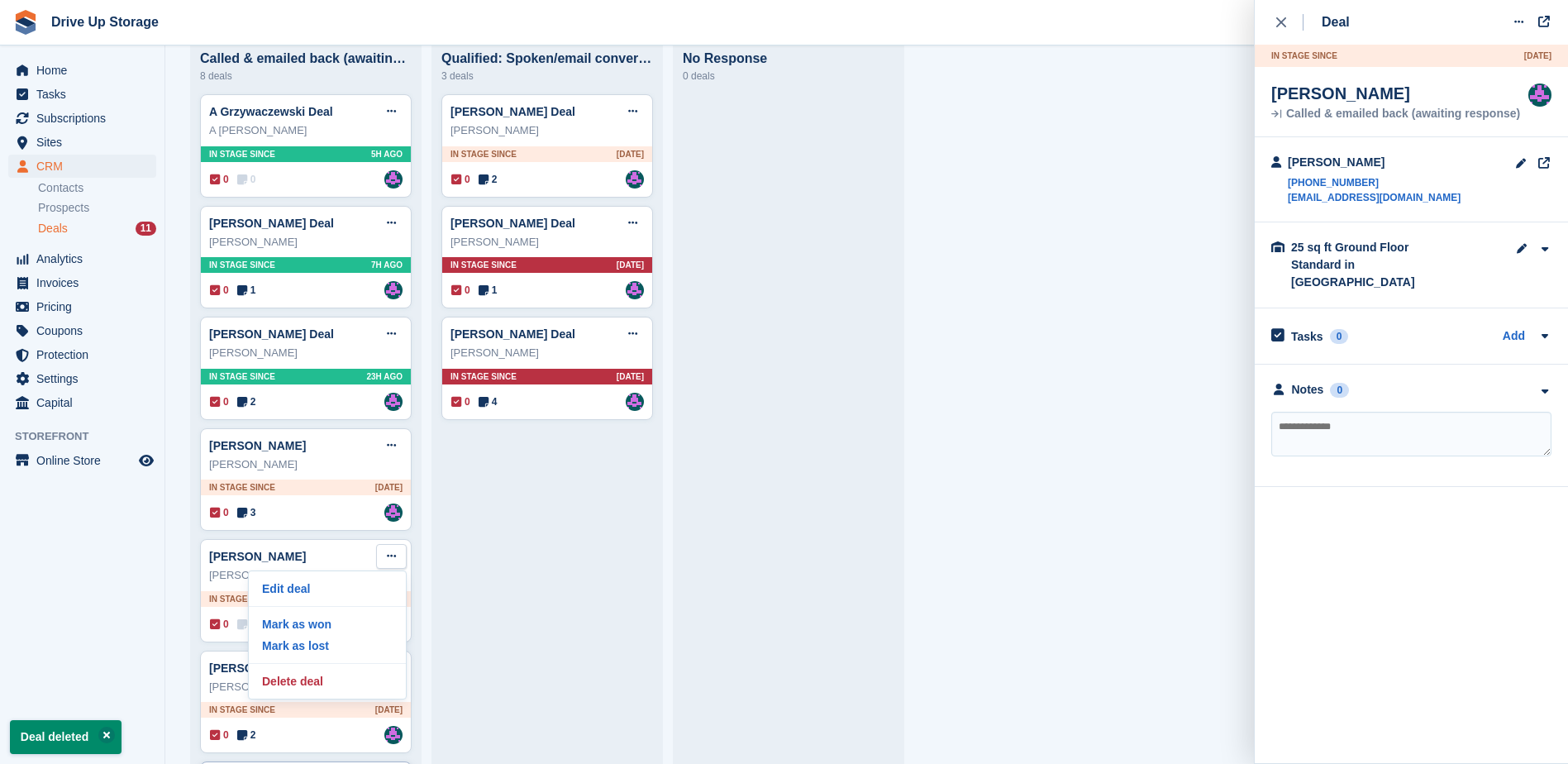
scroll to position [331, 0]
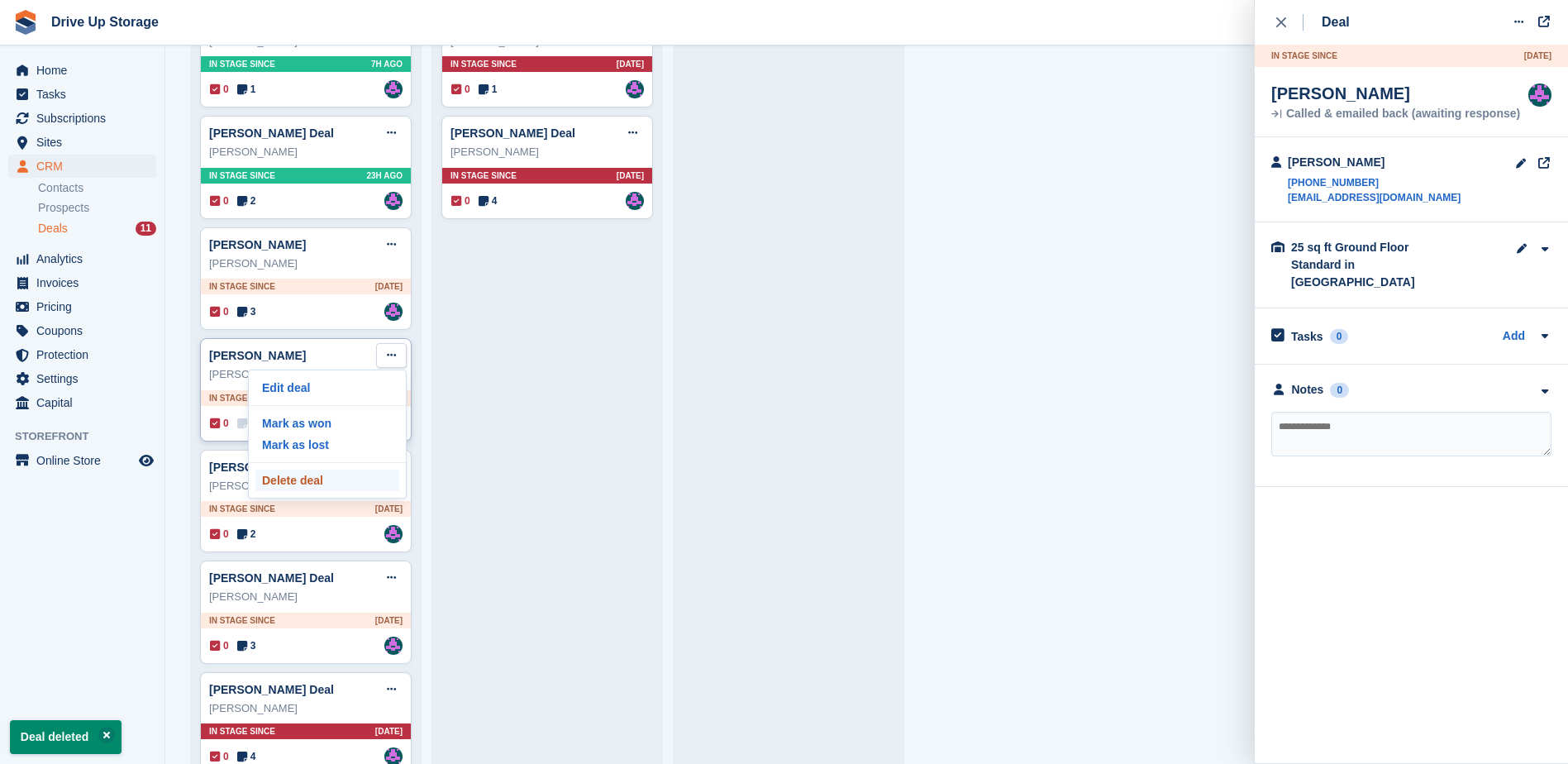
click at [298, 480] on p "Delete deal" at bounding box center [327, 481] width 144 height 22
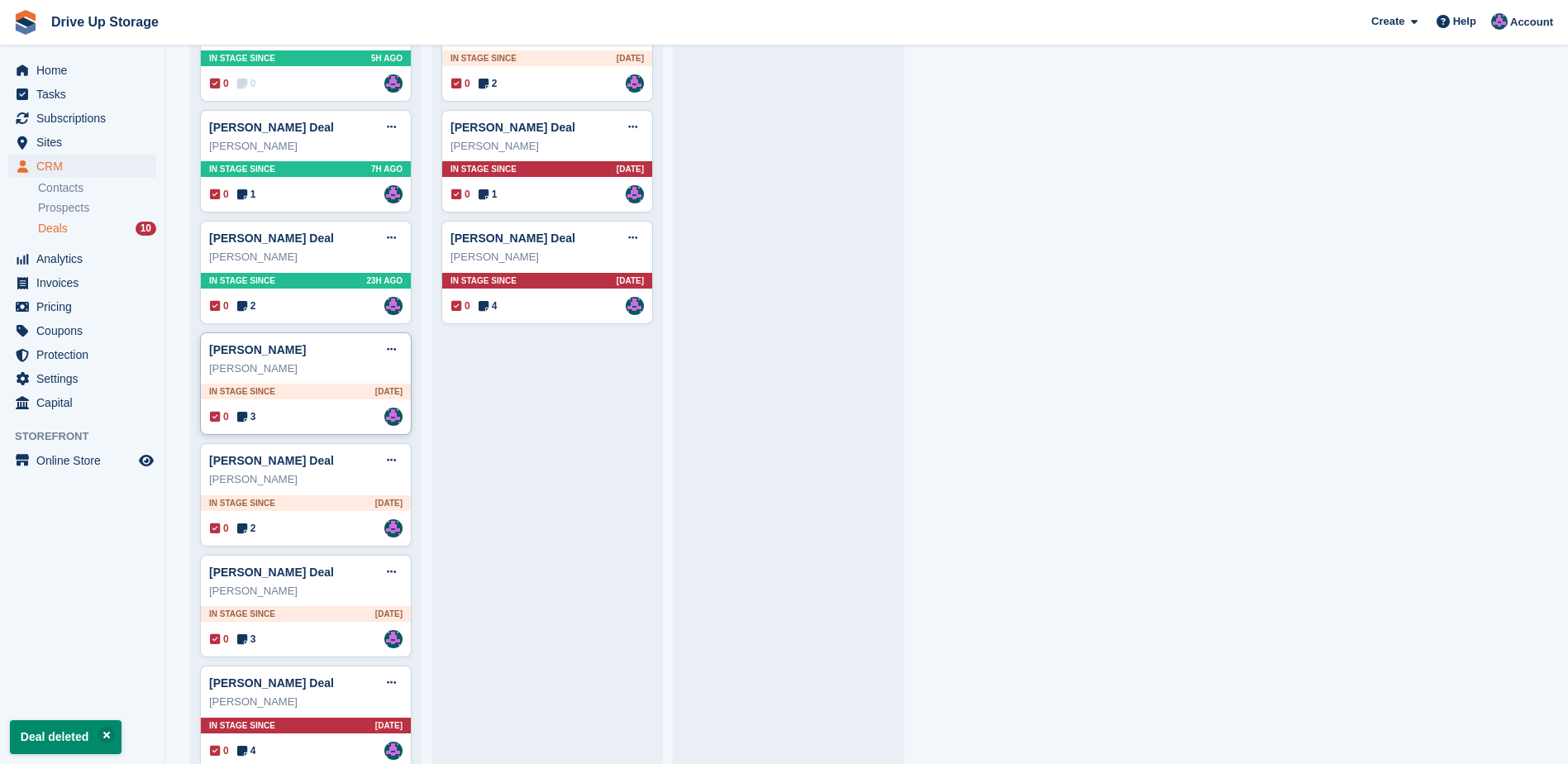
scroll to position [248, 0]
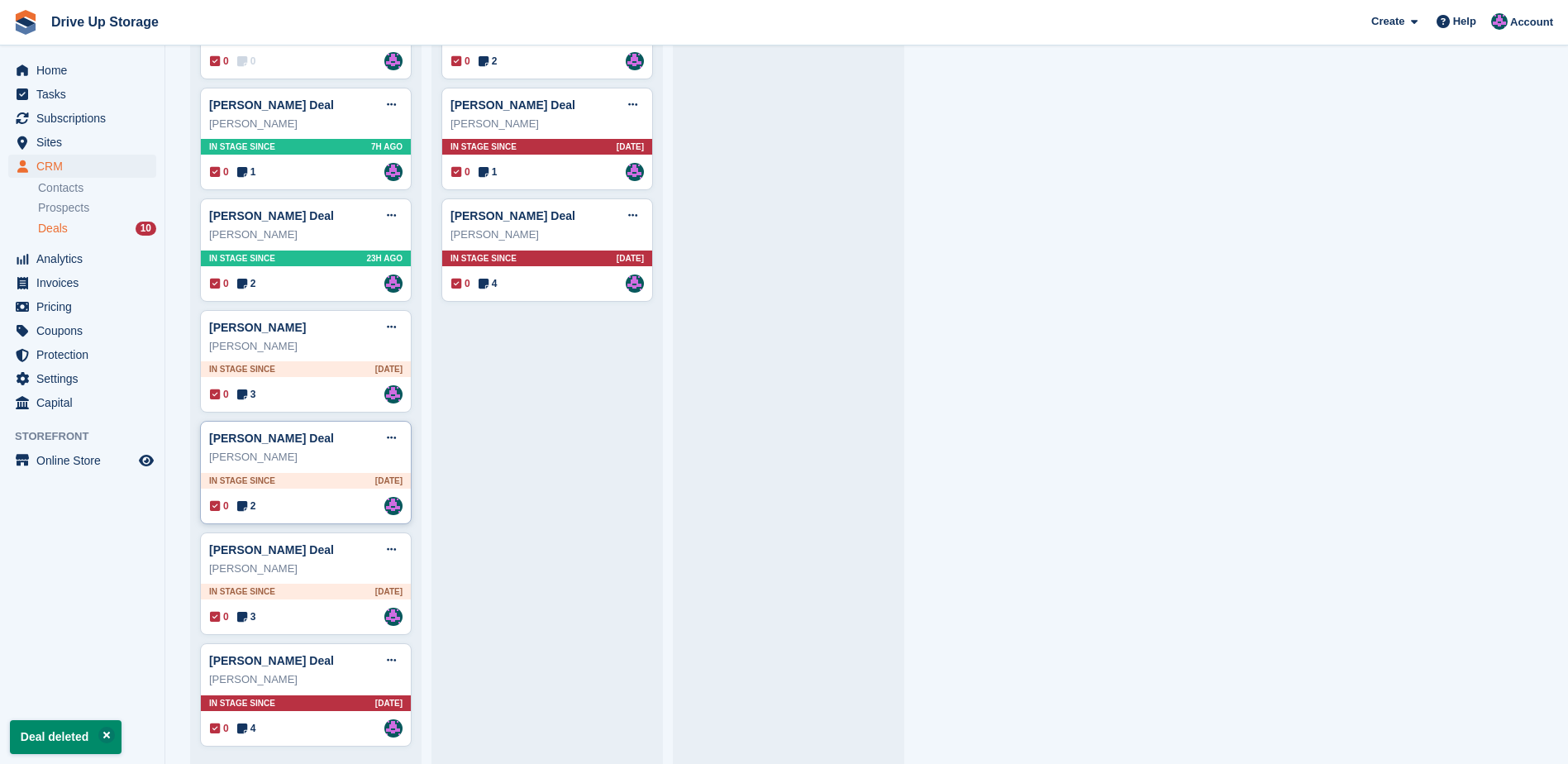
click at [349, 515] on div "0 2 Assigned to [PERSON_NAME]" at bounding box center [306, 505] width 192 height 19
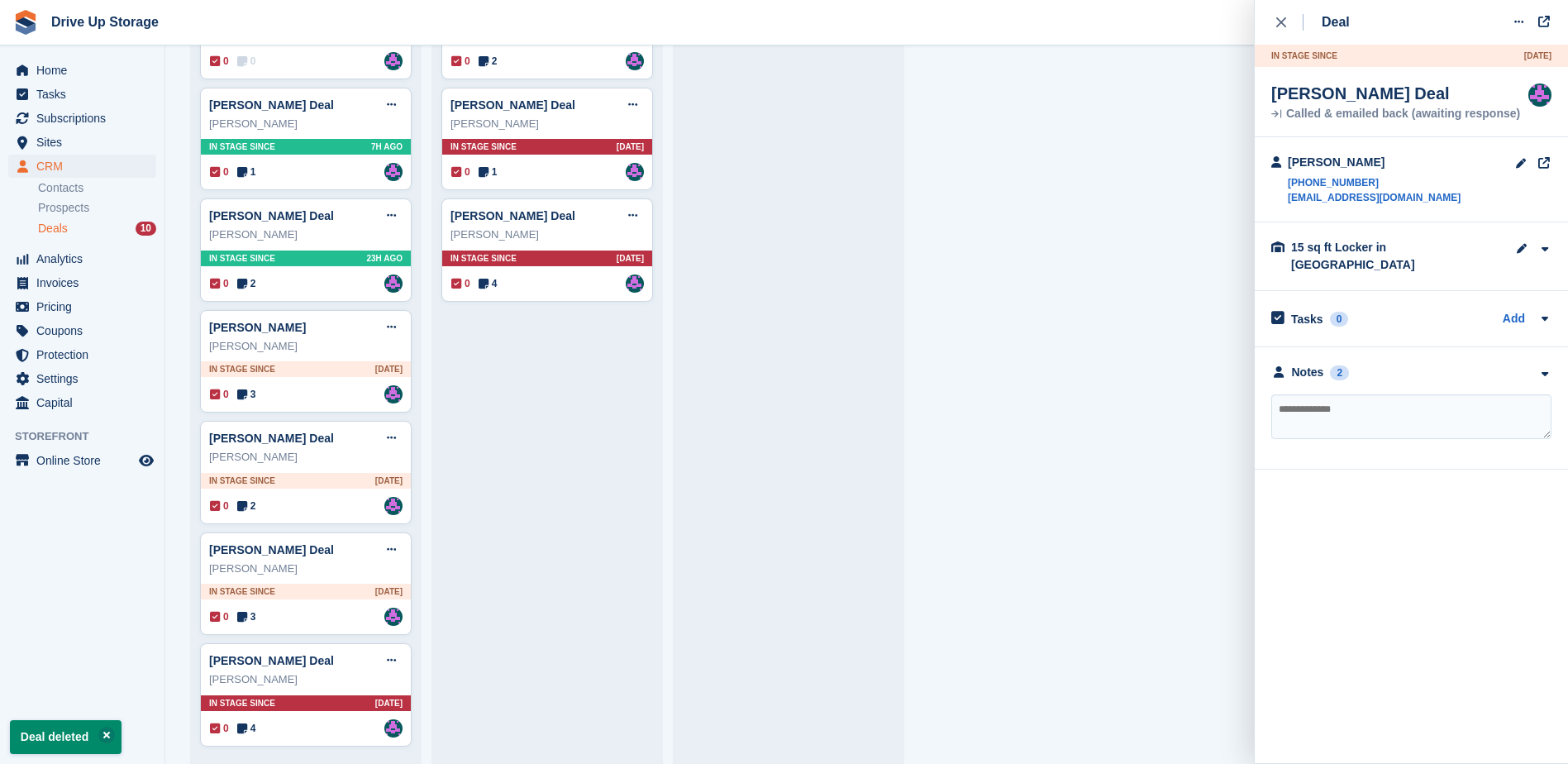
click at [1396, 398] on textarea at bounding box center [1412, 417] width 281 height 45
type textarea "**********"
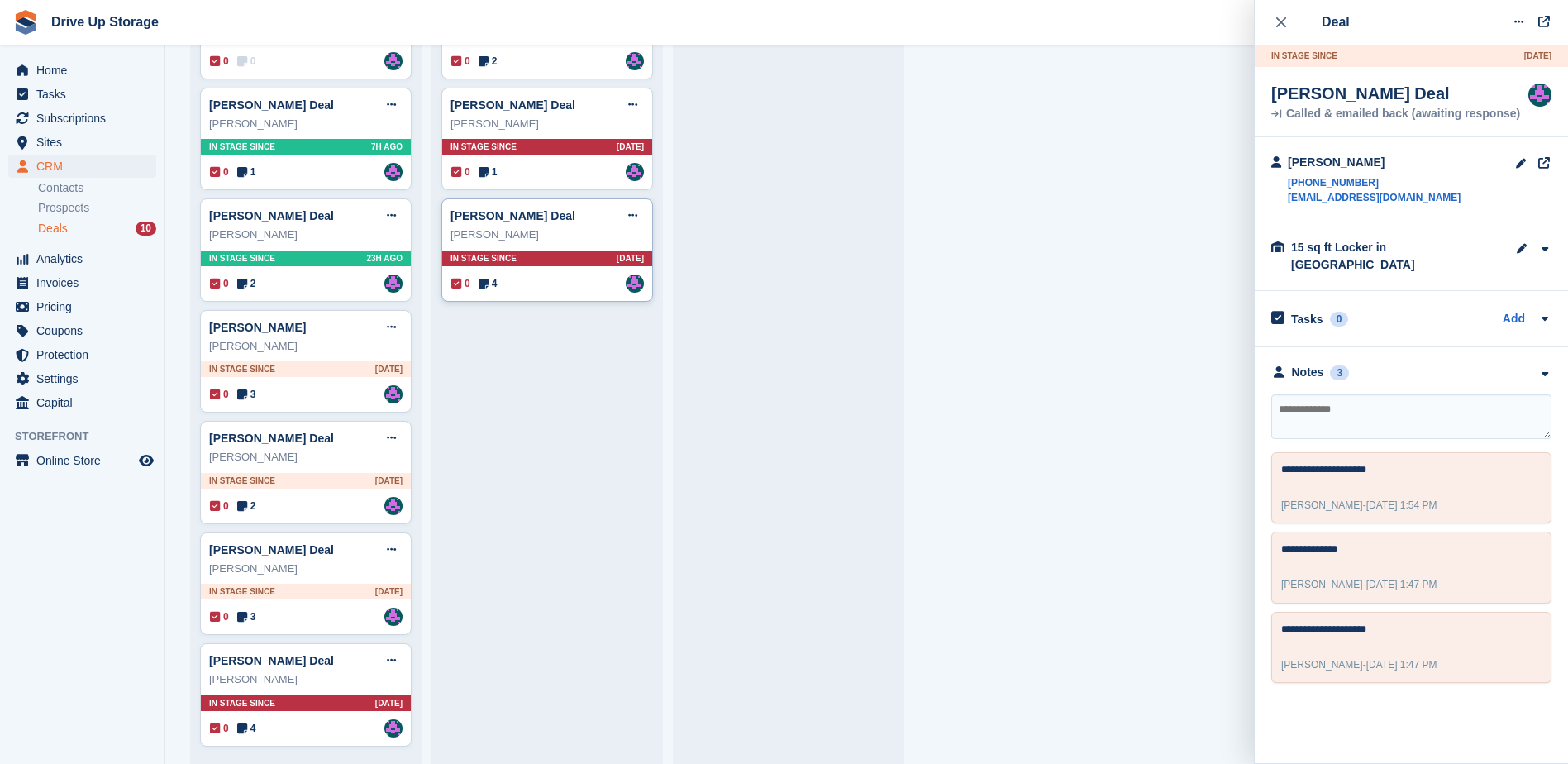
click at [567, 280] on div "0 4 Assigned to [PERSON_NAME]" at bounding box center [548, 283] width 192 height 19
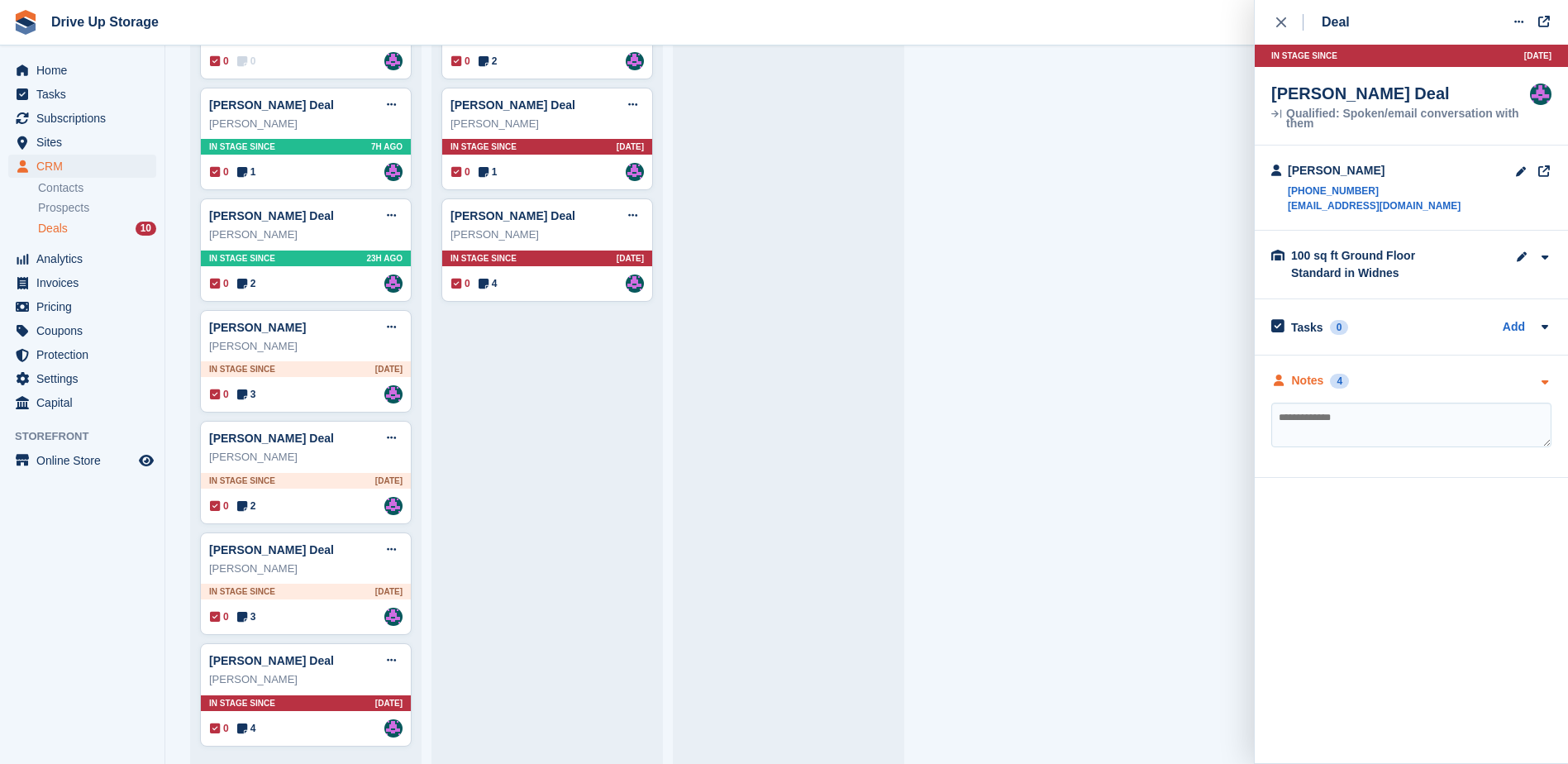
click at [1536, 388] on div "Notes 4" at bounding box center [1412, 381] width 281 height 18
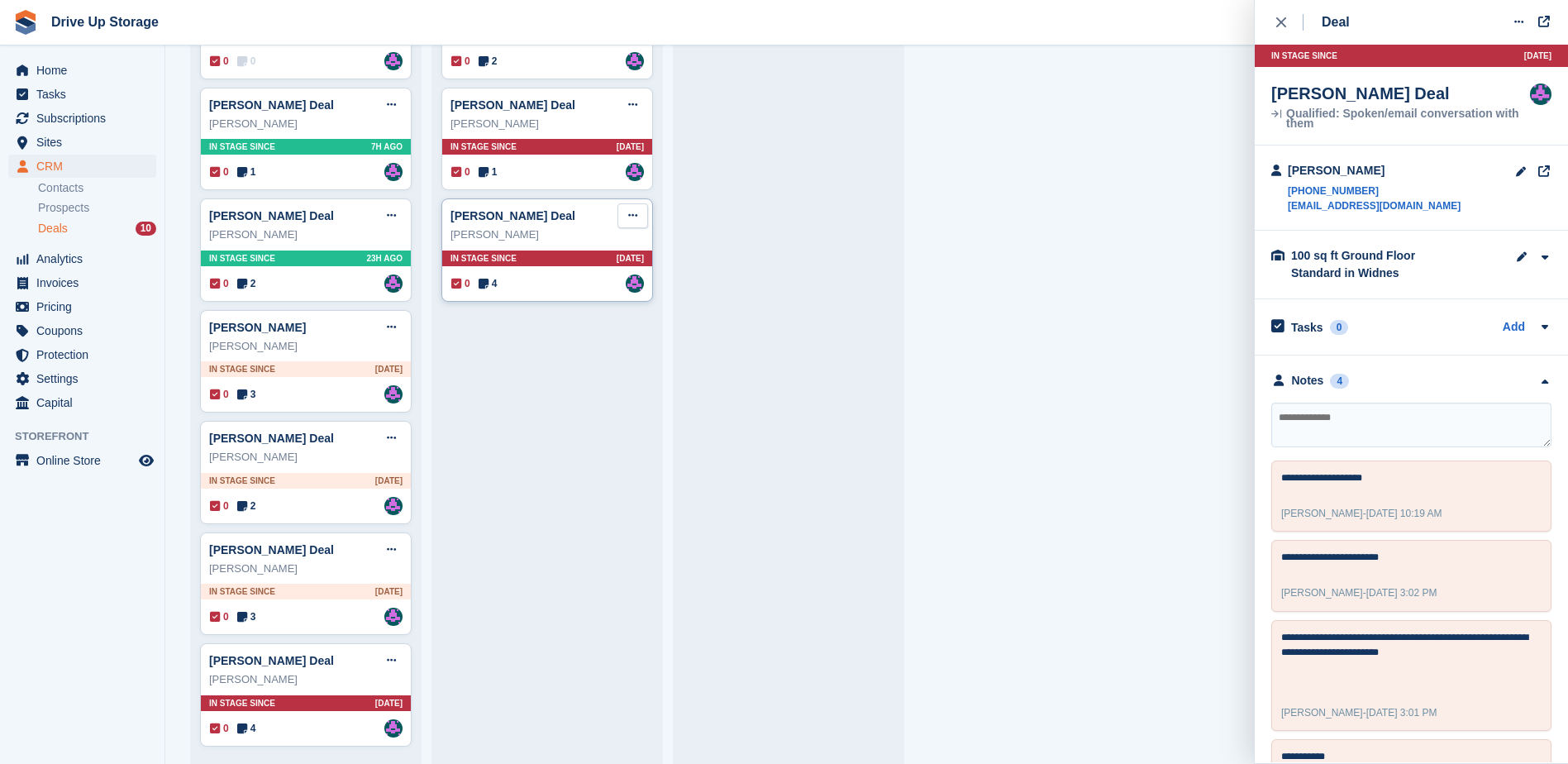
click at [625, 210] on button at bounding box center [632, 215] width 30 height 25
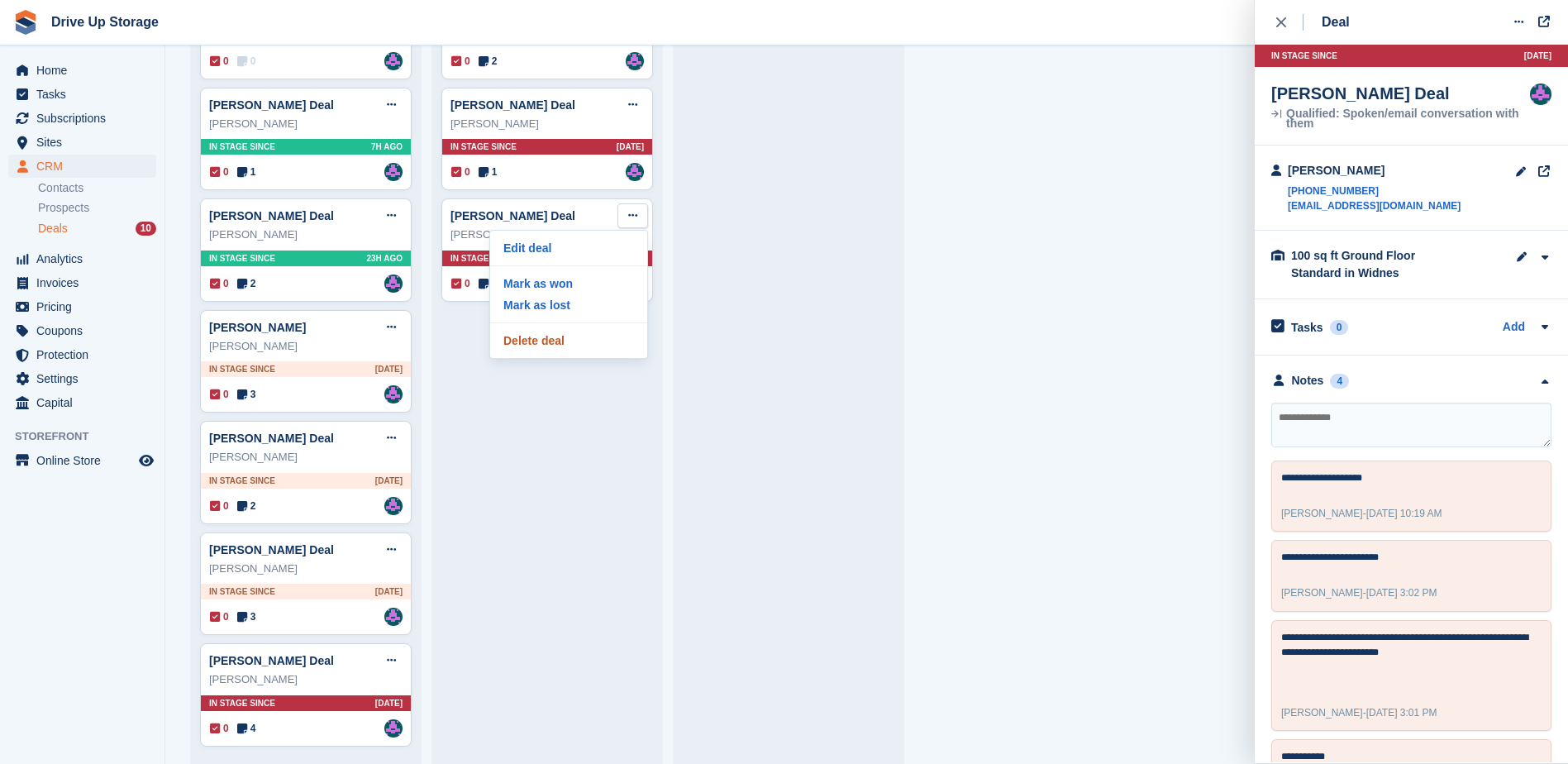
drag, startPoint x: 544, startPoint y: 346, endPoint x: 876, endPoint y: 50, distance: 444.8
click at [544, 346] on p "Delete deal" at bounding box center [568, 340] width 144 height 22
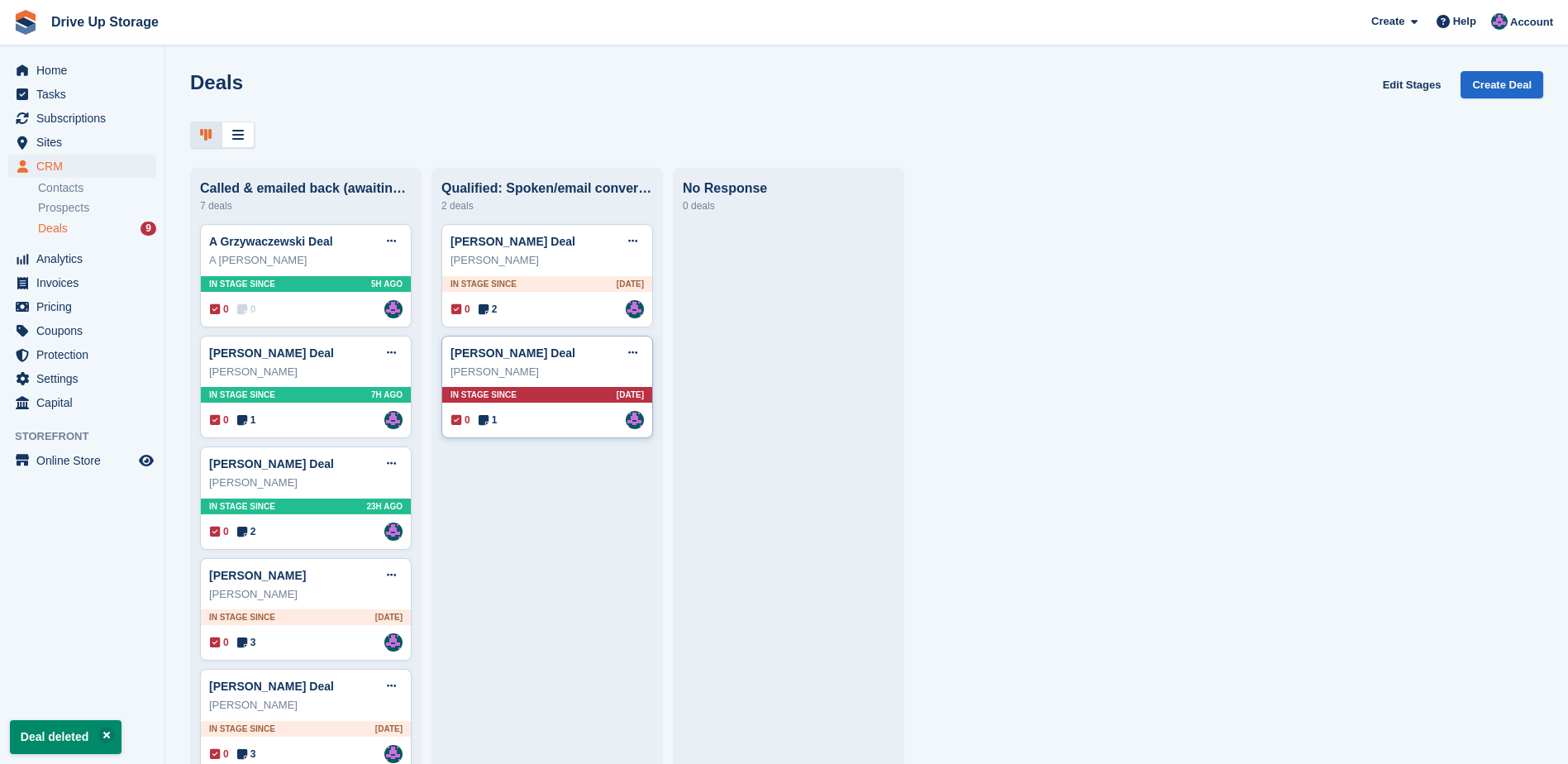
click at [563, 429] on div "0 1 Assigned to [PERSON_NAME]" at bounding box center [548, 420] width 192 height 19
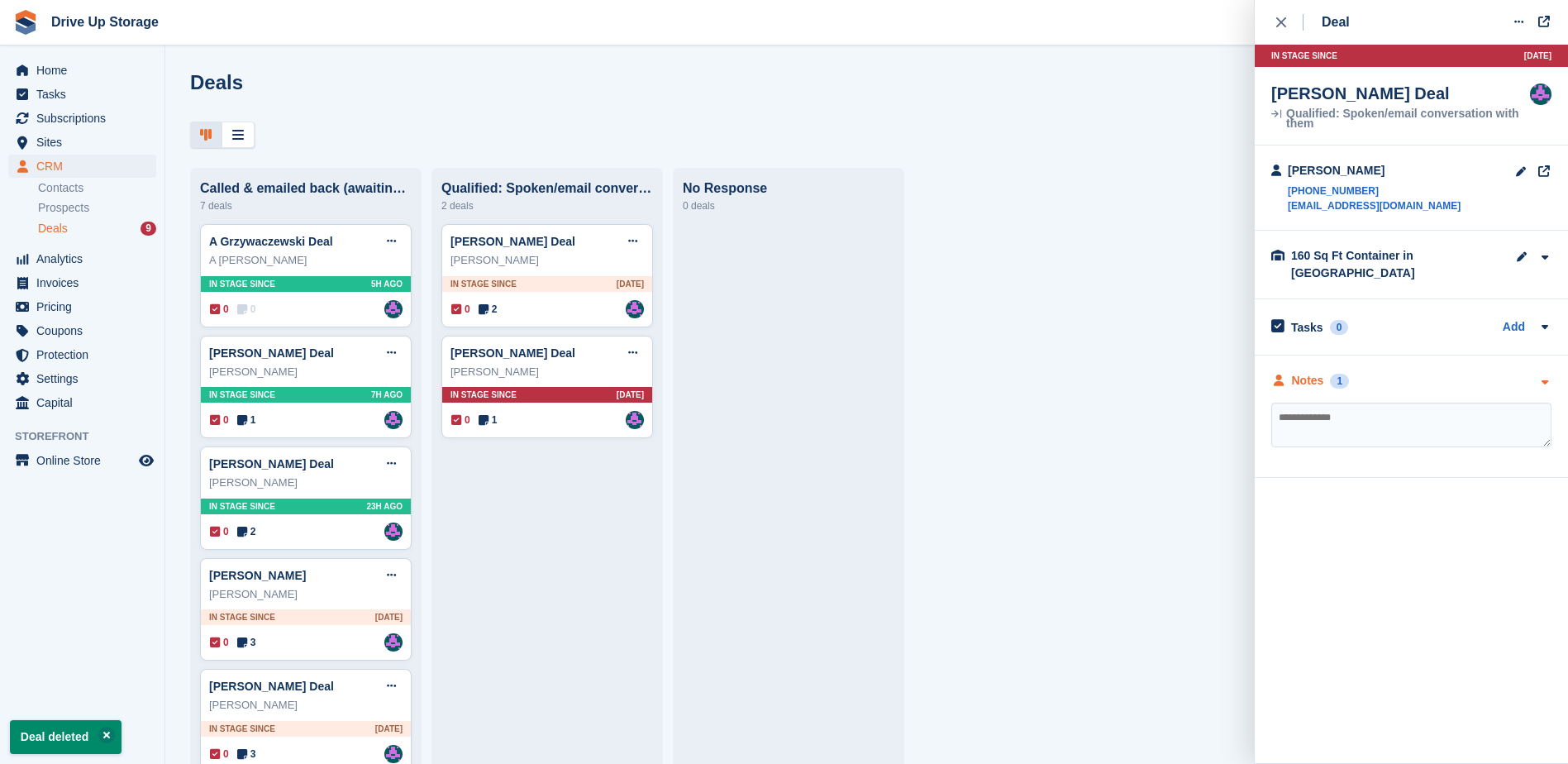
click at [1544, 377] on icon "button" at bounding box center [1544, 382] width 14 height 11
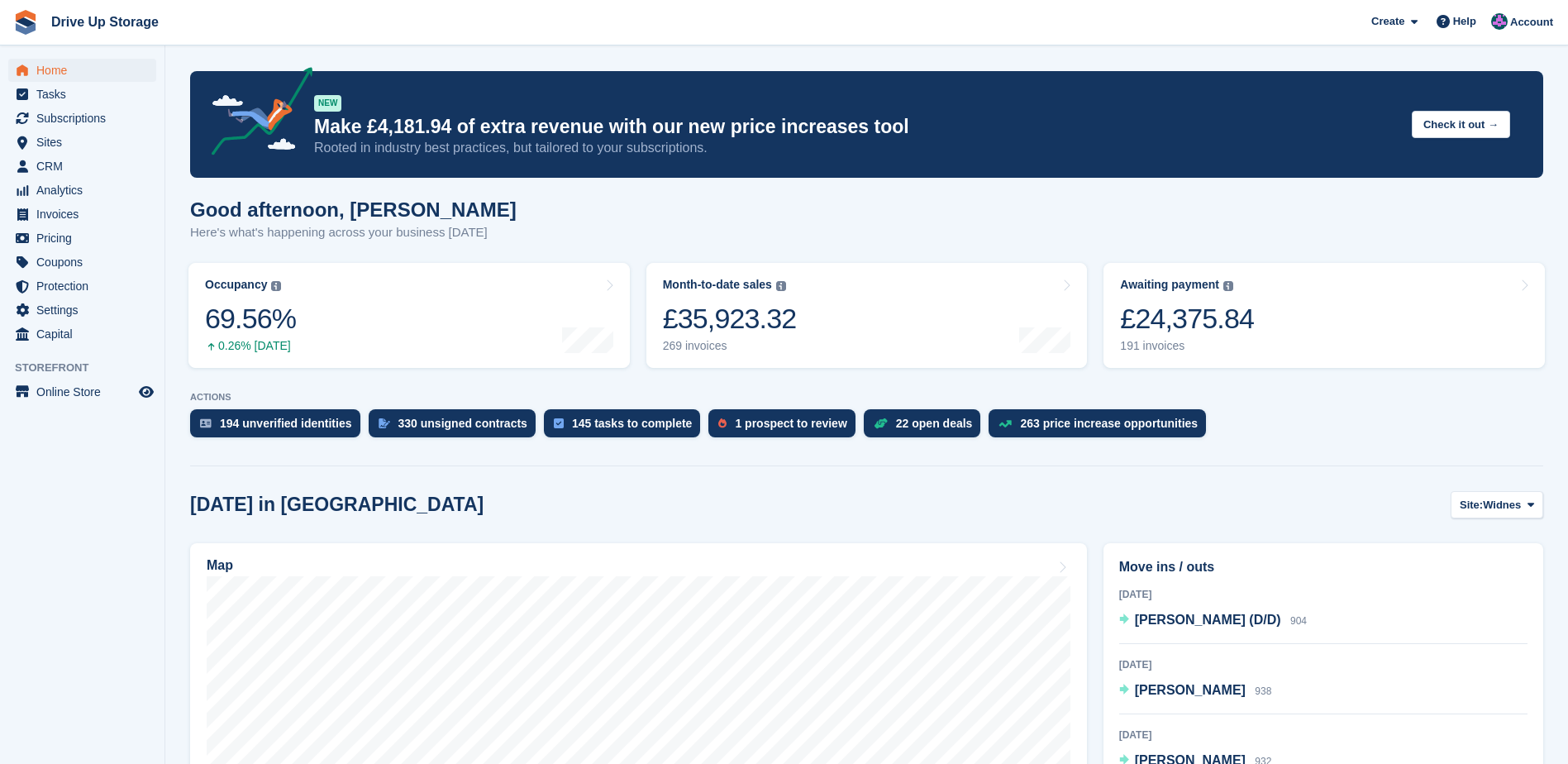
scroll to position [579, 0]
